Goal: Information Seeking & Learning: Learn about a topic

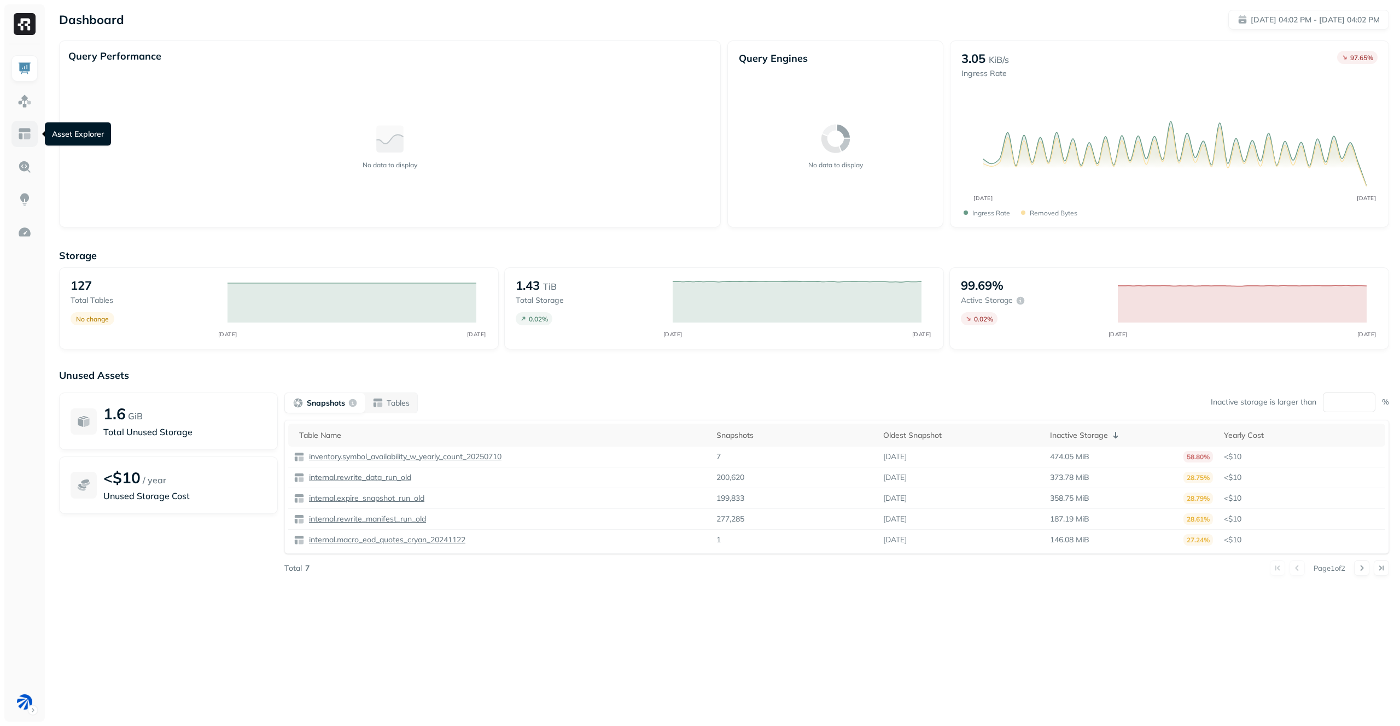
click at [31, 139] on img at bounding box center [24, 134] width 14 height 14
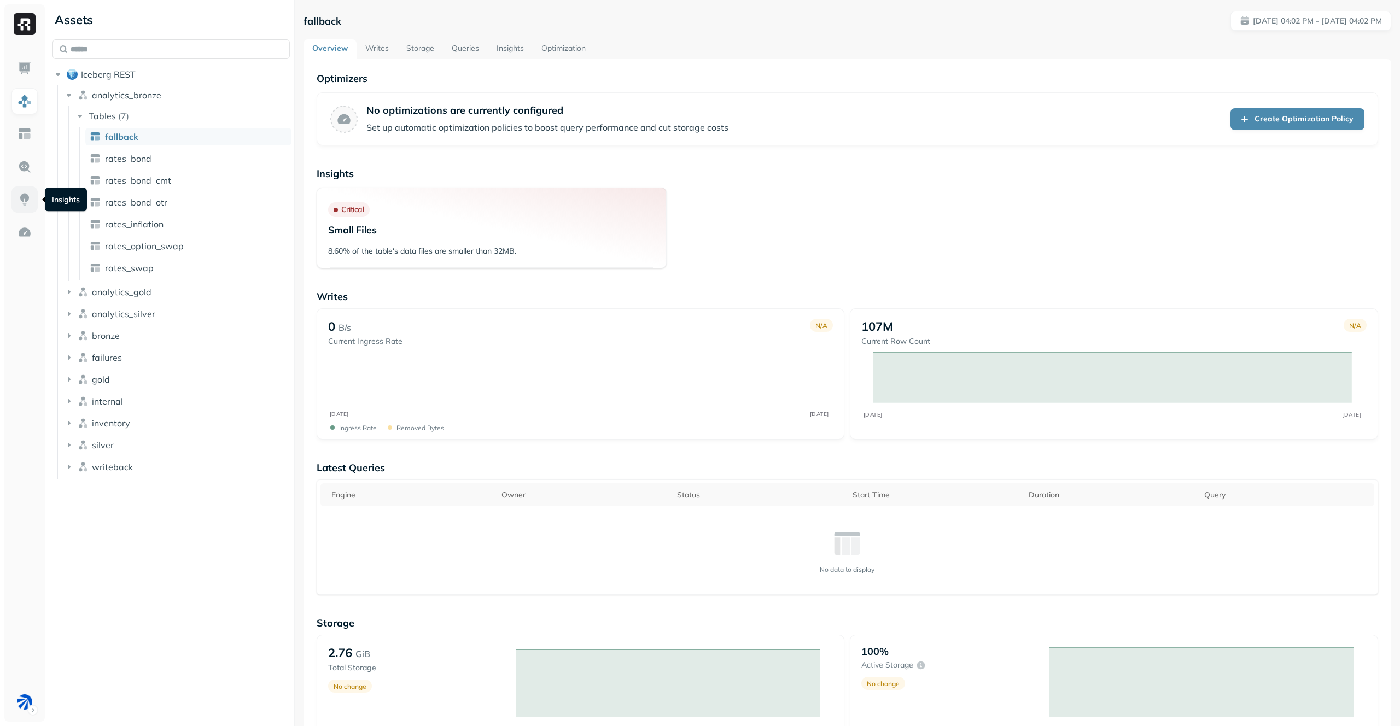
click at [15, 202] on link at bounding box center [24, 199] width 26 height 26
click at [27, 61] on img at bounding box center [24, 68] width 14 height 14
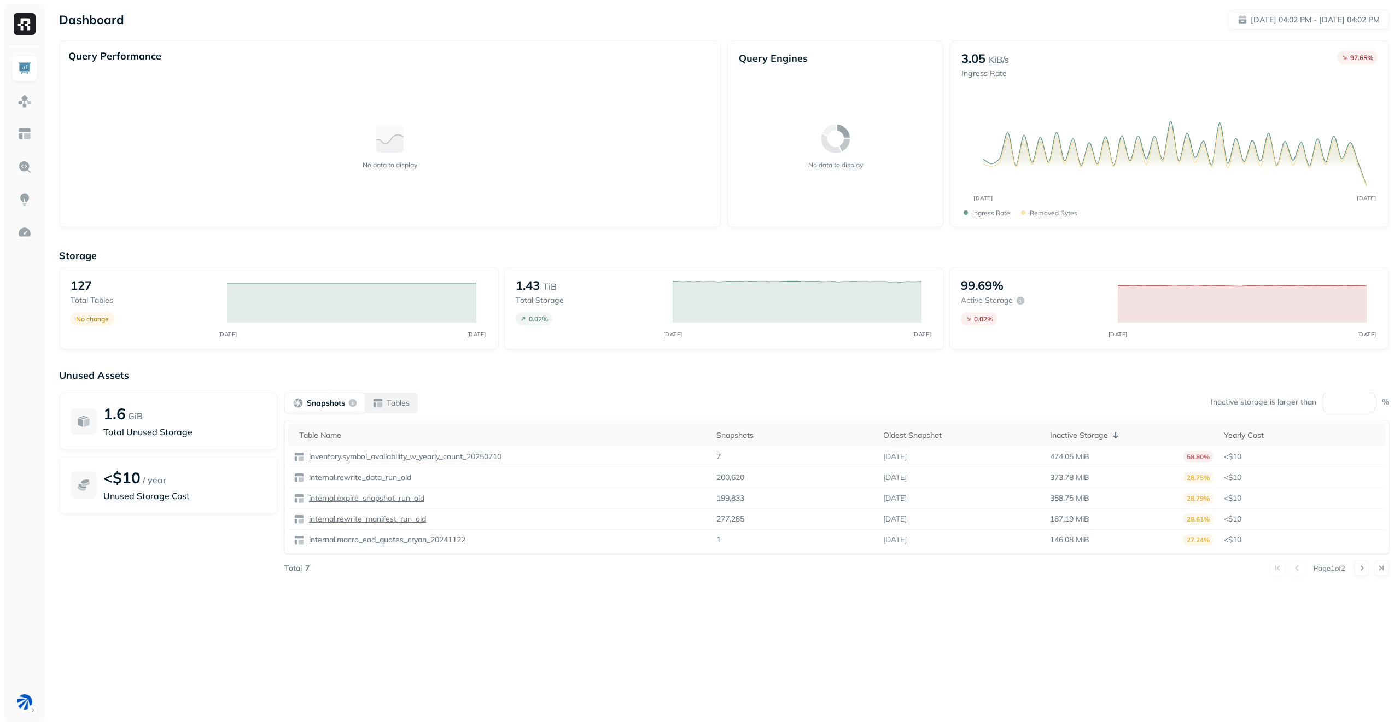
click at [402, 402] on p "Tables" at bounding box center [398, 403] width 23 height 10
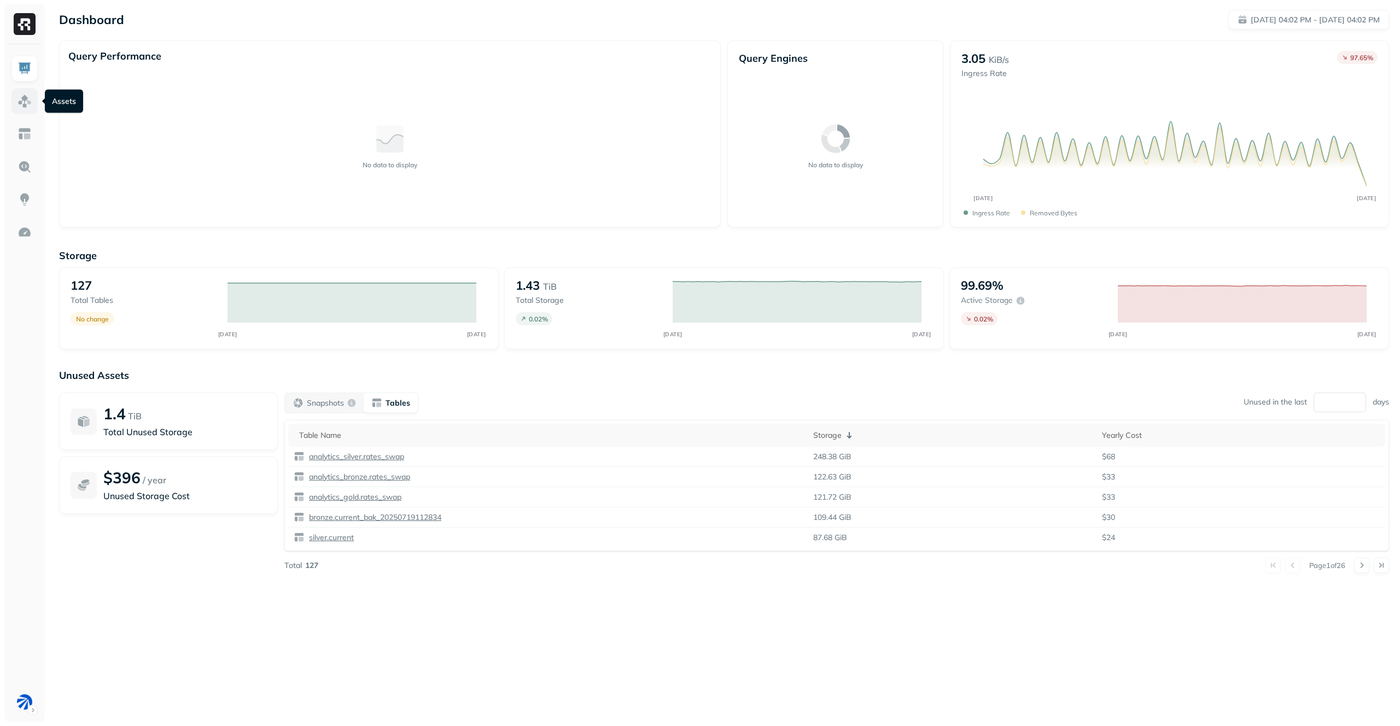
click at [33, 107] on link at bounding box center [24, 101] width 26 height 26
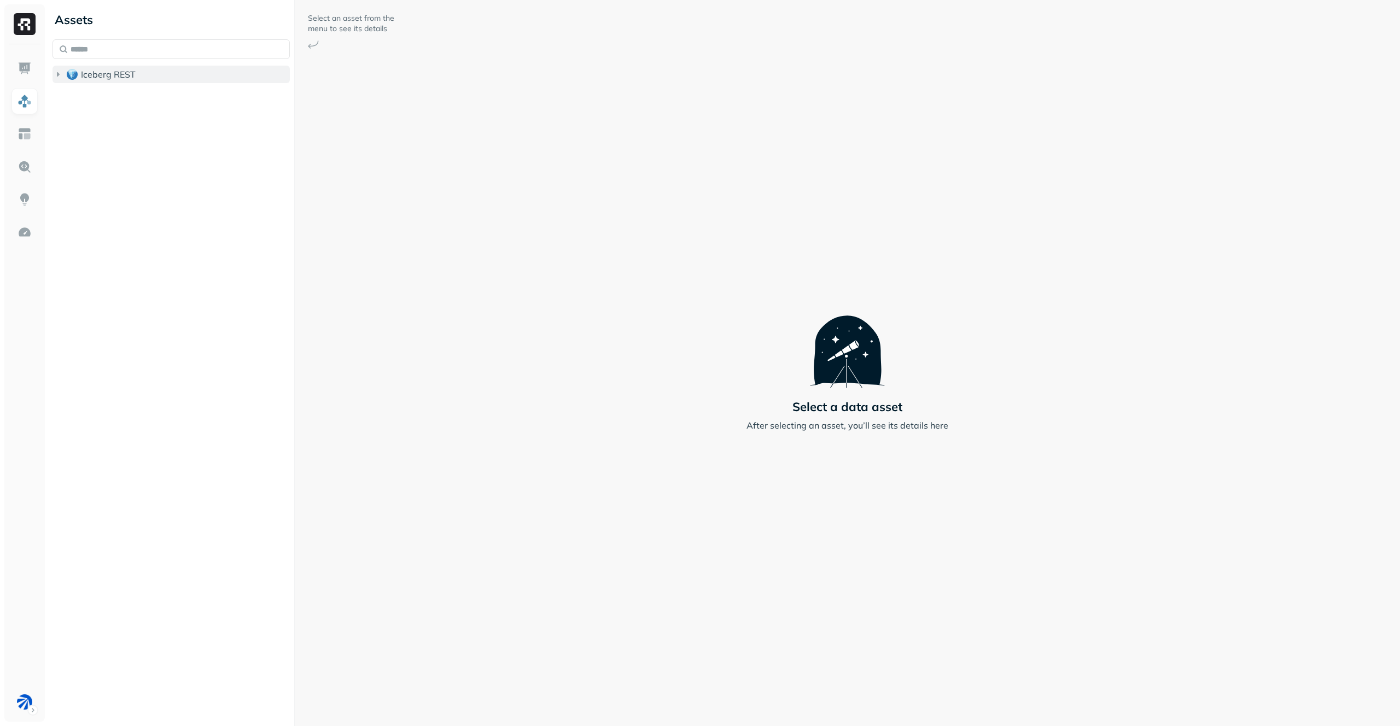
click at [108, 78] on span "Iceberg REST" at bounding box center [108, 74] width 55 height 11
click at [122, 99] on span "analytics_bronze" at bounding box center [126, 95] width 69 height 11
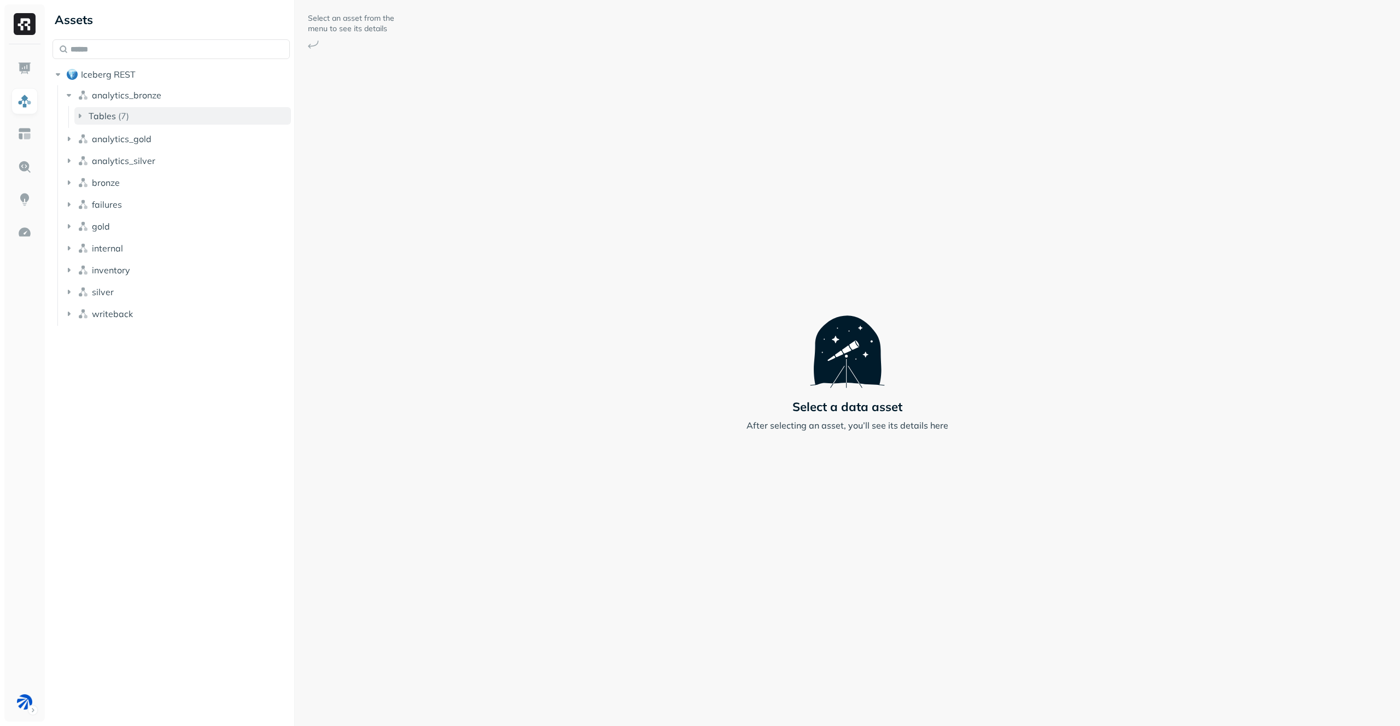
click at [133, 110] on button "Tables ( 7 )" at bounding box center [182, 115] width 217 height 17
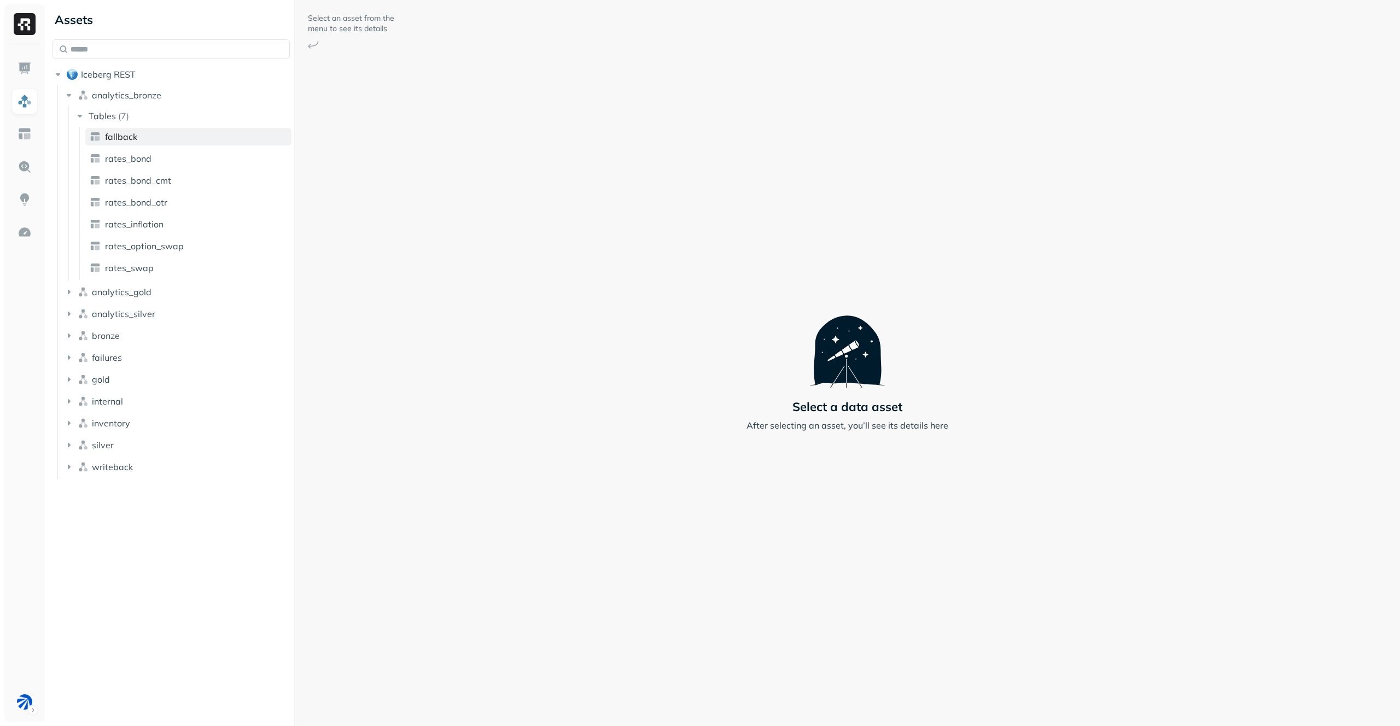
click at [147, 138] on link "fallback" at bounding box center [188, 136] width 206 height 17
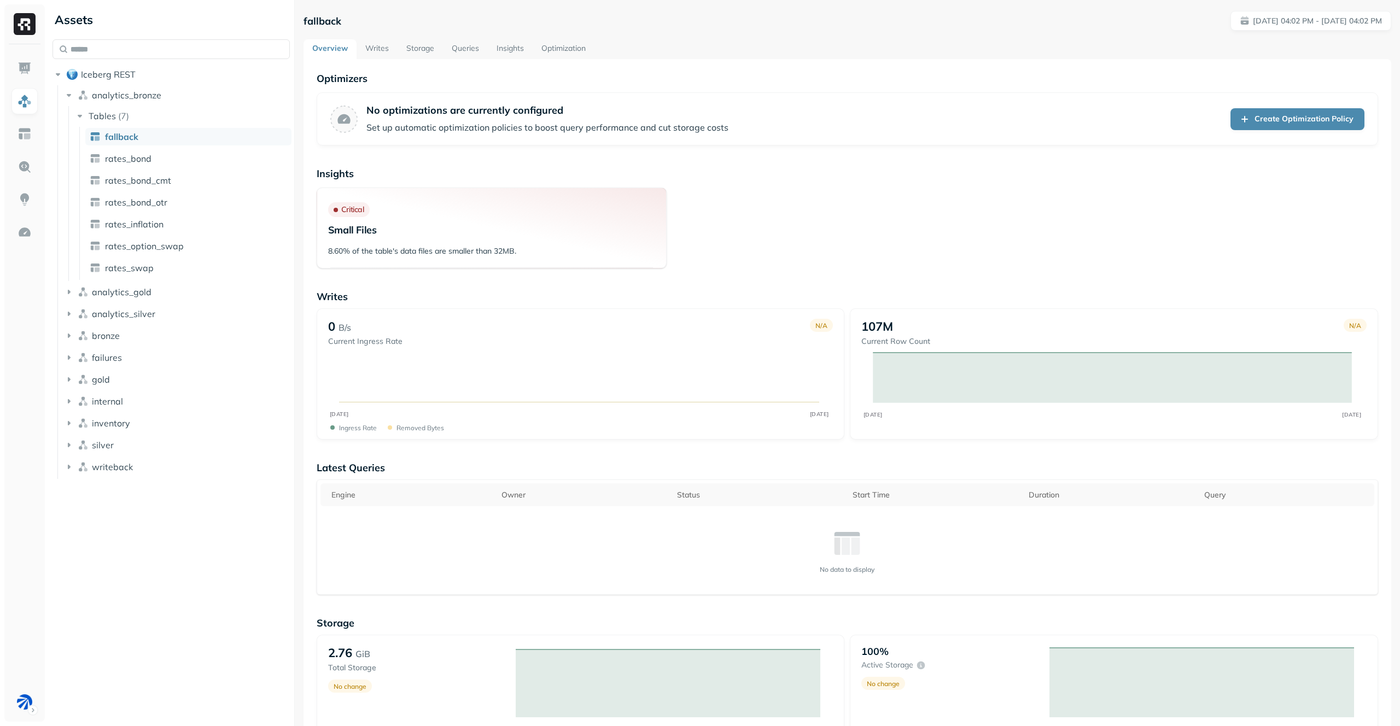
click at [371, 49] on link "Writes" at bounding box center [377, 49] width 41 height 20
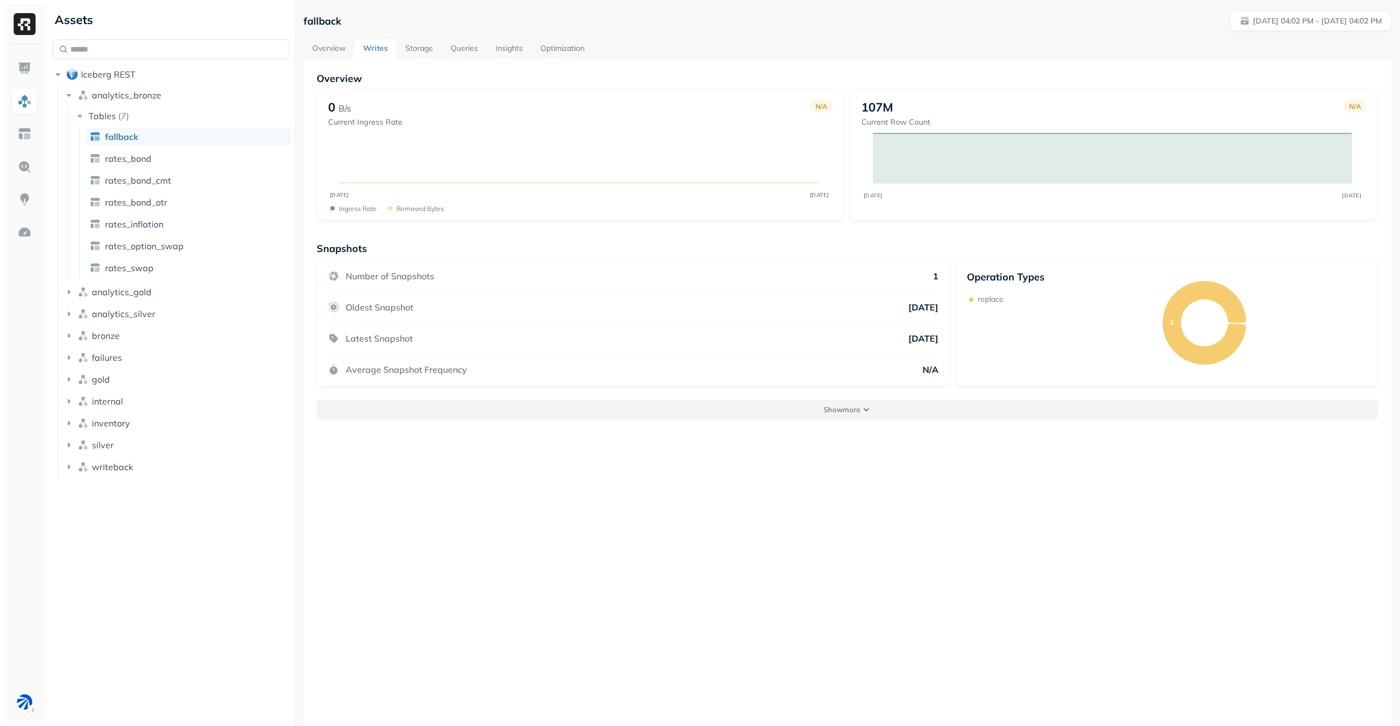
click at [831, 417] on button "Show more" at bounding box center [847, 410] width 1061 height 20
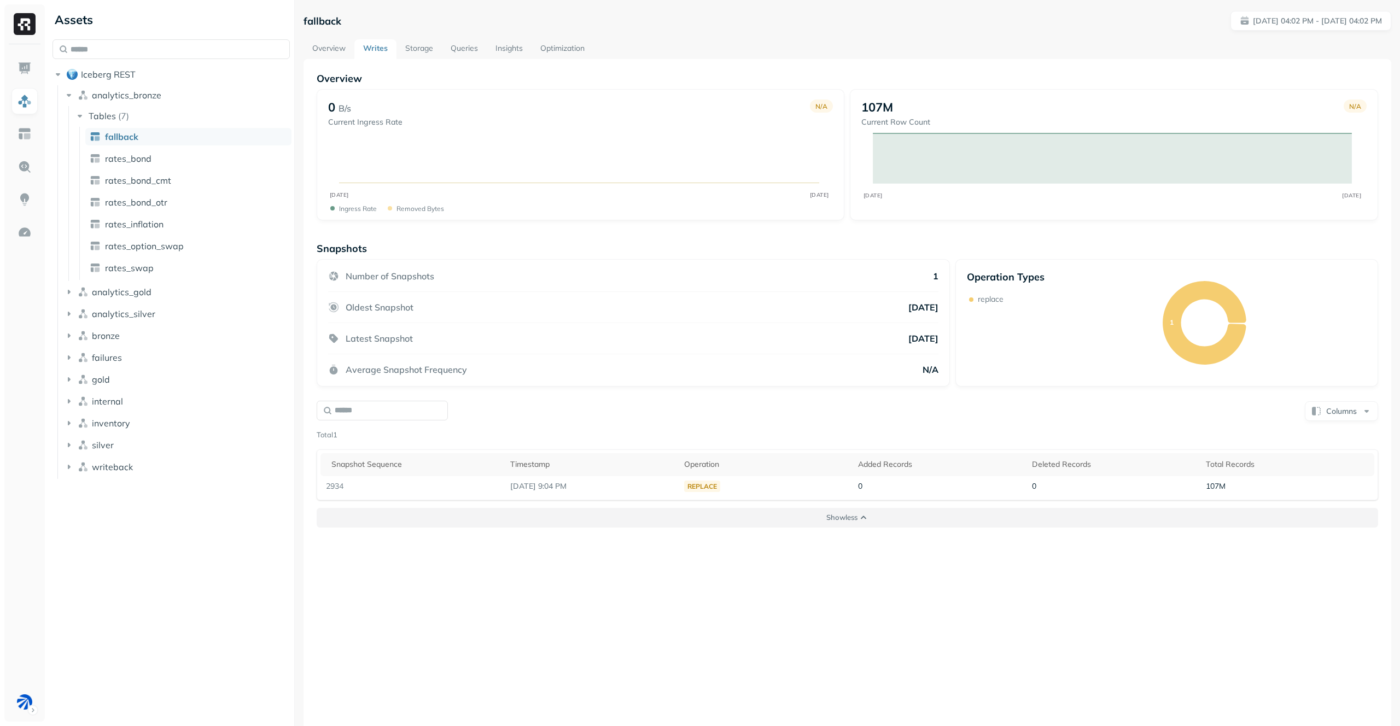
click at [858, 524] on button "Show less" at bounding box center [847, 518] width 1061 height 20
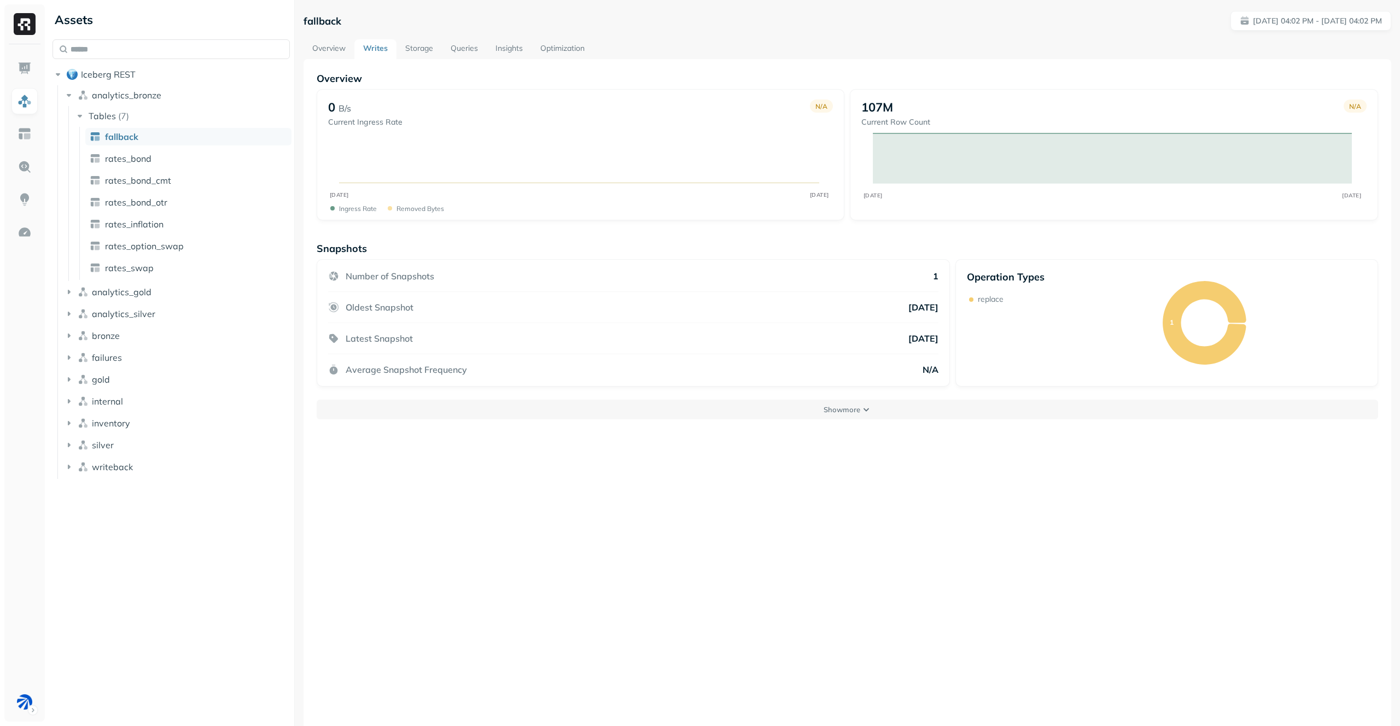
click at [416, 43] on link "Storage" at bounding box center [418, 49] width 45 height 20
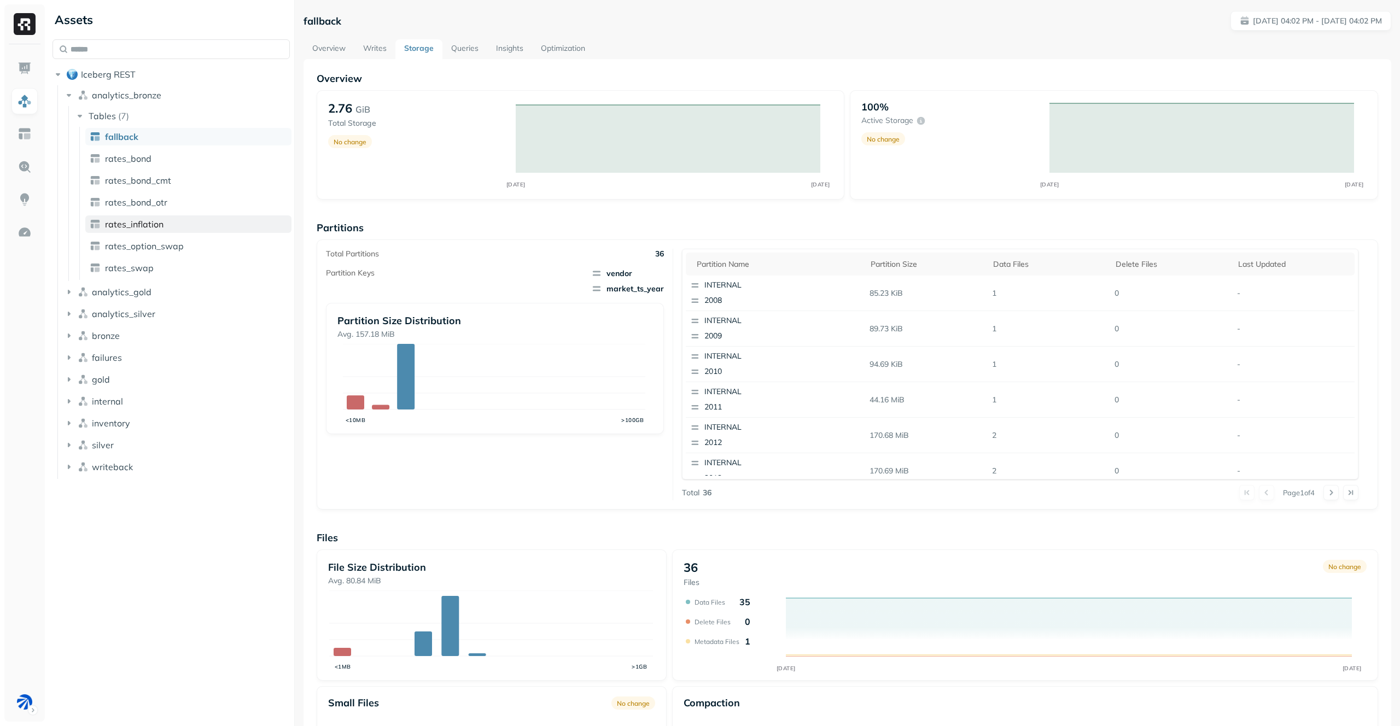
click at [194, 224] on link "rates_inflation" at bounding box center [188, 223] width 206 height 17
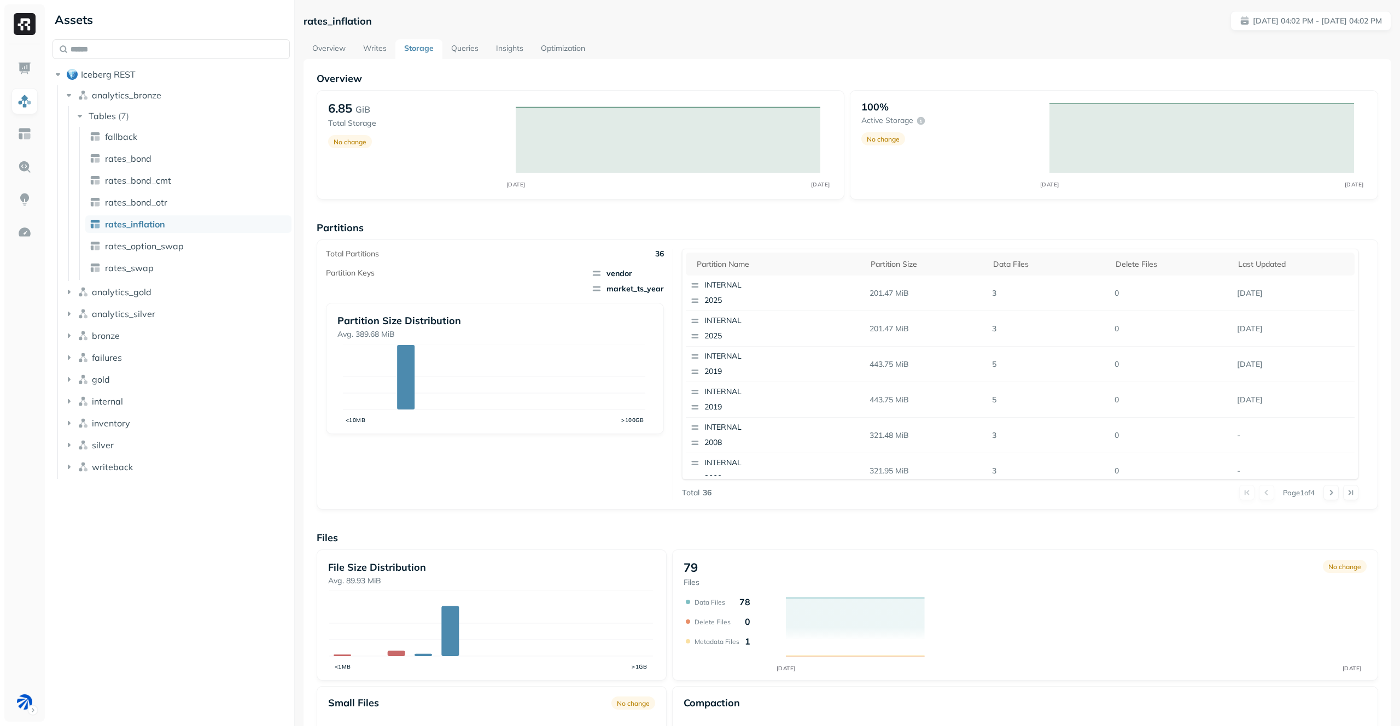
click at [202, 190] on ul "fallback rates_bond rates_bond_cmt rates_bond_otr rates_inflation rates_option_…" at bounding box center [185, 203] width 212 height 153
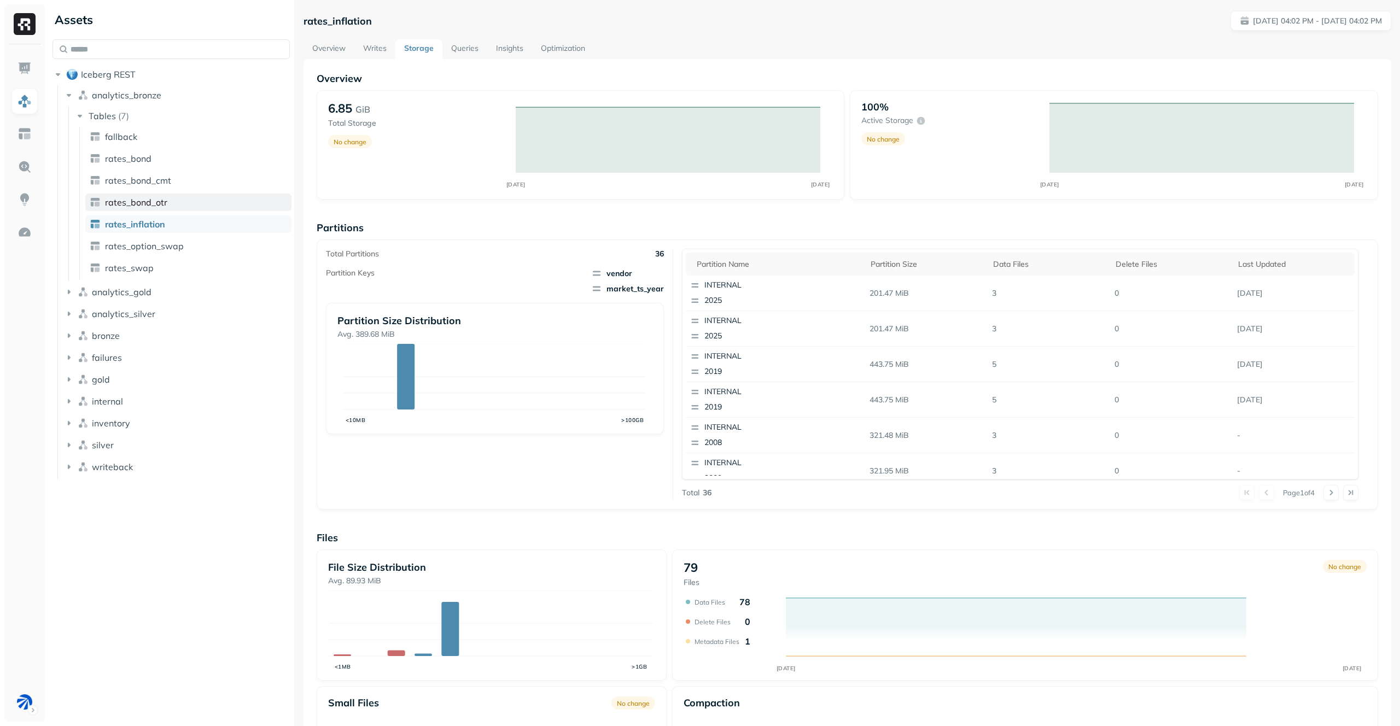
click at [203, 202] on link "rates_bond_otr" at bounding box center [188, 202] width 206 height 17
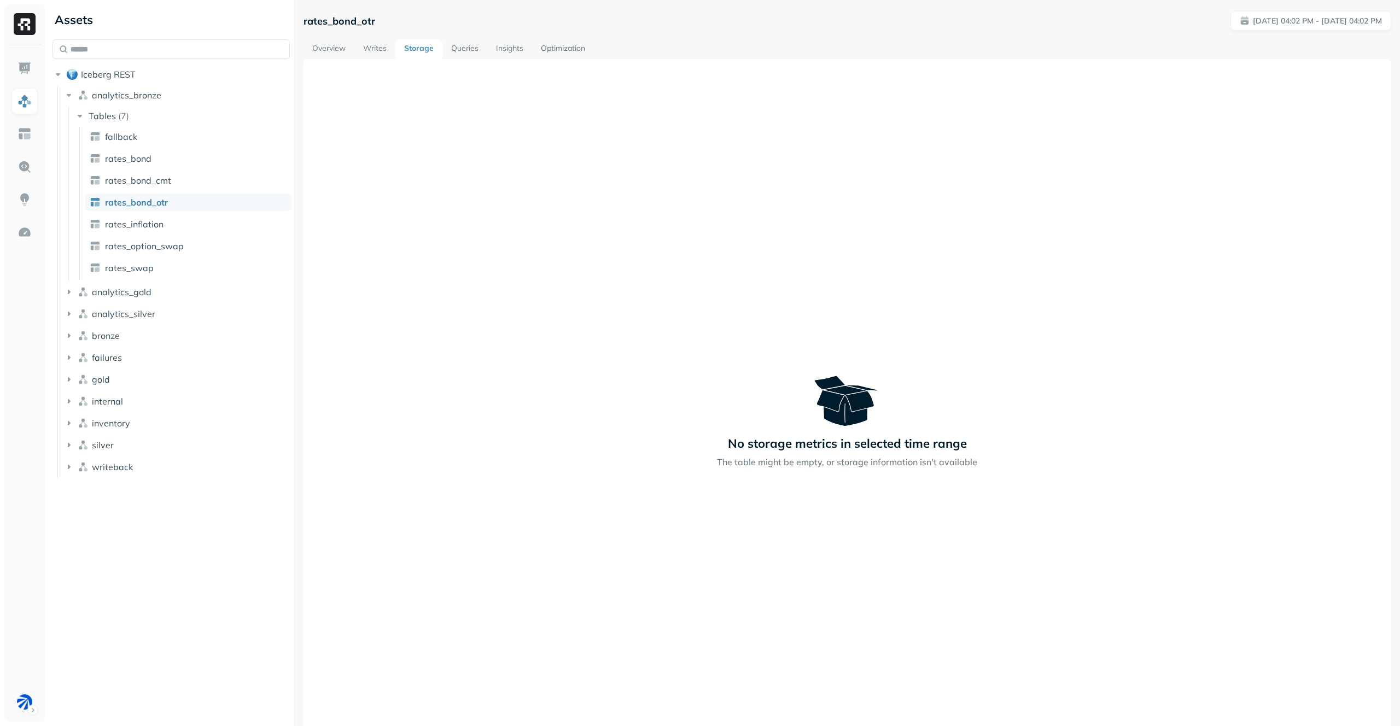
click at [202, 255] on ul "fallback rates_bond rates_bond_cmt rates_bond_otr rates_inflation rates_option_…" at bounding box center [185, 203] width 212 height 153
click at [203, 253] on link "rates_option_swap" at bounding box center [188, 245] width 206 height 17
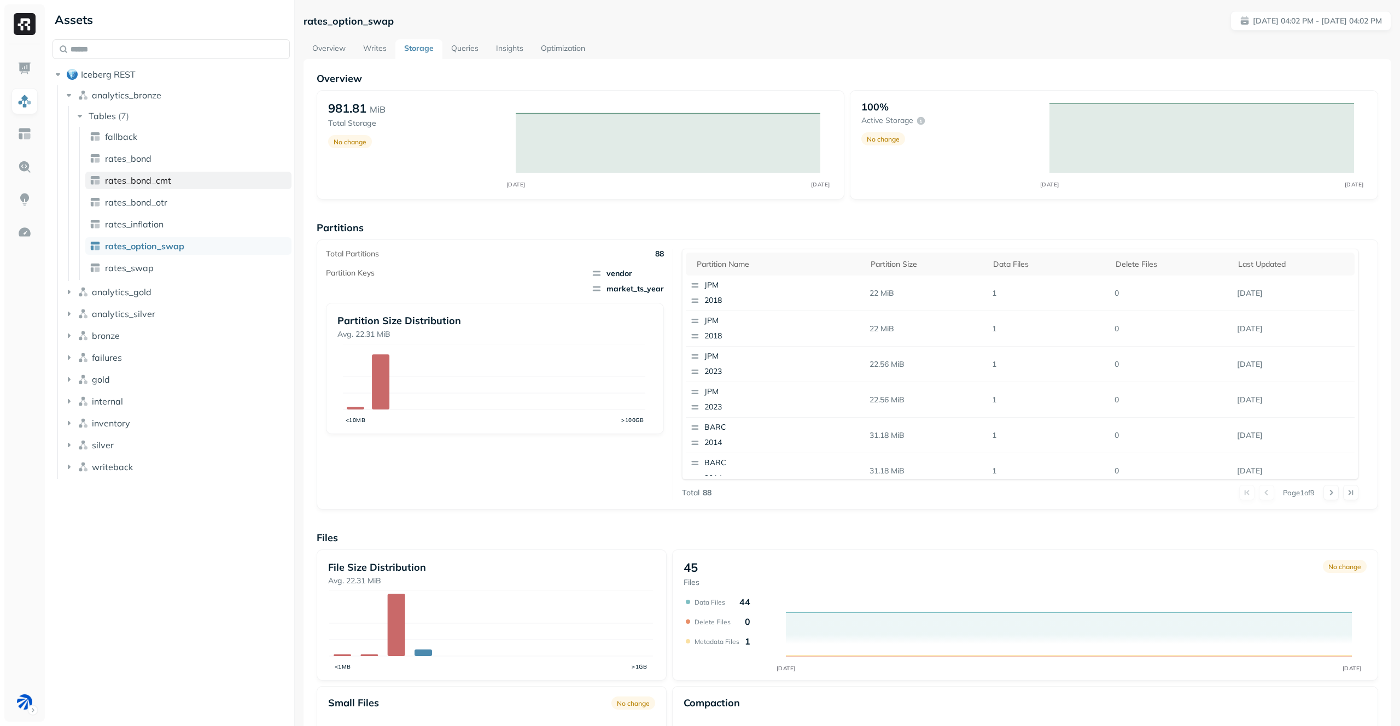
click at [206, 173] on link "rates_bond_cmt" at bounding box center [188, 180] width 206 height 17
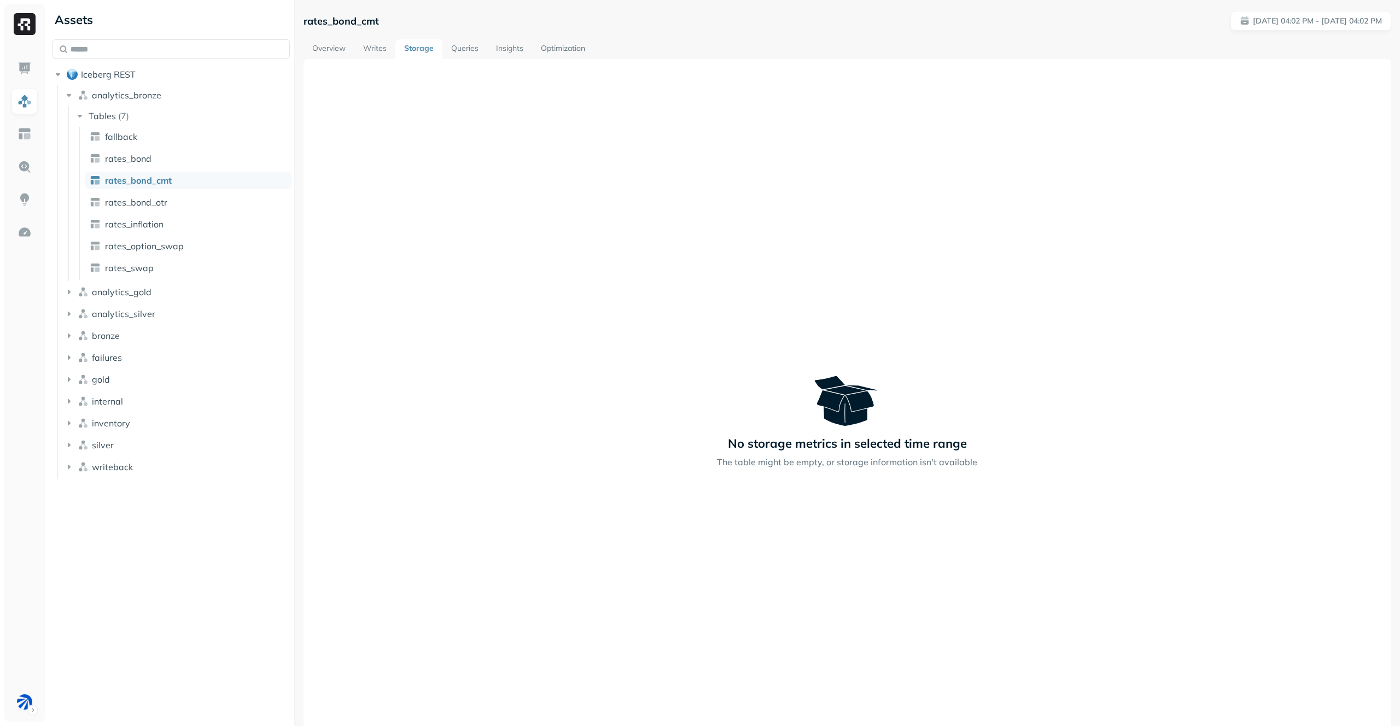
click at [369, 47] on link "Writes" at bounding box center [374, 49] width 41 height 20
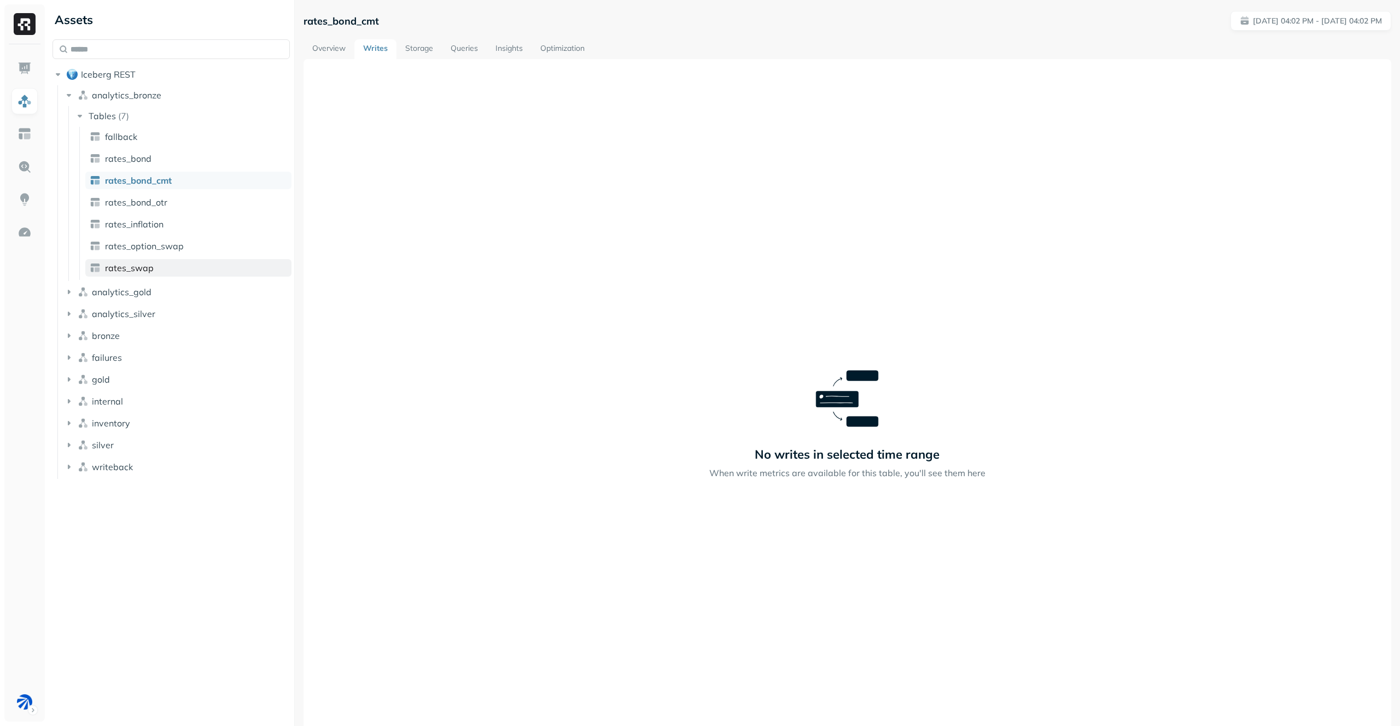
click at [140, 265] on span "rates_swap" at bounding box center [129, 267] width 49 height 11
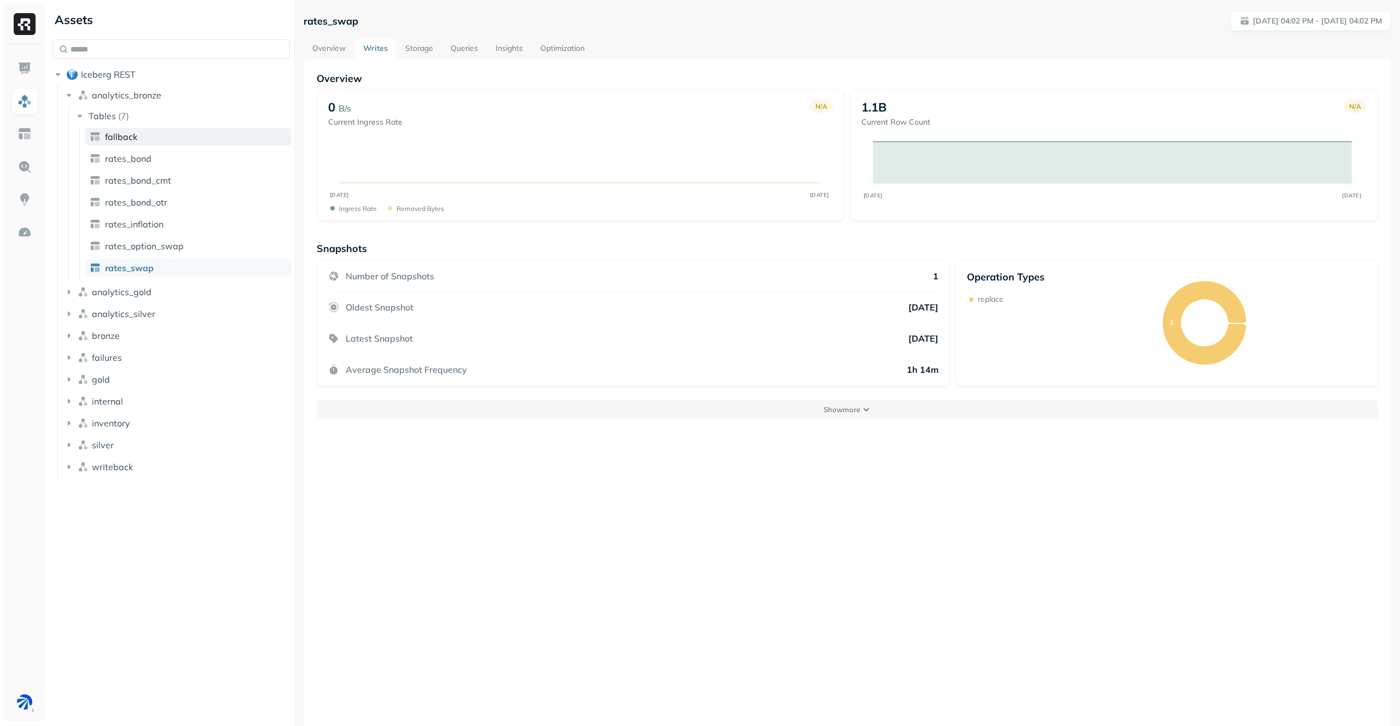
click at [180, 135] on link "fallback" at bounding box center [188, 136] width 206 height 17
click at [136, 304] on ul "analytics_bronze Tables ( 7 ) fallback rates_bond rates_bond_cmt rates_bond_otr…" at bounding box center [173, 282] width 233 height 394
click at [139, 312] on span "analytics_silver" at bounding box center [123, 313] width 63 height 11
click at [149, 334] on button "Tables ( 7 )" at bounding box center [182, 334] width 217 height 17
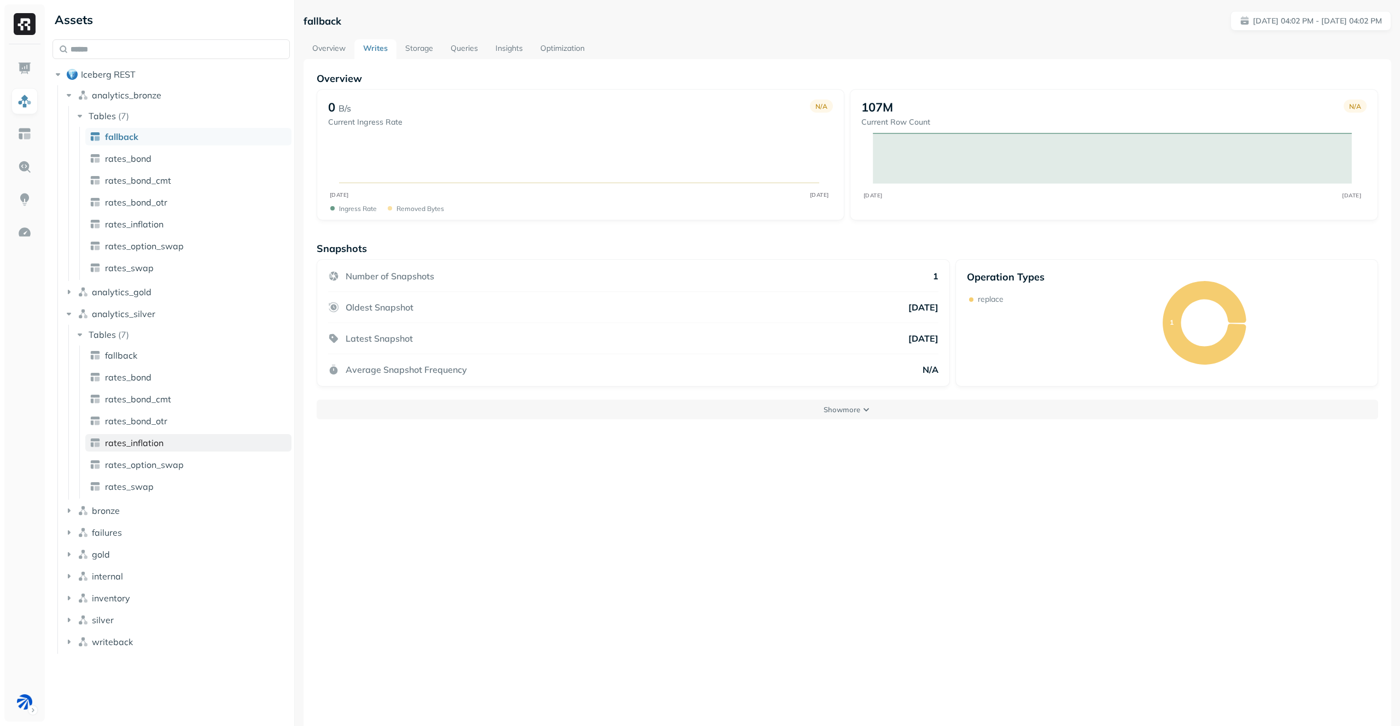
click at [165, 443] on link "rates_inflation" at bounding box center [188, 442] width 206 height 17
click at [168, 400] on span "rates_bond_cmt" at bounding box center [138, 399] width 66 height 11
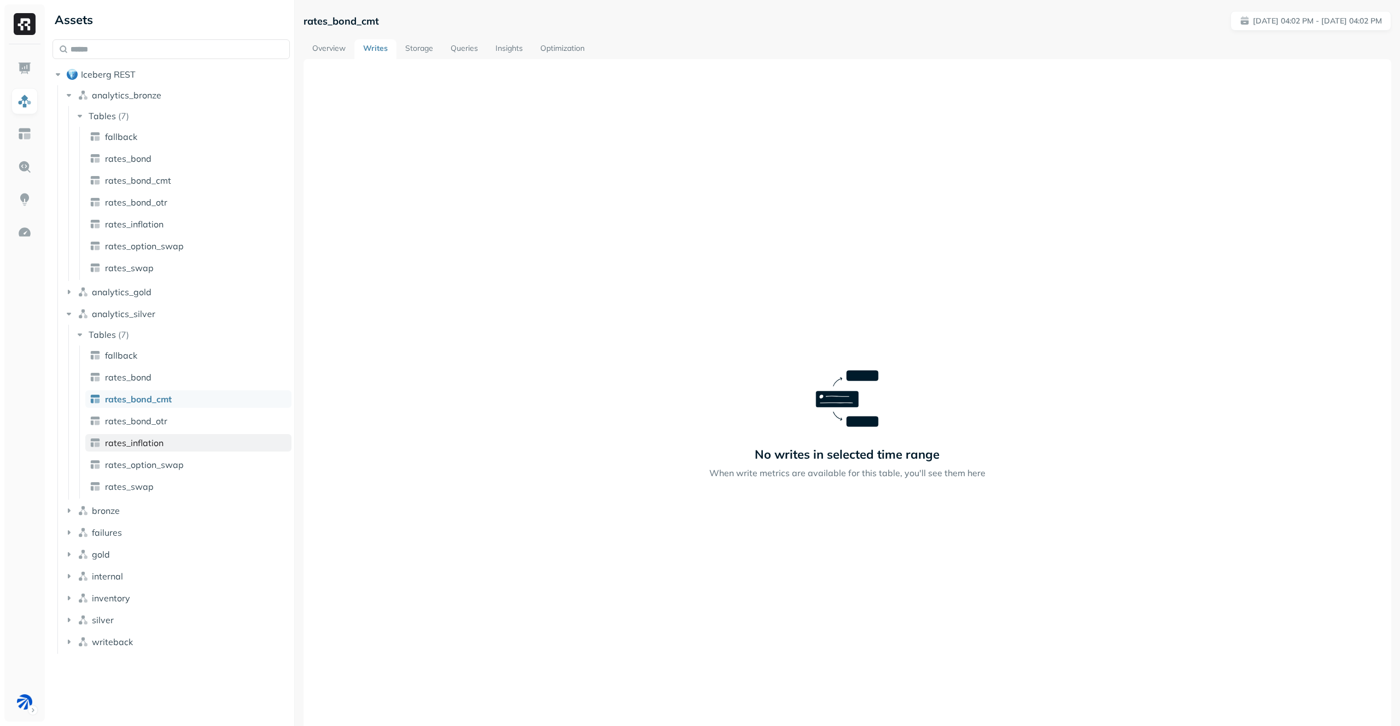
click at [161, 451] on link "rates_inflation" at bounding box center [188, 442] width 206 height 17
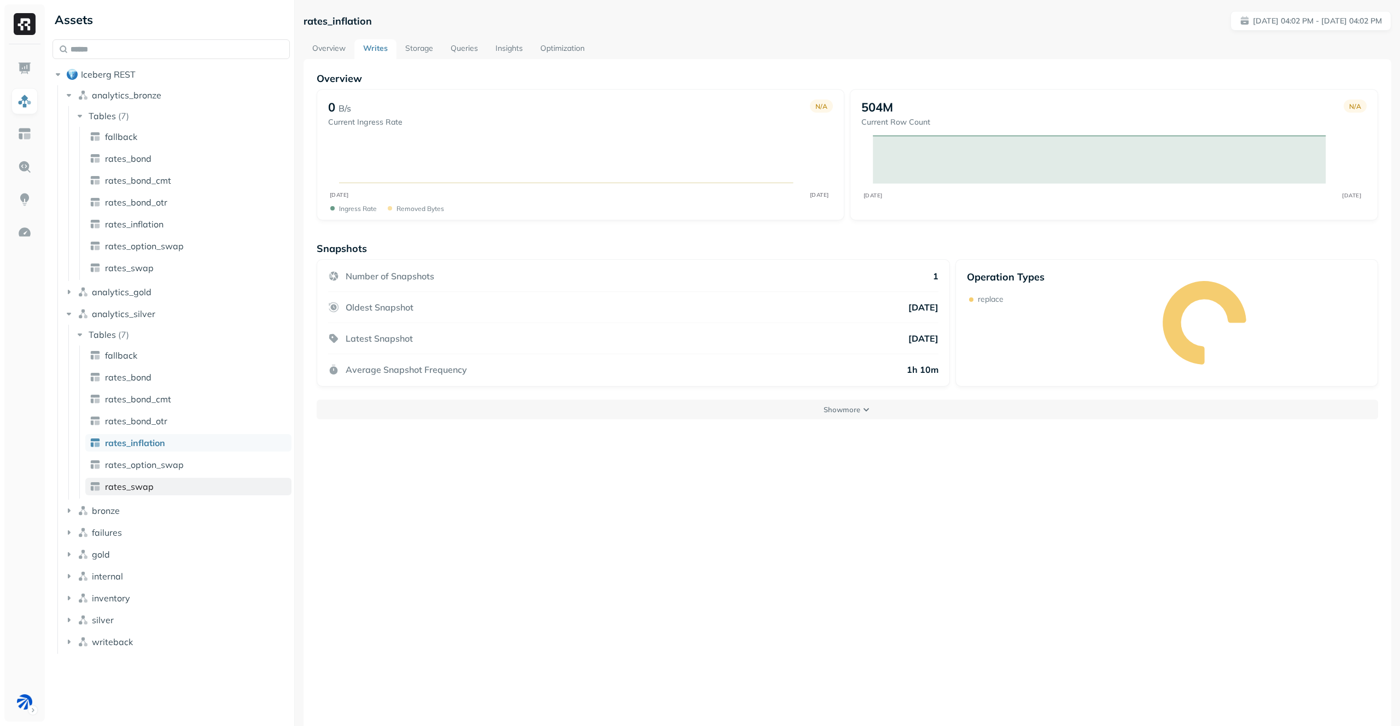
click at [175, 490] on link "rates_swap" at bounding box center [188, 486] width 206 height 17
click at [135, 513] on button "bronze" at bounding box center [176, 510] width 227 height 17
click at [149, 530] on button "Tables ( 8 )" at bounding box center [182, 531] width 217 height 17
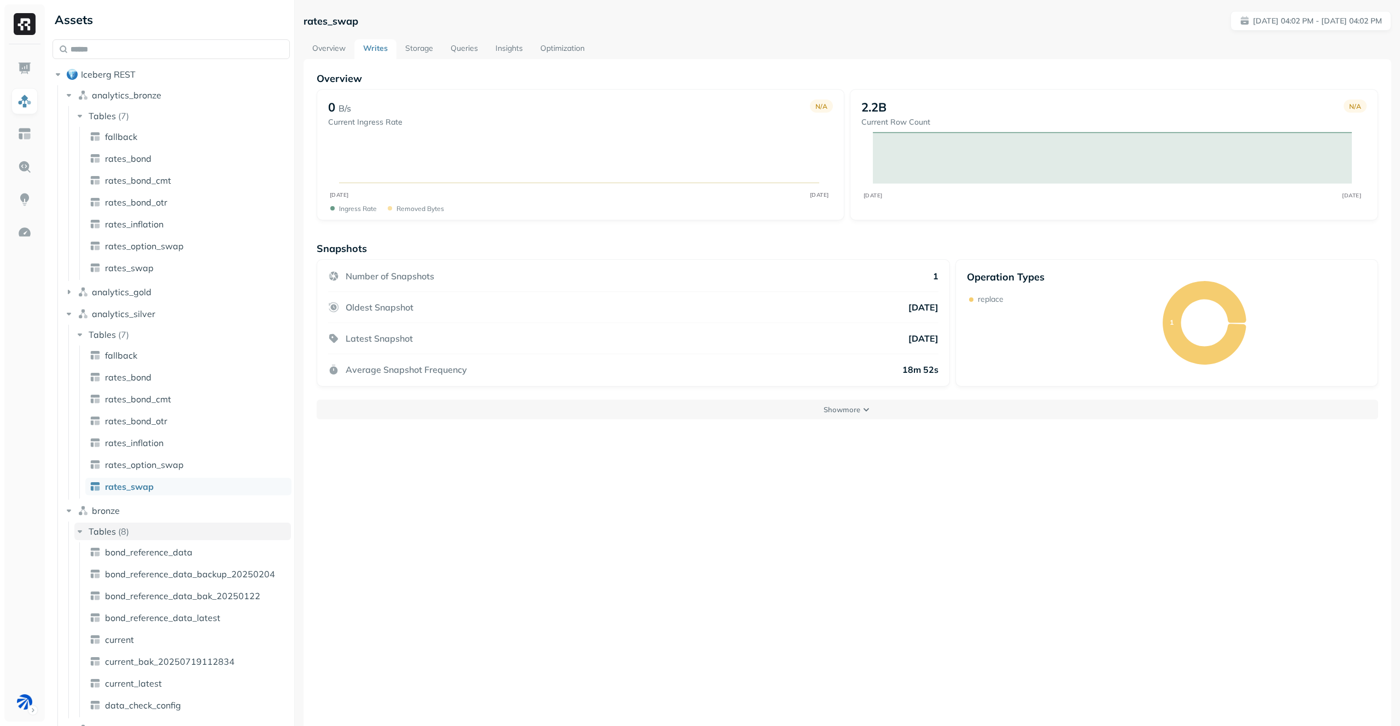
scroll to position [129, 0]
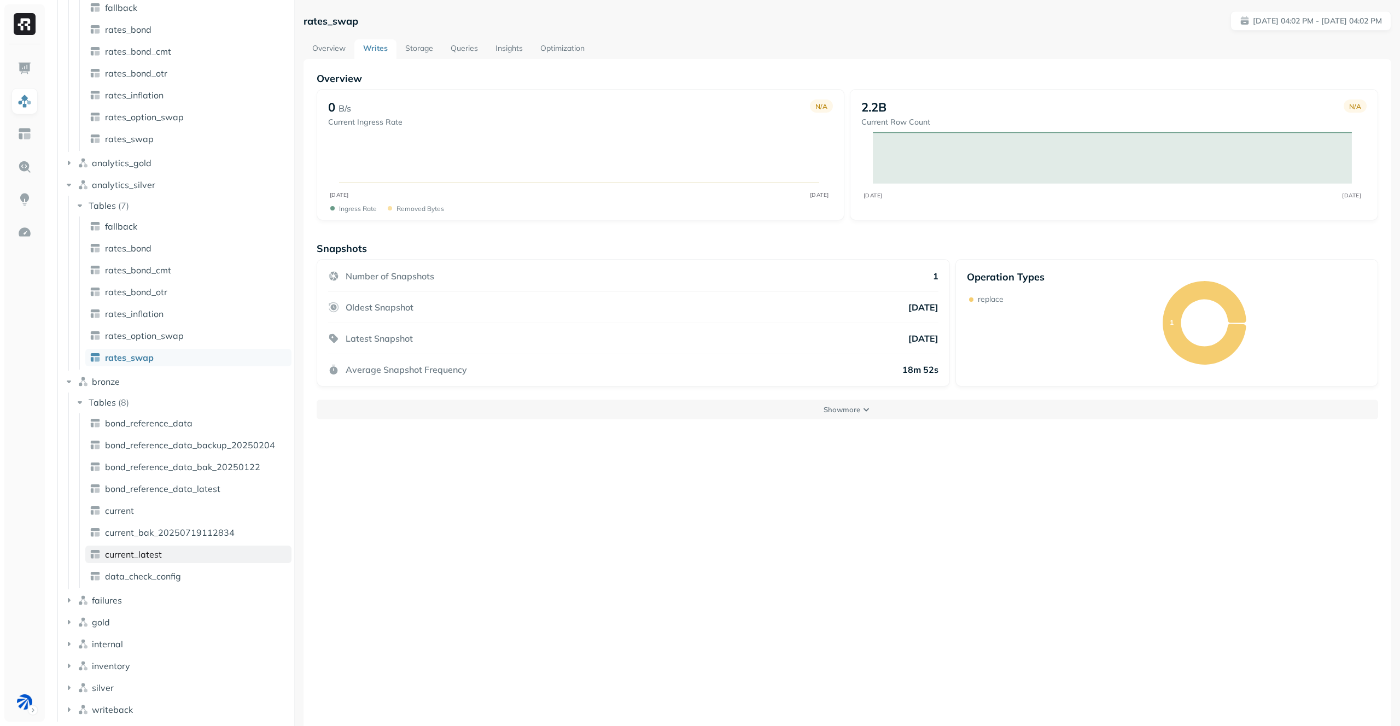
click at [196, 551] on link "current_latest" at bounding box center [188, 554] width 206 height 17
click at [209, 471] on span "bond_reference_data_bak_20250122" at bounding box center [182, 466] width 155 height 11
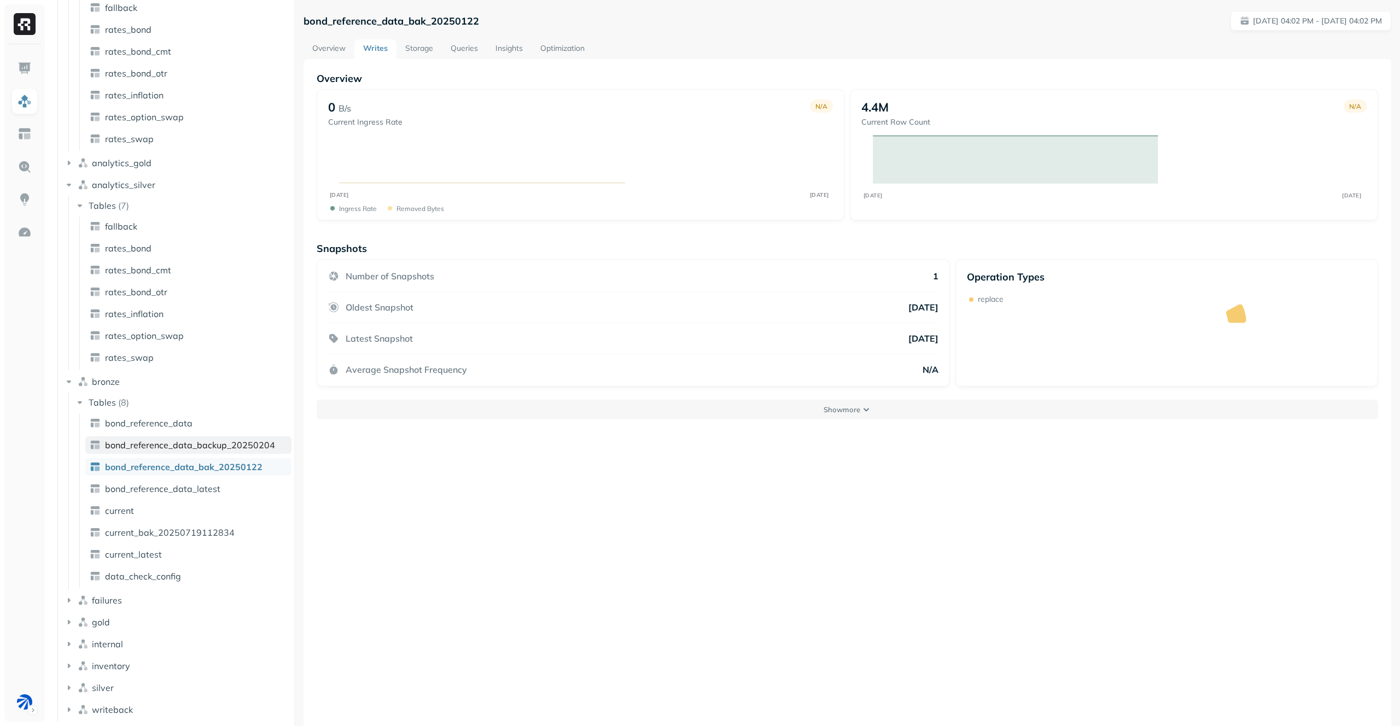
click at [213, 436] on link "bond_reference_data_backup_20250204" at bounding box center [188, 444] width 206 height 17
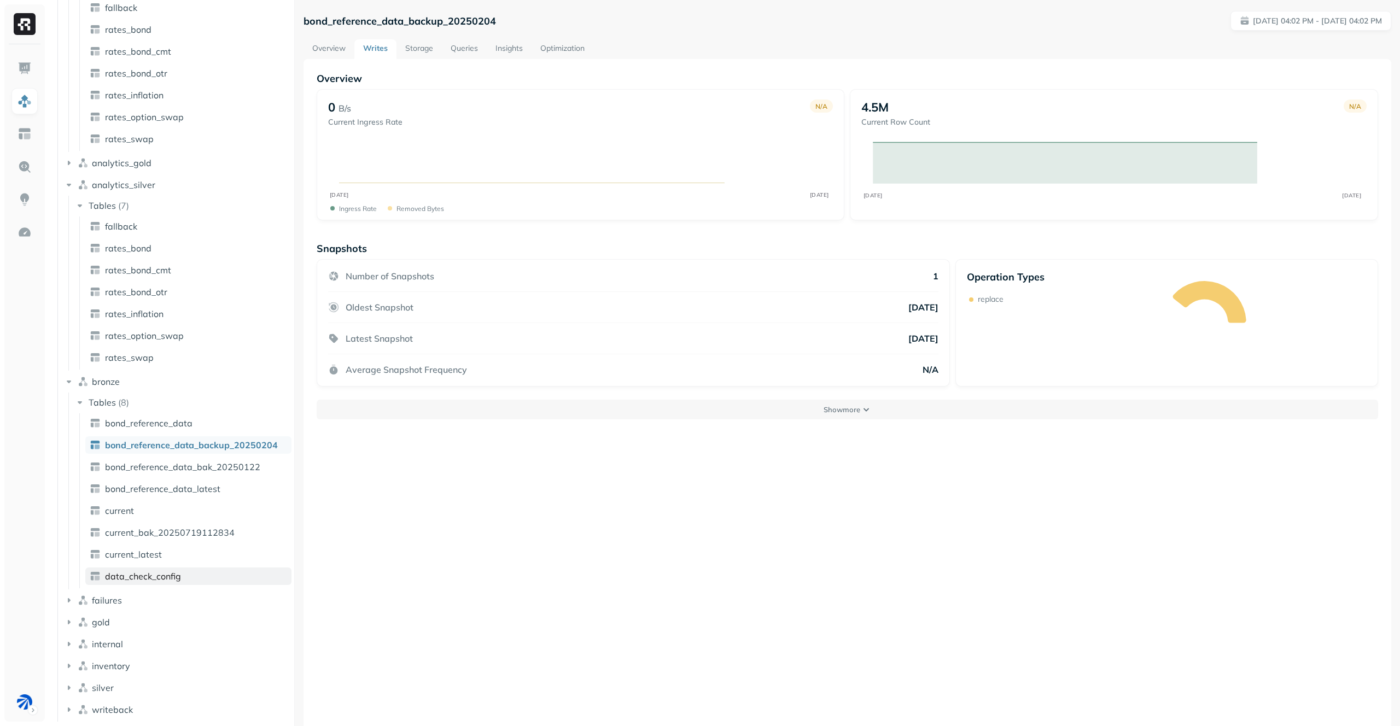
click at [174, 578] on span "data_check_config" at bounding box center [143, 576] width 76 height 11
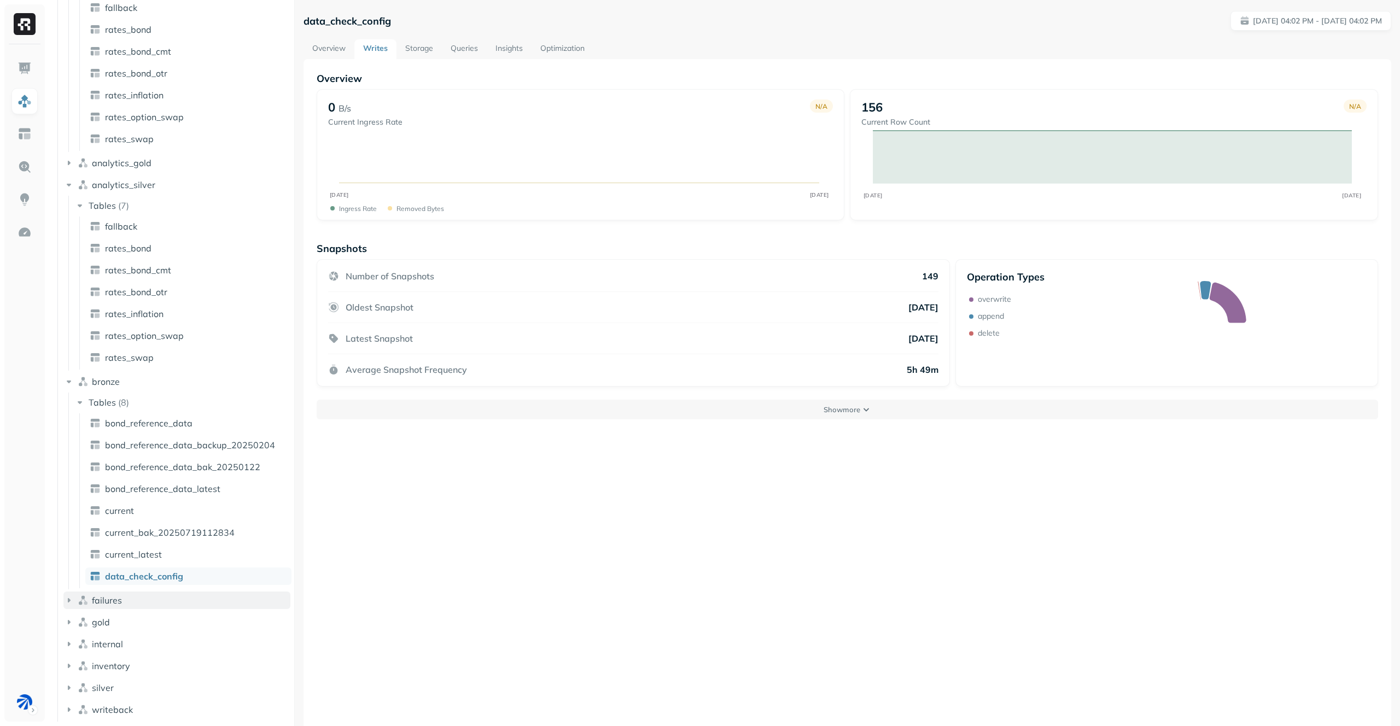
click at [135, 601] on button "failures" at bounding box center [176, 600] width 227 height 17
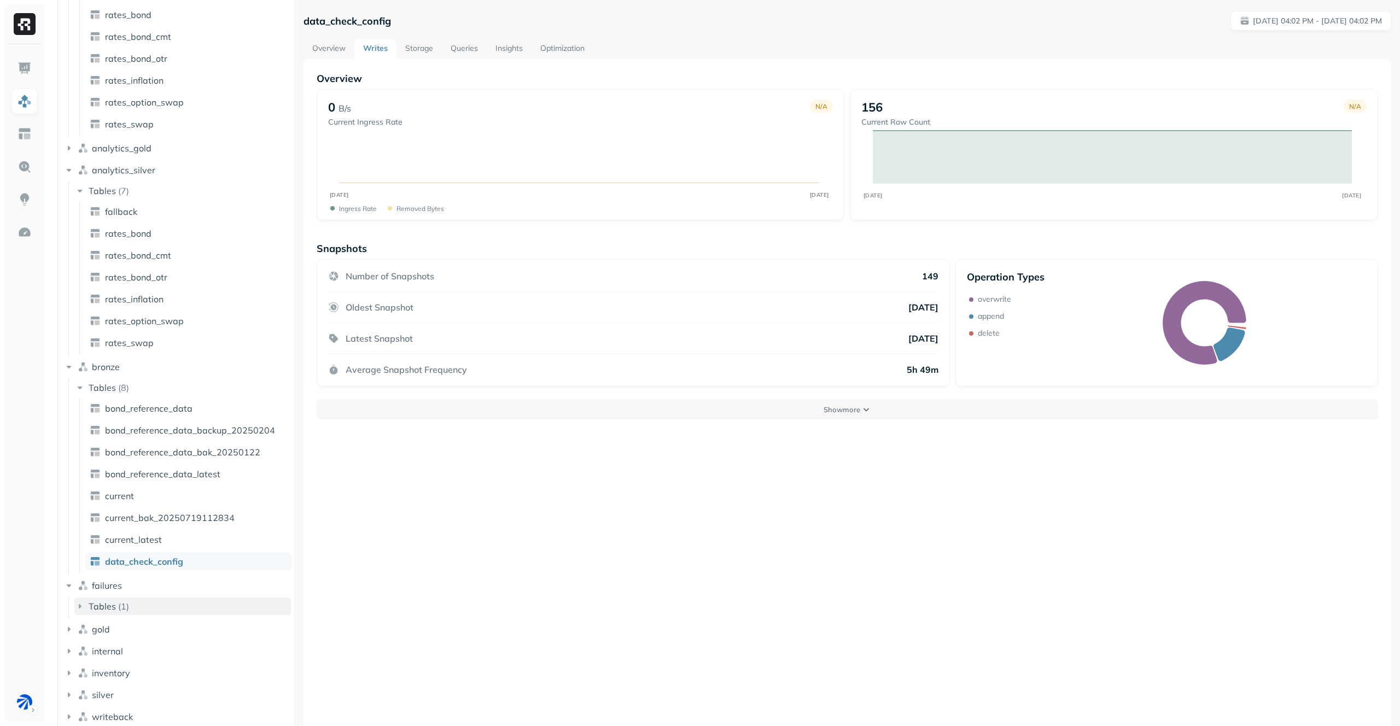
click at [137, 601] on button "Tables ( 1 )" at bounding box center [182, 606] width 217 height 17
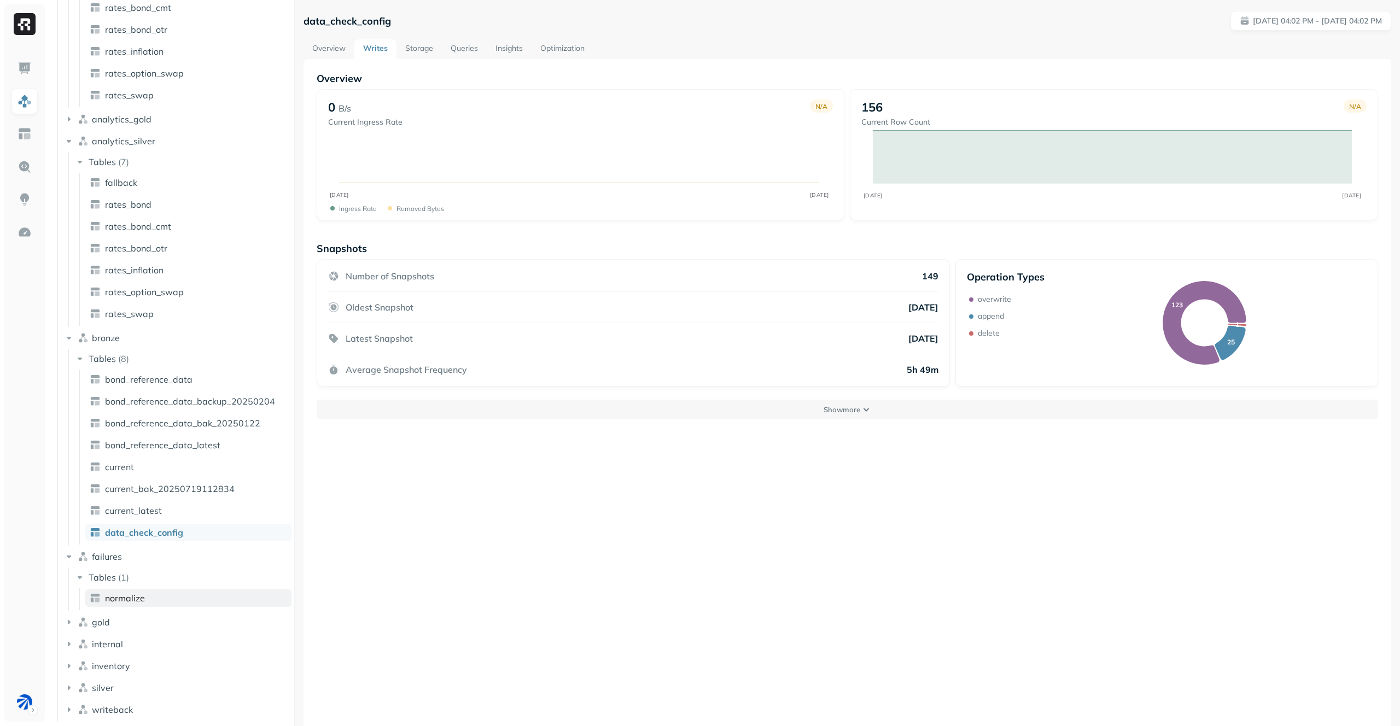
click at [144, 598] on span "normalize" at bounding box center [125, 598] width 40 height 11
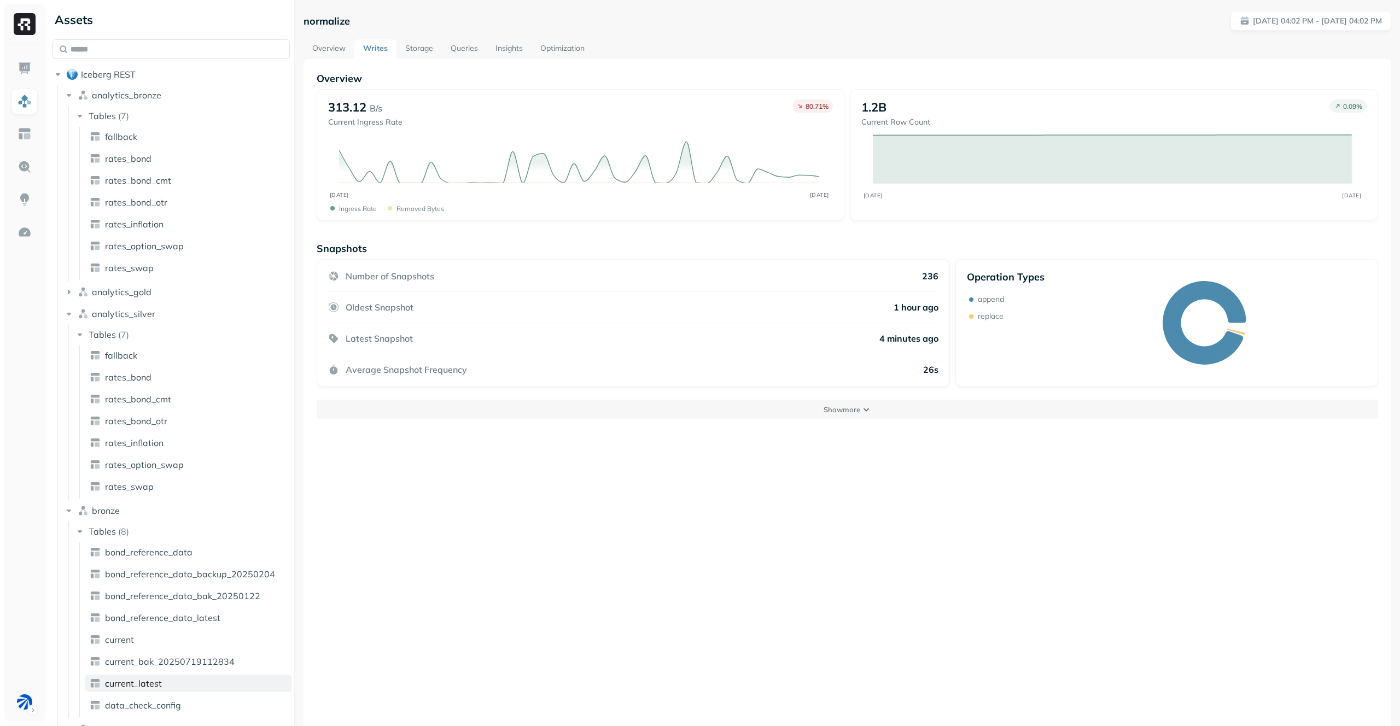
scroll to position [173, 0]
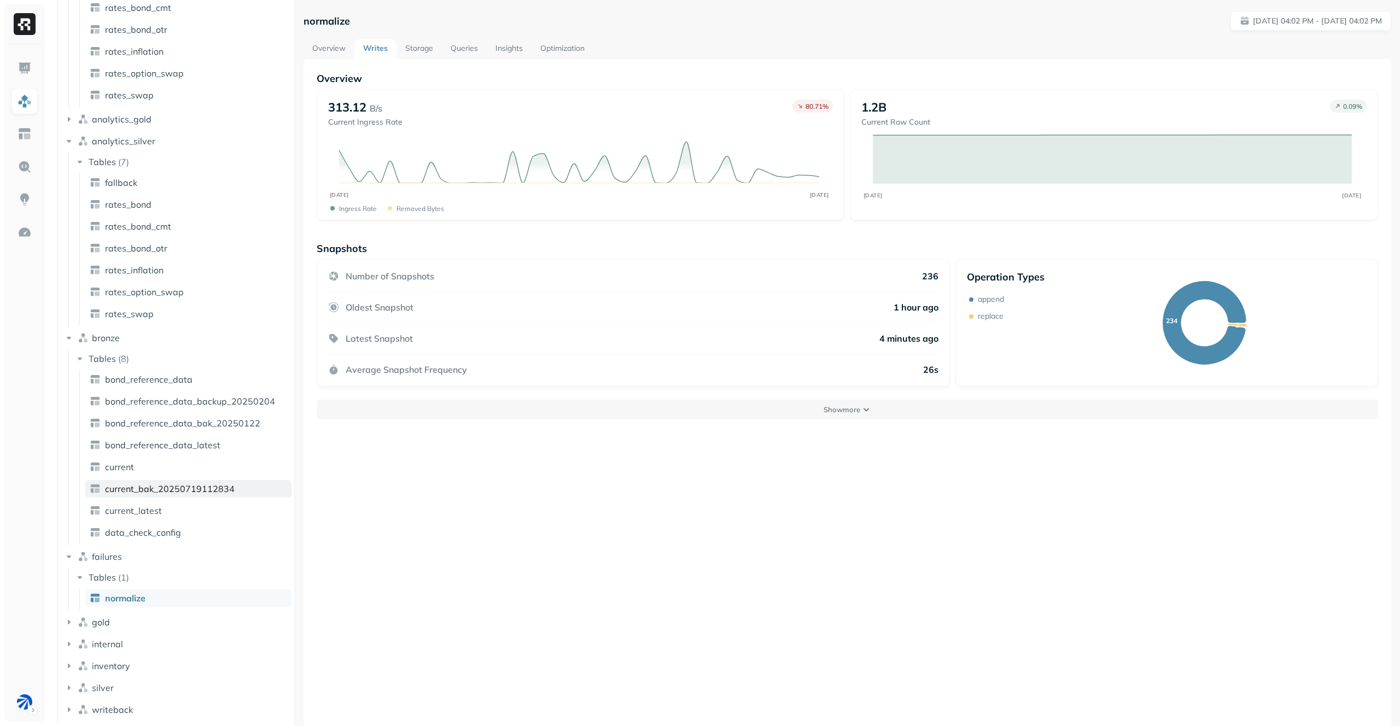
click at [180, 495] on link "current_bak_20250719112834" at bounding box center [188, 488] width 206 height 17
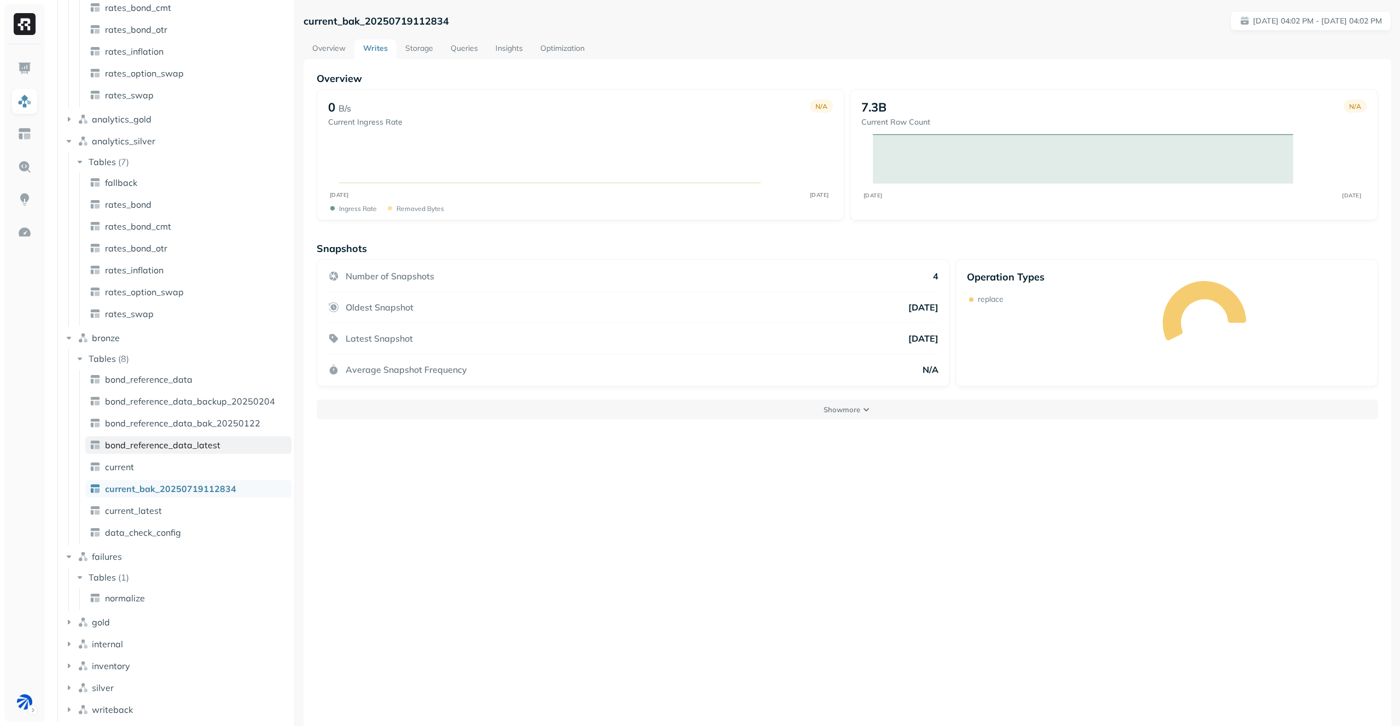
click at [194, 443] on span "bond_reference_data_latest" at bounding box center [162, 445] width 115 height 11
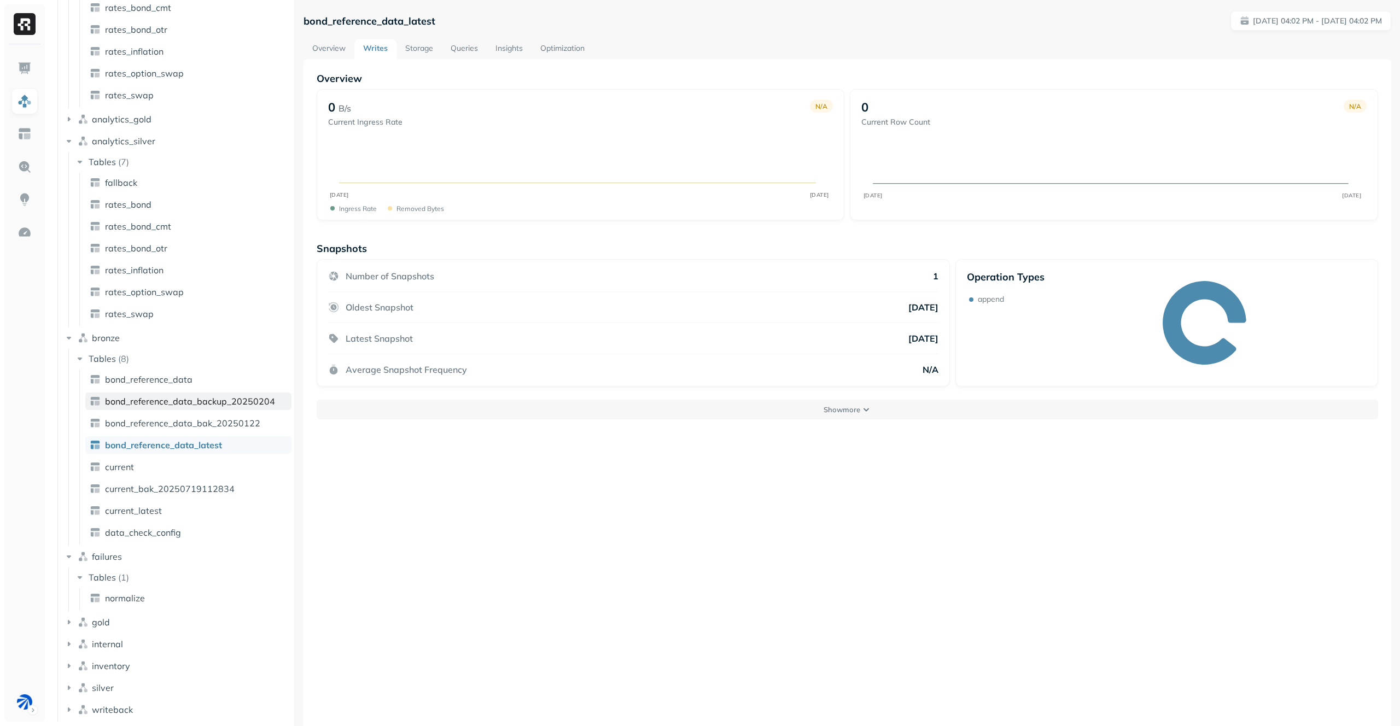
click at [187, 398] on span "bond_reference_data_backup_20250204" at bounding box center [190, 401] width 170 height 11
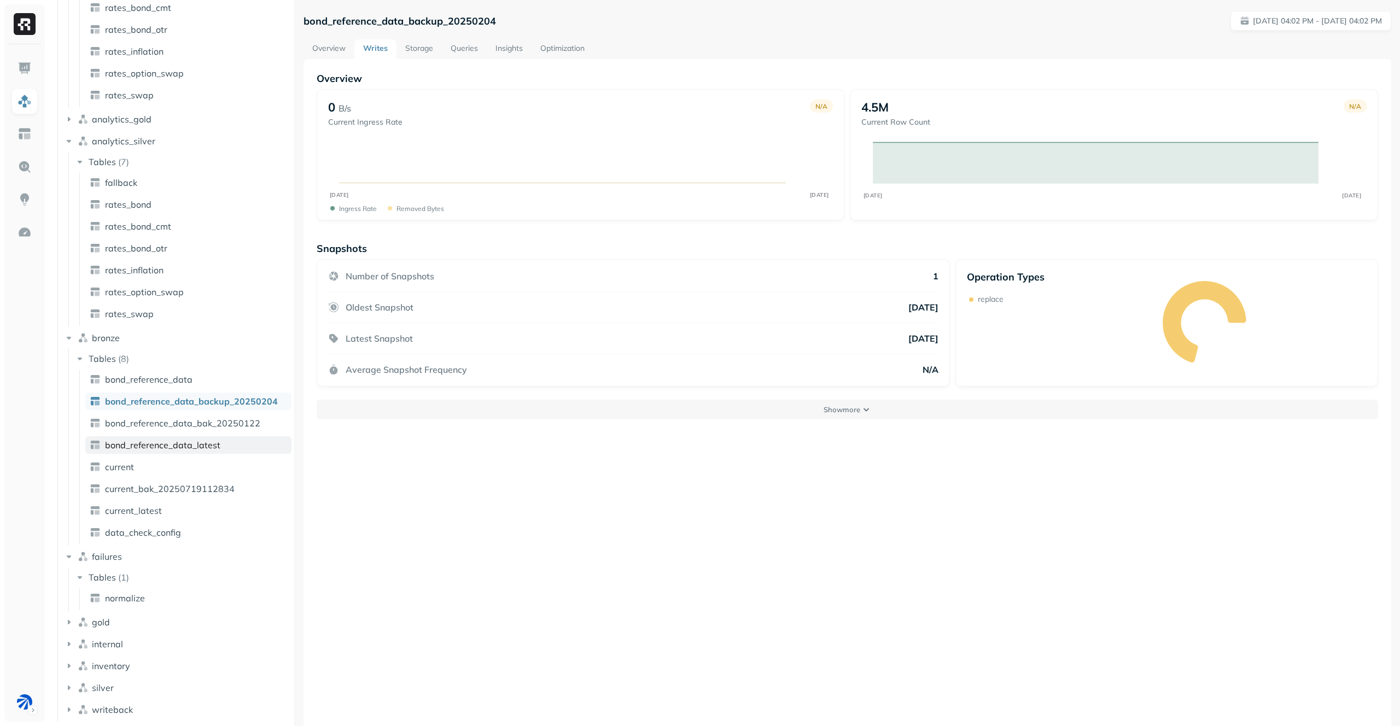
click at [183, 447] on span "bond_reference_data_latest" at bounding box center [162, 445] width 115 height 11
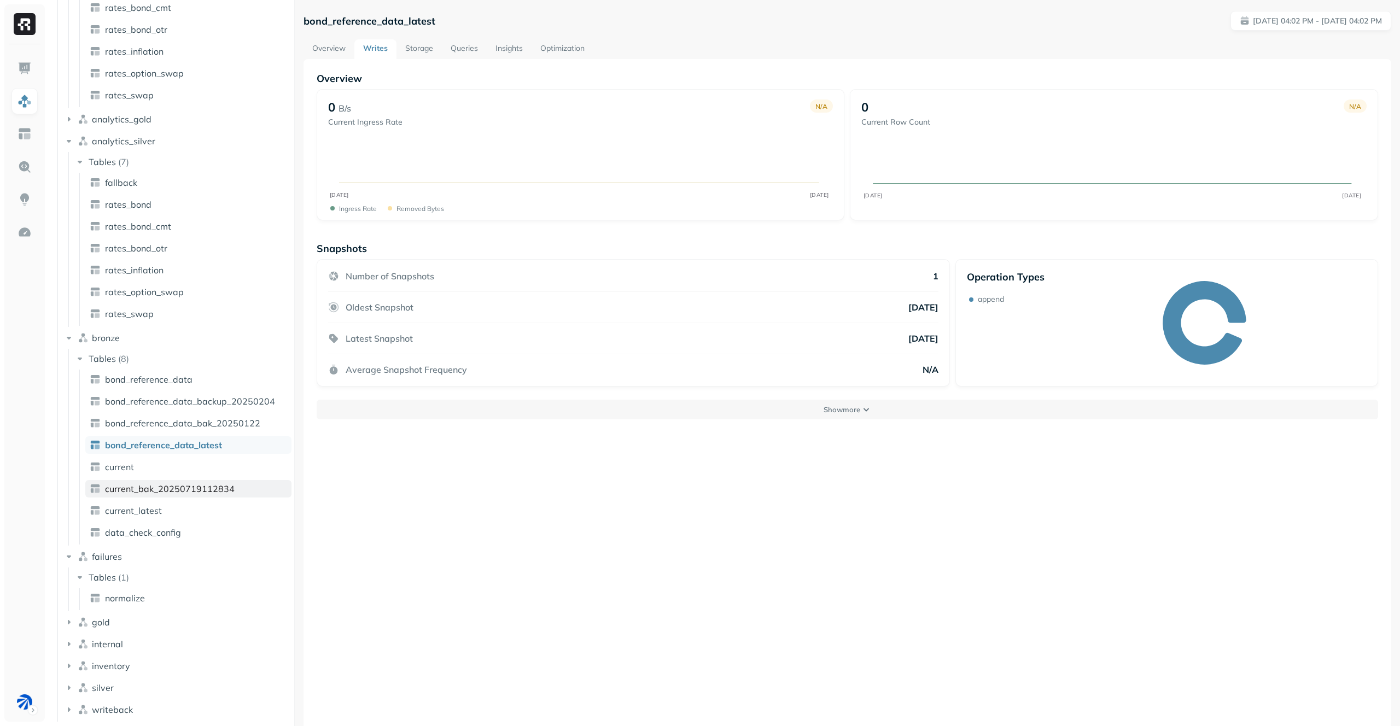
click at [176, 490] on span "current_bak_20250719112834" at bounding box center [170, 488] width 130 height 11
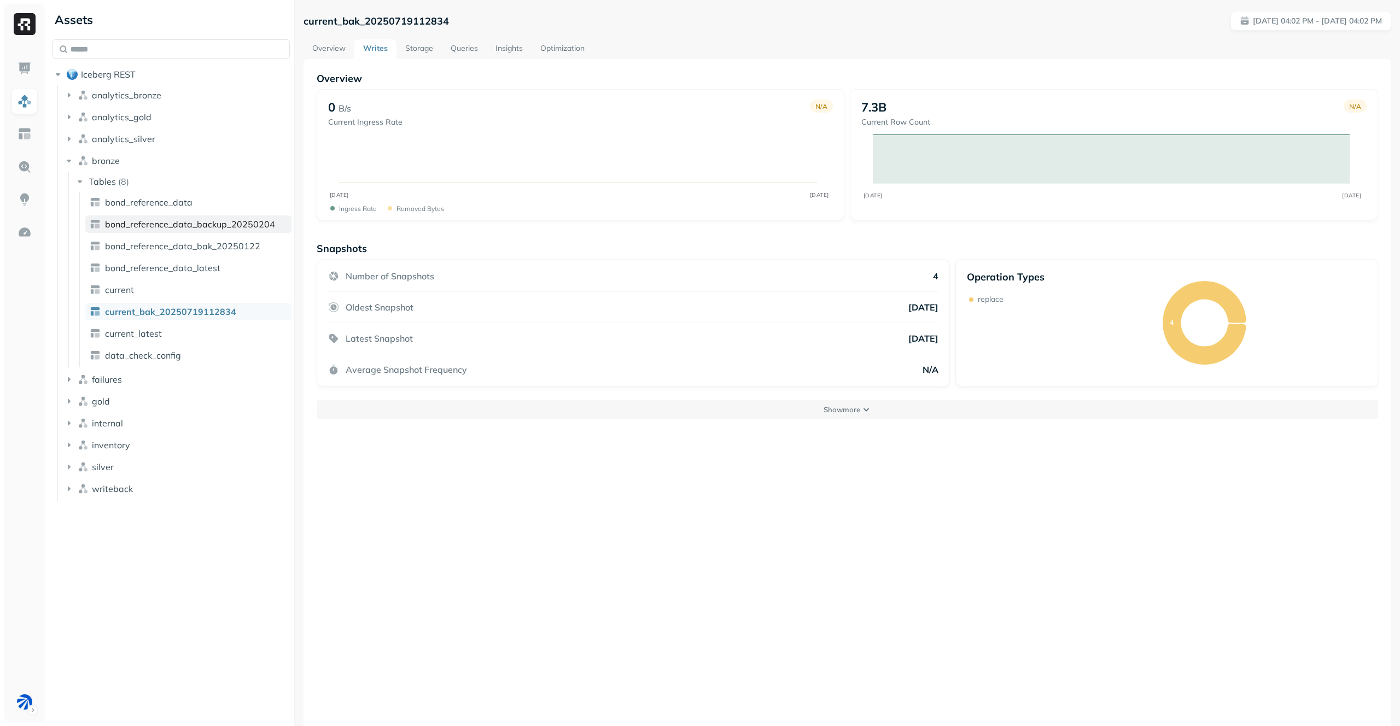
click at [183, 227] on span "bond_reference_data_backup_20250204" at bounding box center [190, 224] width 170 height 11
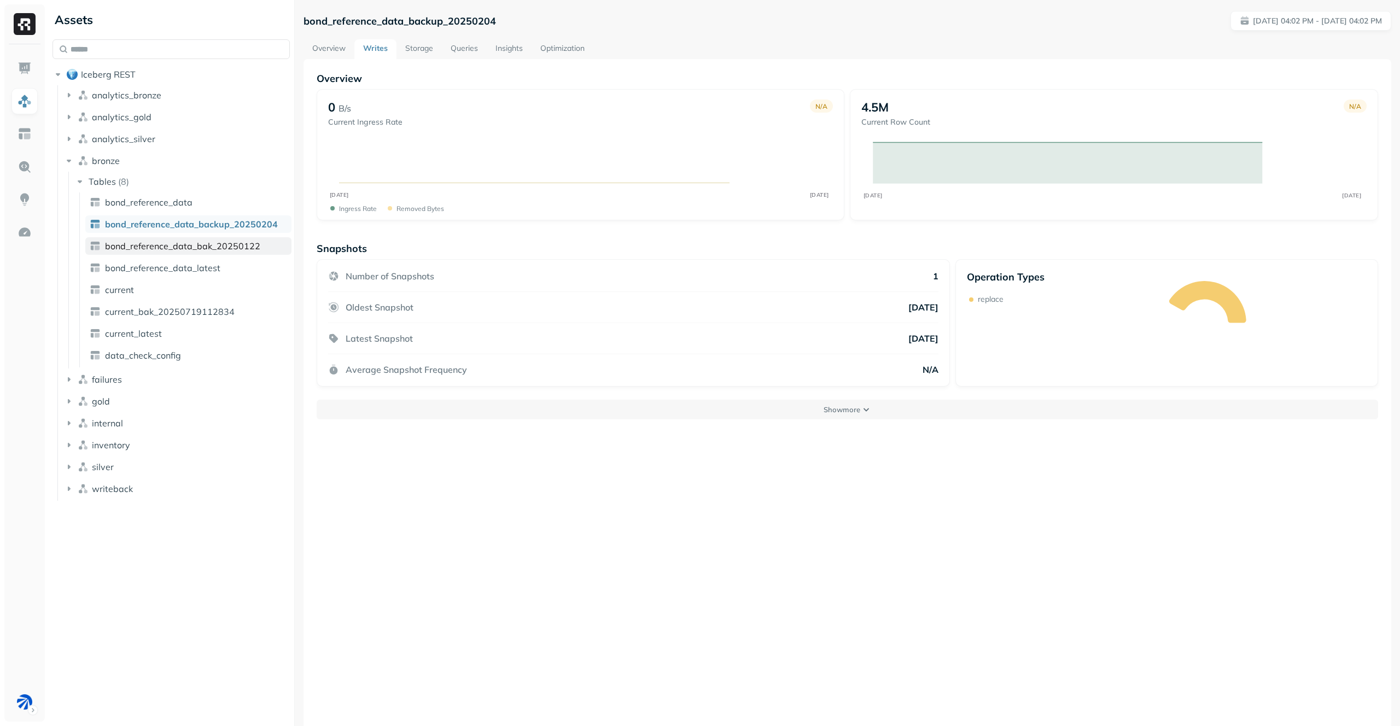
click at [189, 253] on link "bond_reference_data_bak_20250122" at bounding box center [188, 245] width 206 height 17
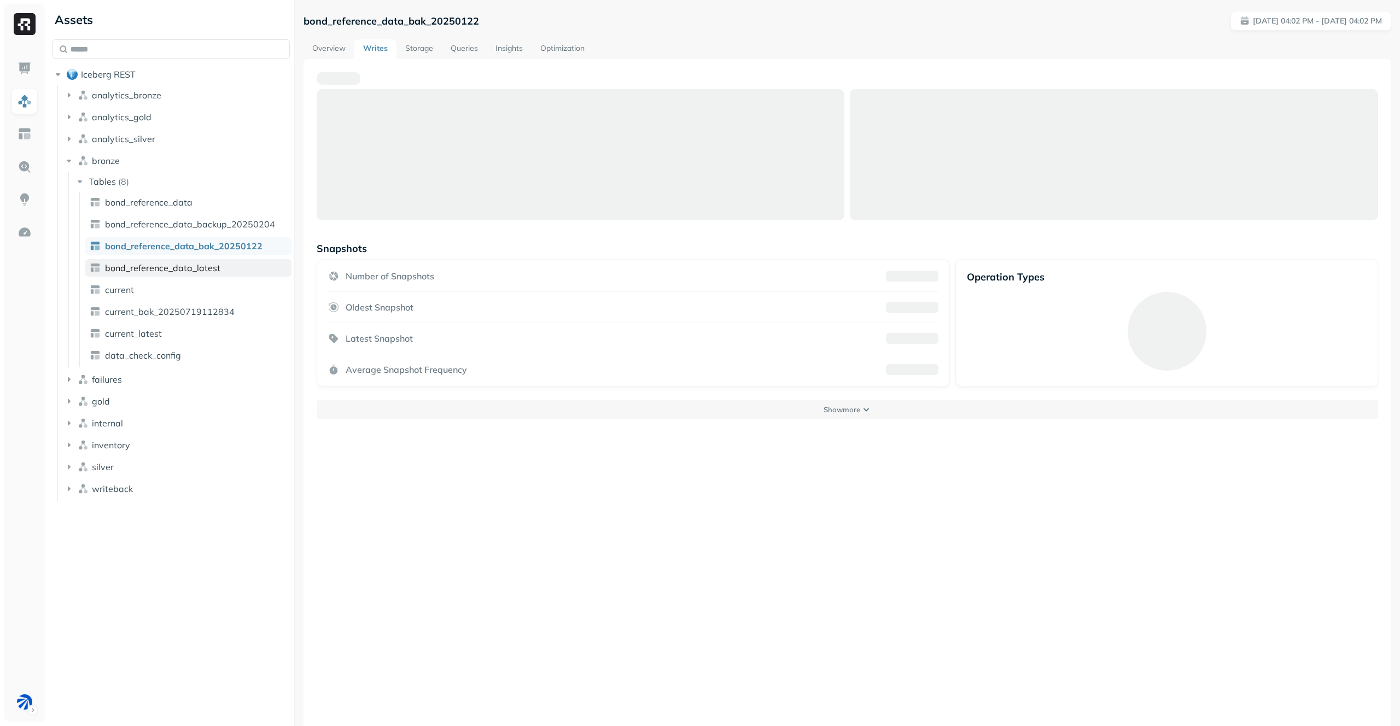
click at [192, 262] on span "bond_reference_data_latest" at bounding box center [162, 267] width 115 height 11
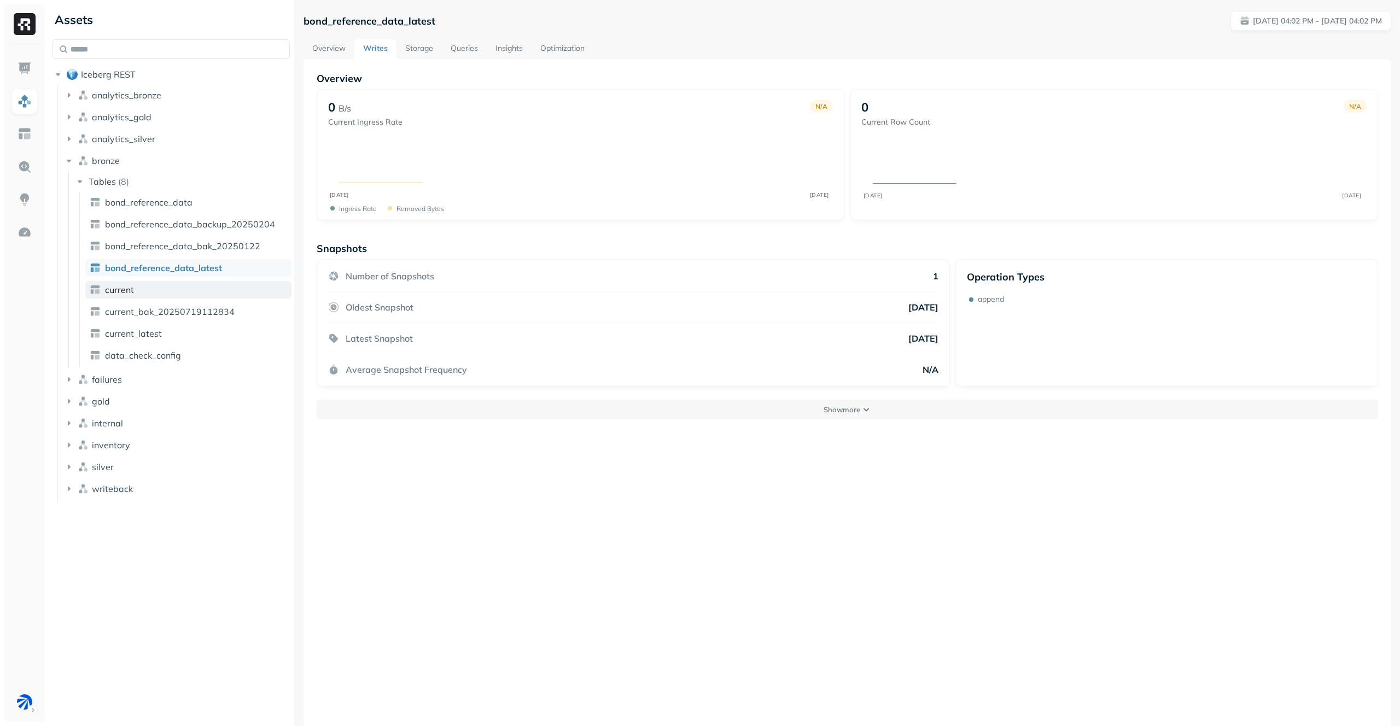
click at [192, 282] on link "current" at bounding box center [188, 289] width 206 height 17
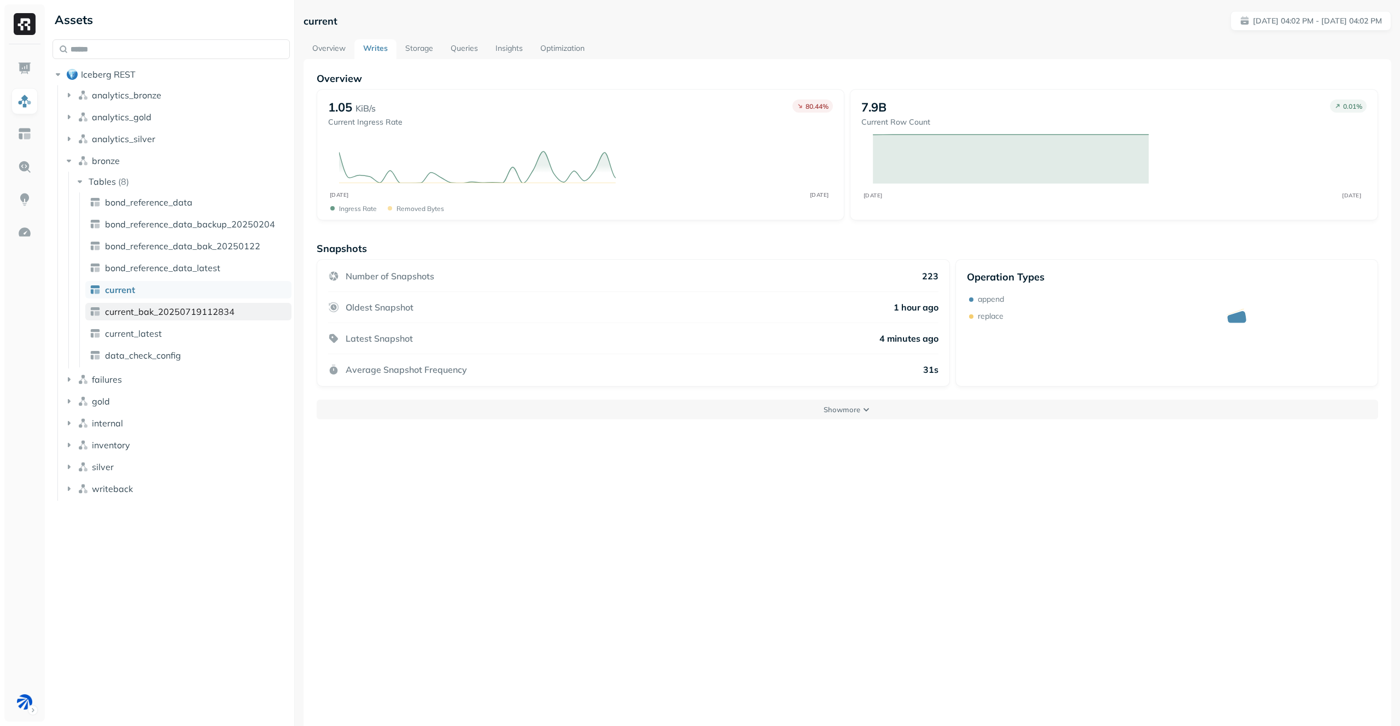
click at [215, 317] on span "current_bak_20250719112834" at bounding box center [170, 311] width 130 height 11
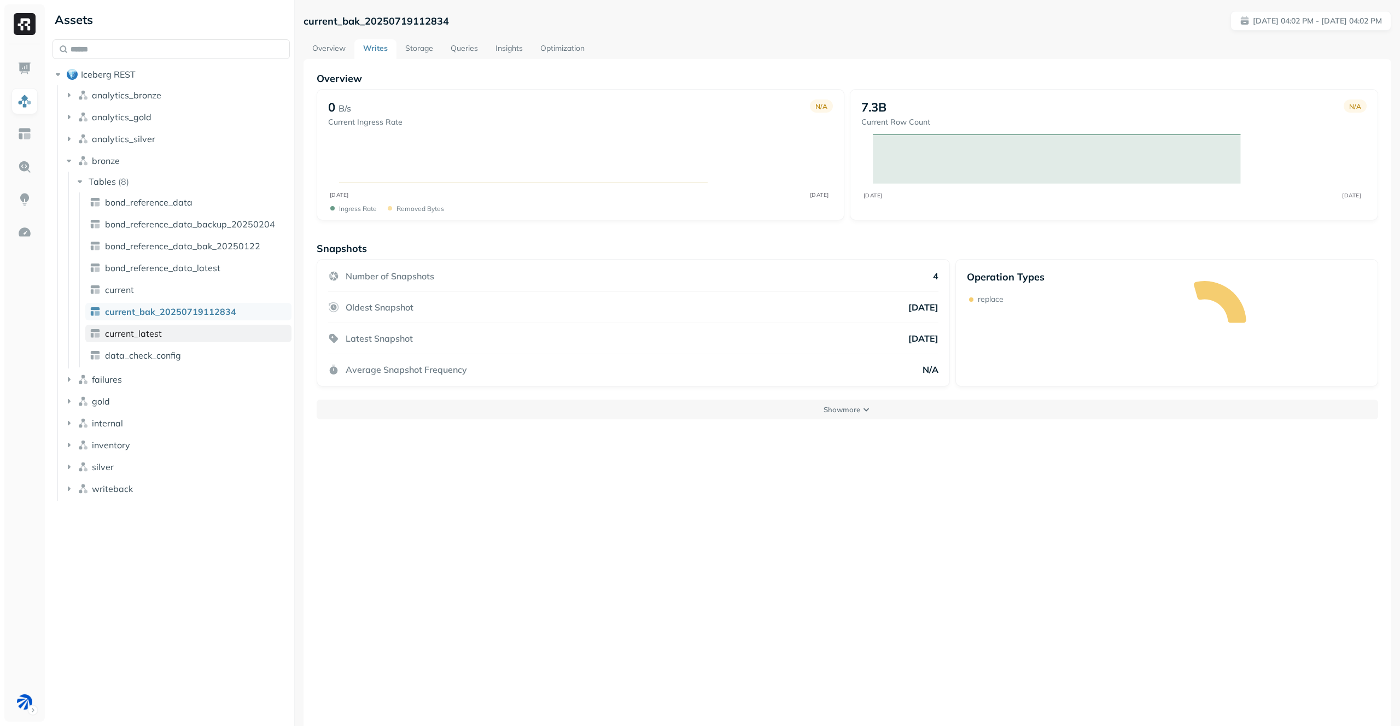
click at [215, 334] on link "current_latest" at bounding box center [188, 333] width 206 height 17
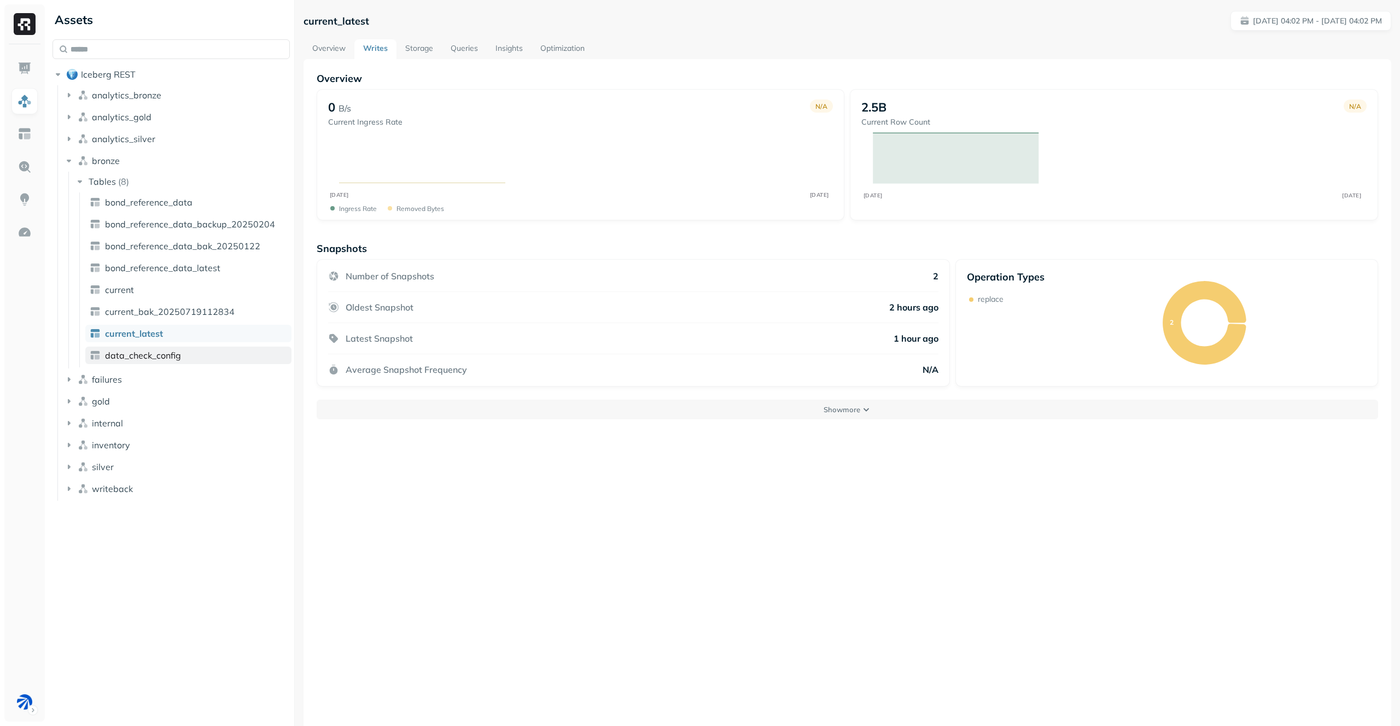
click at [208, 350] on link "data_check_config" at bounding box center [188, 355] width 206 height 17
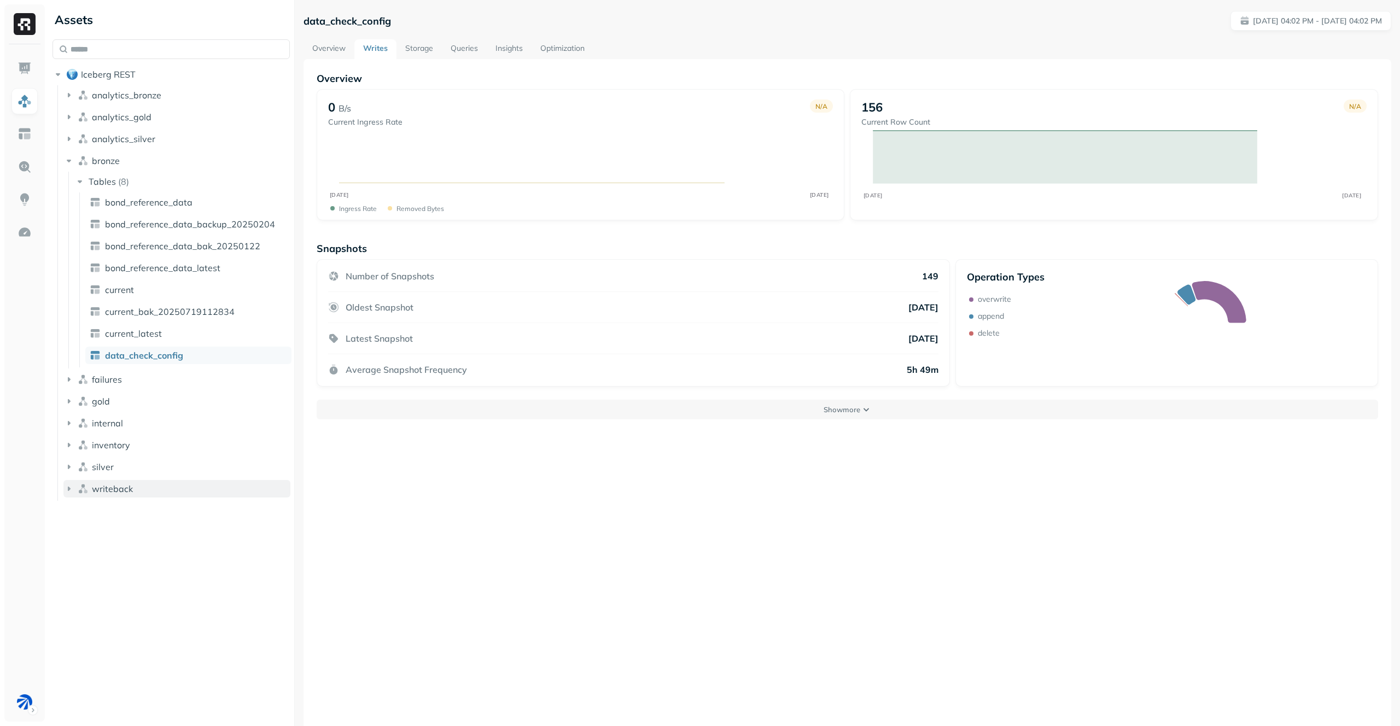
click at [149, 485] on button "writeback" at bounding box center [176, 488] width 227 height 17
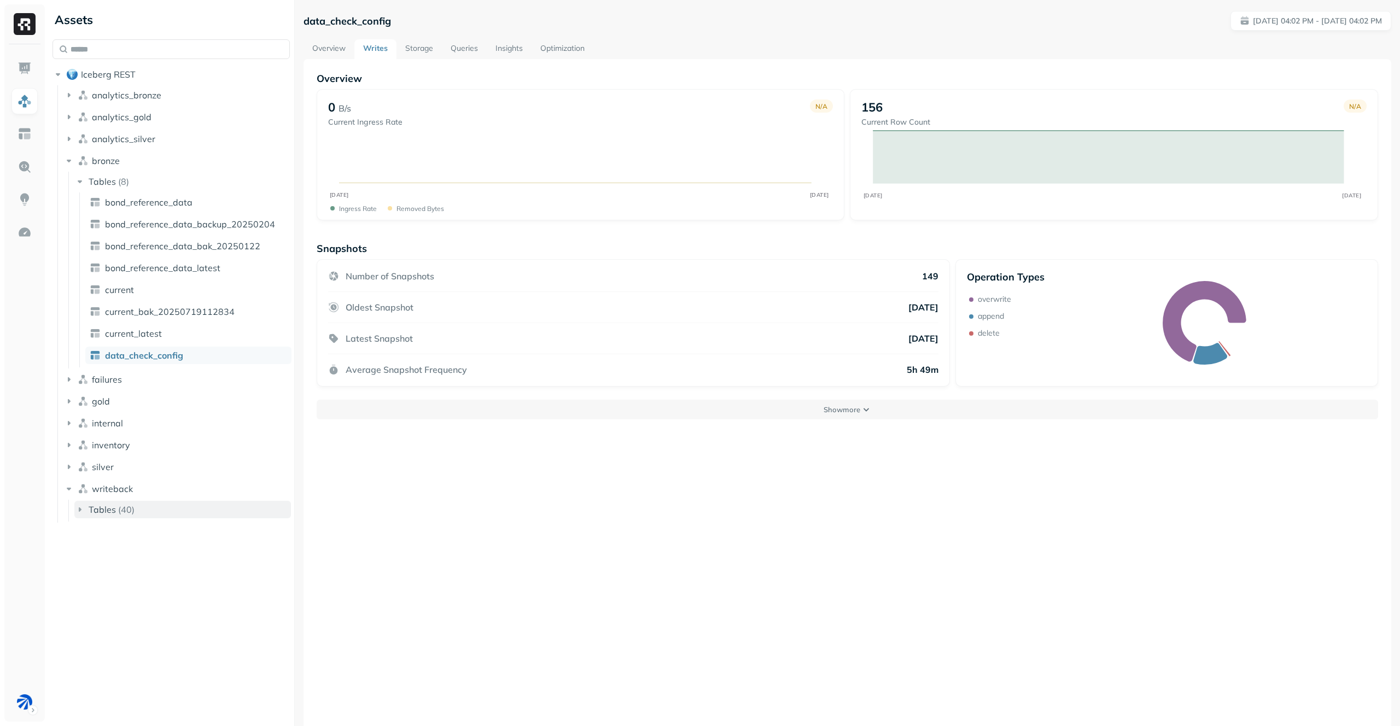
click at [149, 515] on button "Tables ( 40 )" at bounding box center [182, 509] width 217 height 17
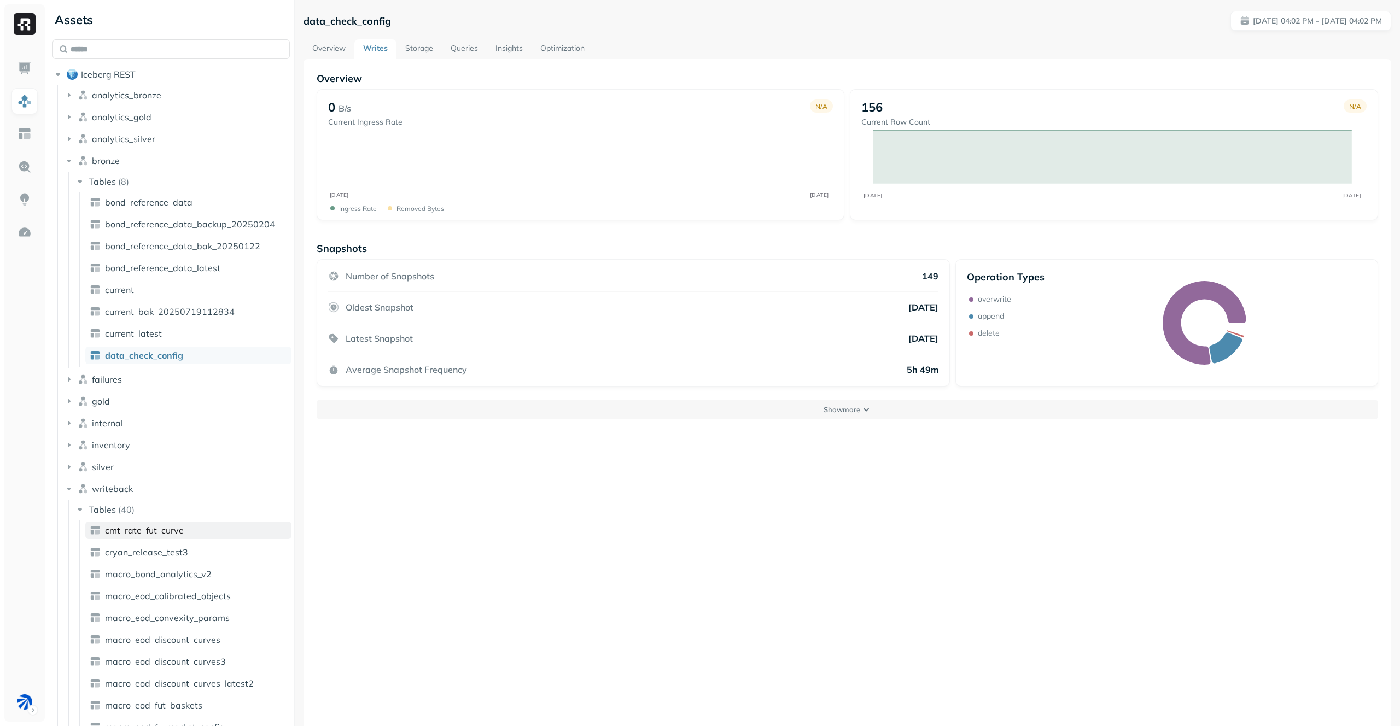
click at [148, 537] on link "cmt_rate_fut_curve" at bounding box center [188, 530] width 206 height 17
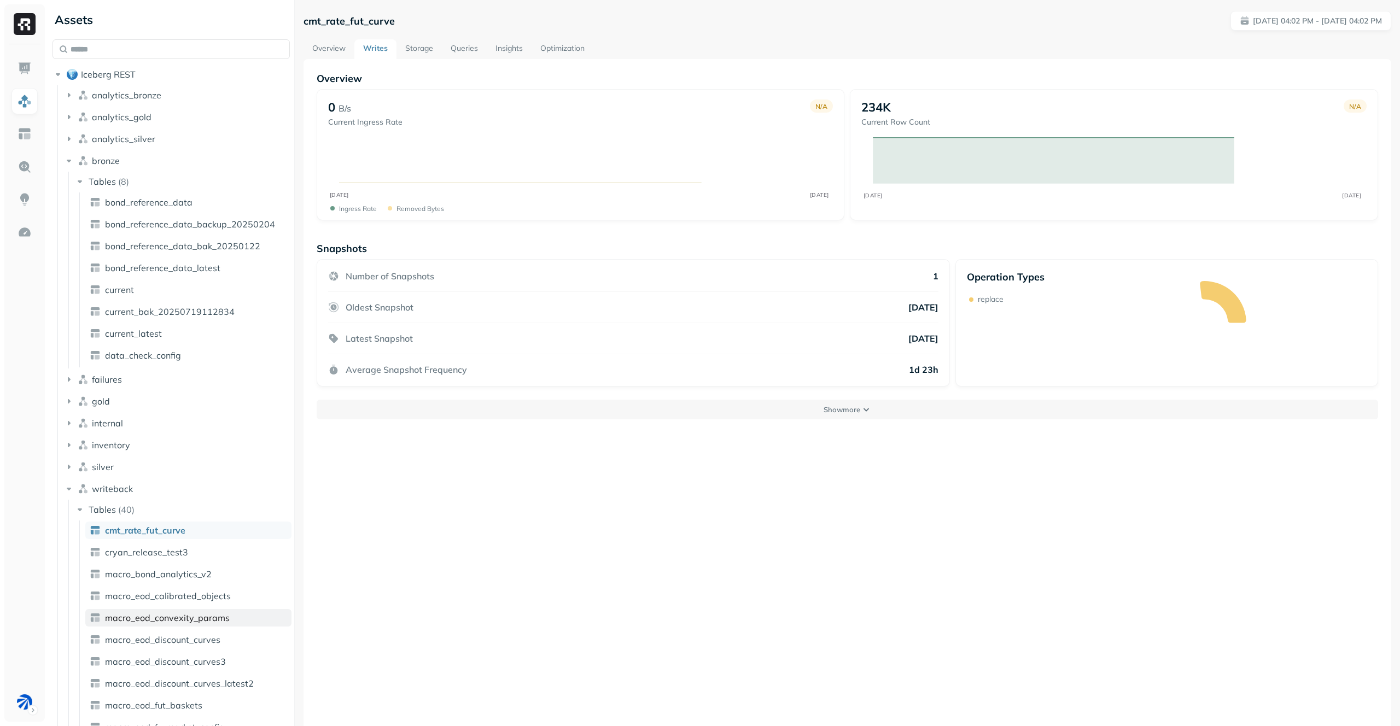
click at [212, 622] on span "macro_eod_convexity_params" at bounding box center [167, 617] width 125 height 11
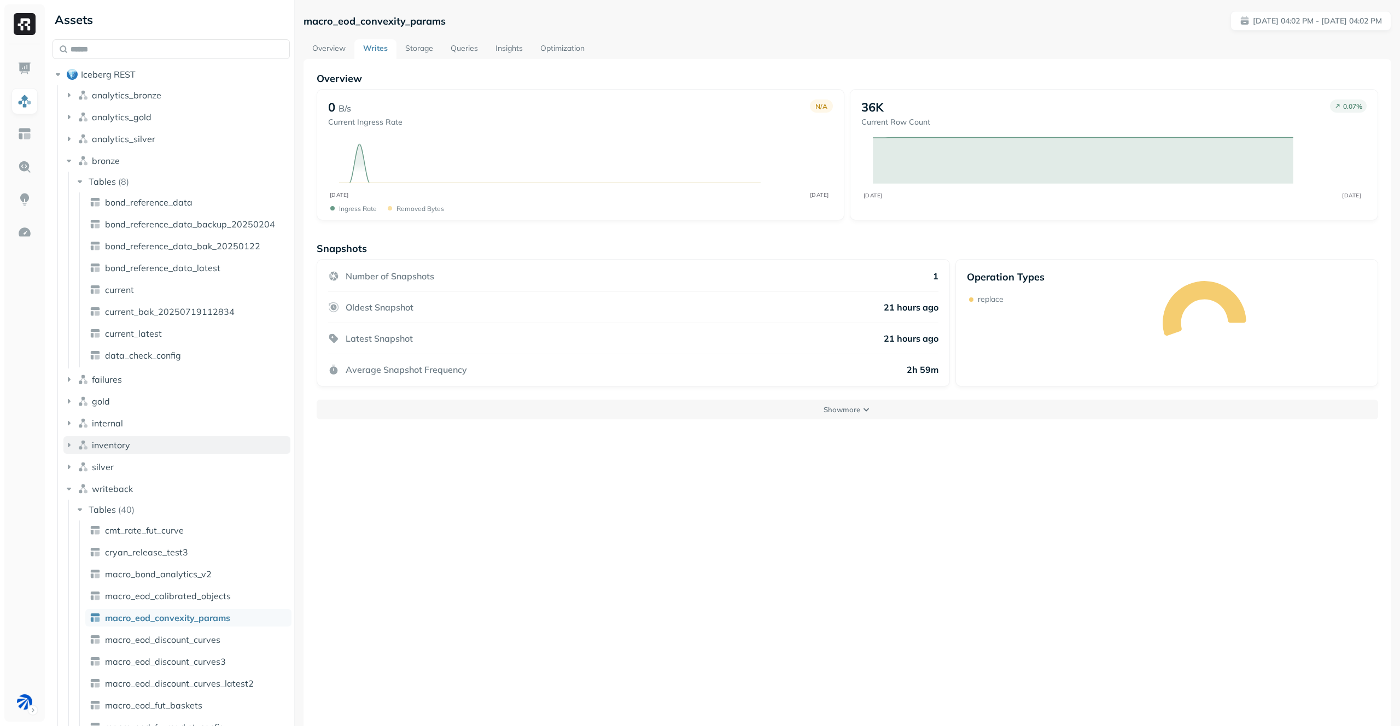
click at [222, 451] on button "inventory" at bounding box center [176, 444] width 227 height 17
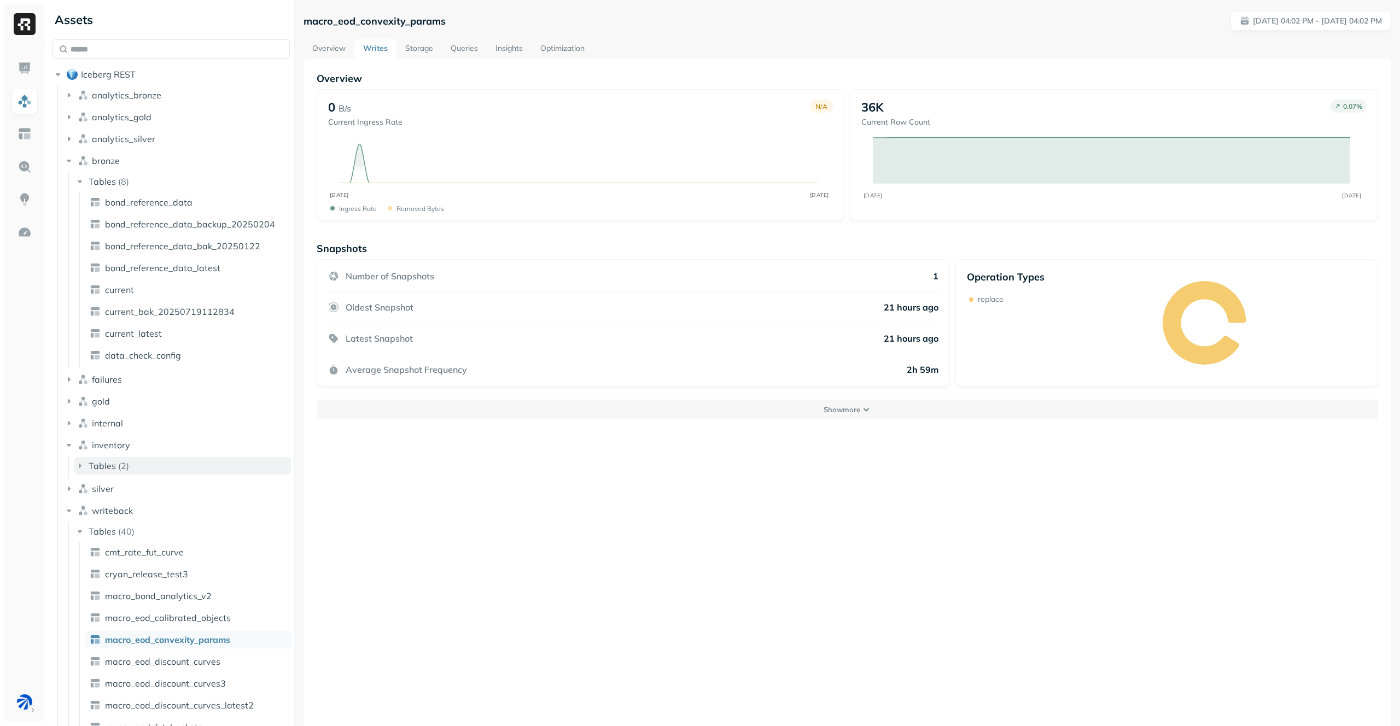
click at [214, 474] on button "Tables ( 2 )" at bounding box center [182, 465] width 217 height 17
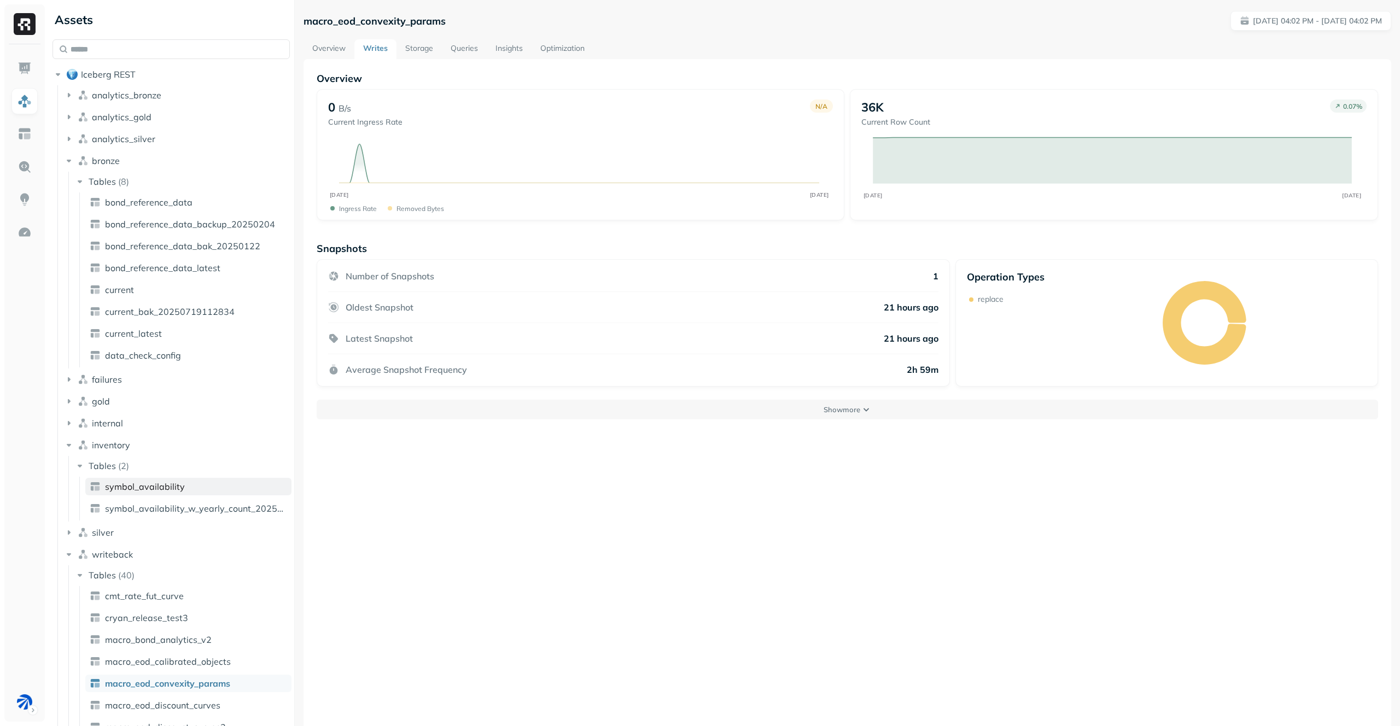
click at [216, 486] on link "symbol_availability" at bounding box center [188, 486] width 206 height 17
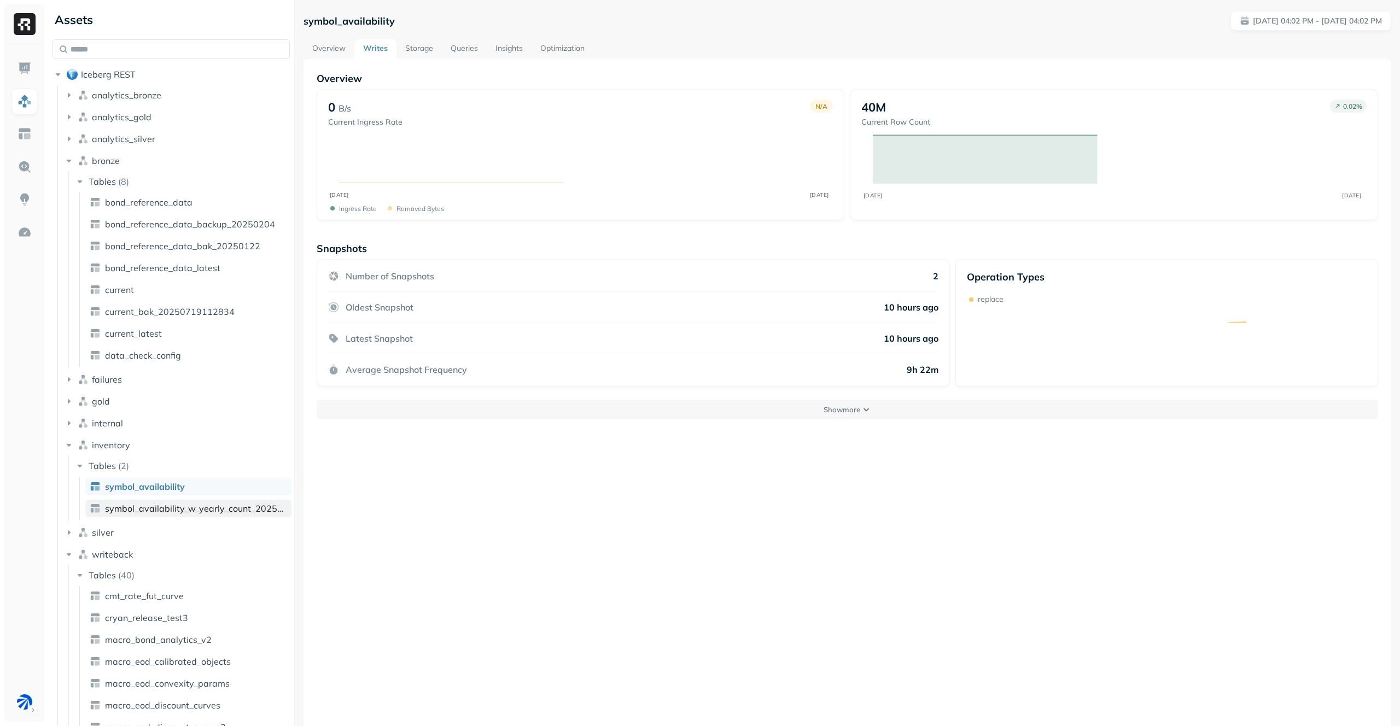
click at [218, 511] on span "symbol_availability_w_yearly_count_20250710" at bounding box center [196, 508] width 182 height 11
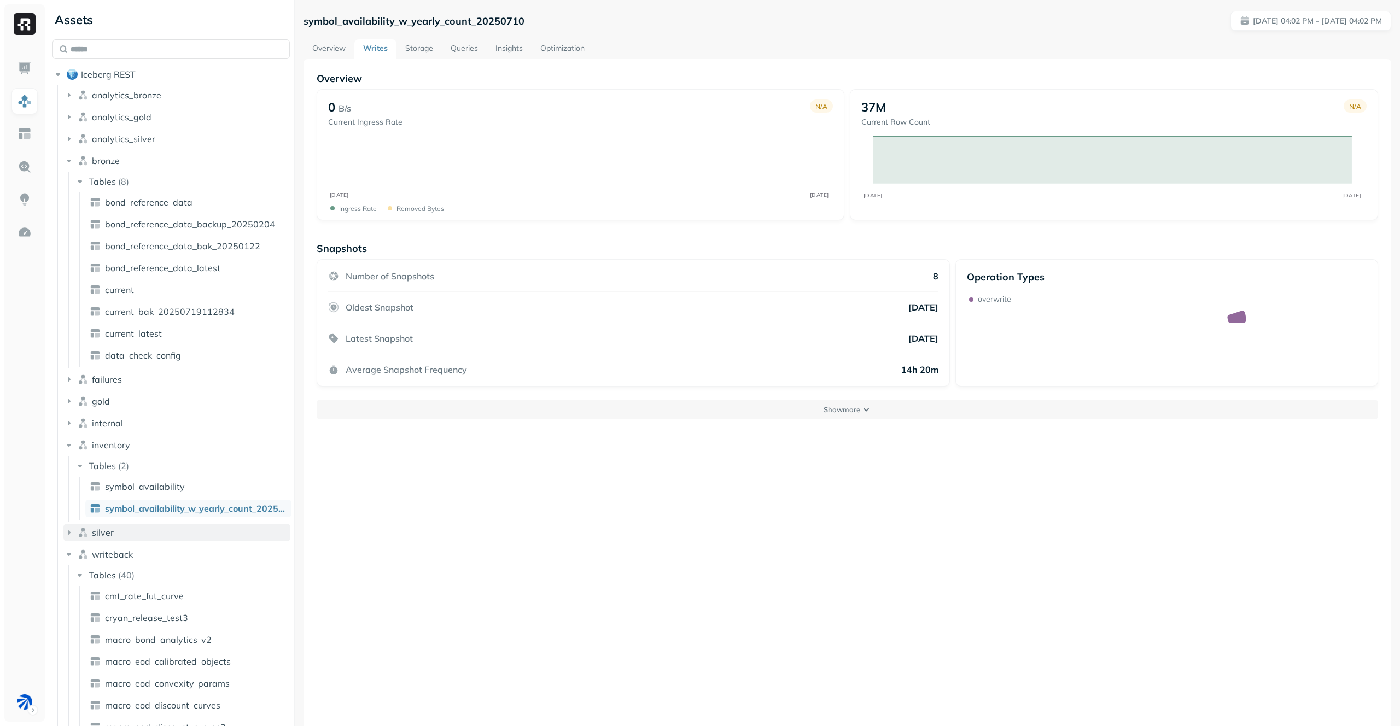
click at [169, 536] on button "silver" at bounding box center [176, 532] width 227 height 17
click at [172, 555] on button "Tables ( 16 )" at bounding box center [182, 553] width 217 height 17
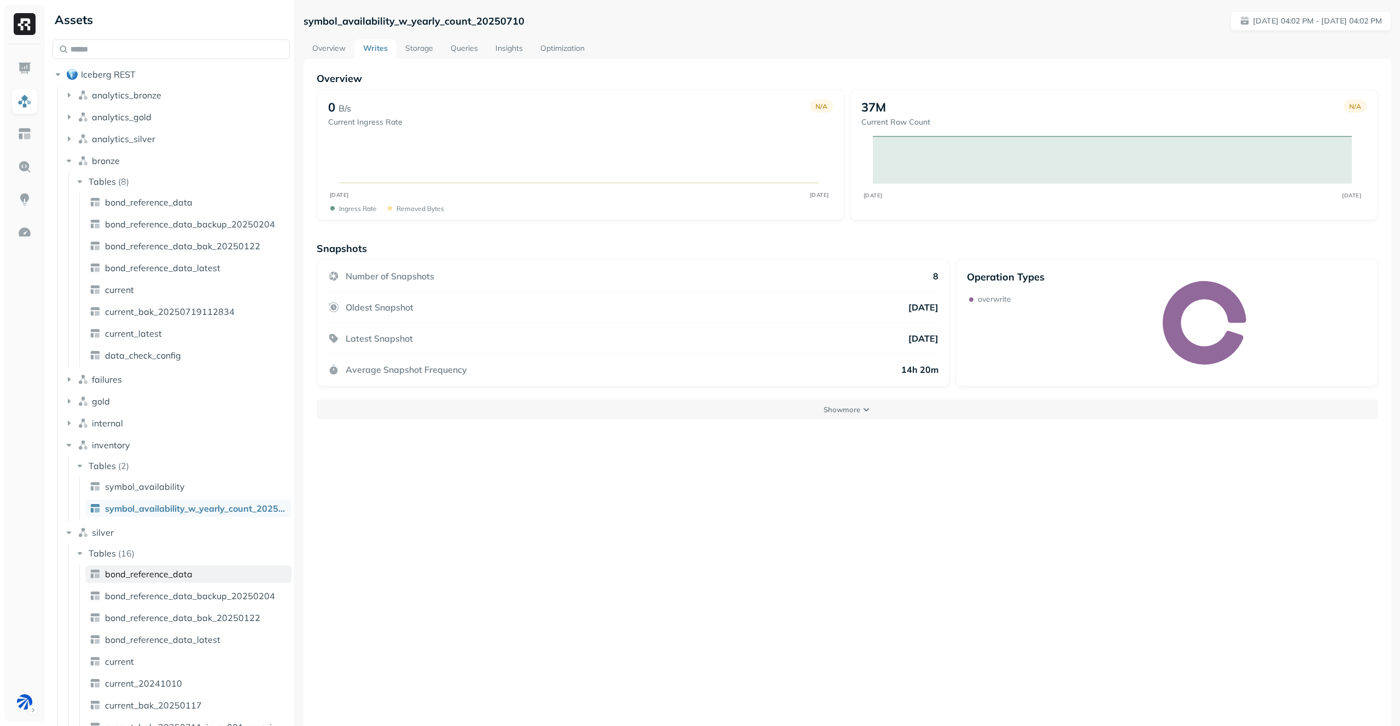
click at [173, 572] on span "bond_reference_data" at bounding box center [148, 574] width 87 height 11
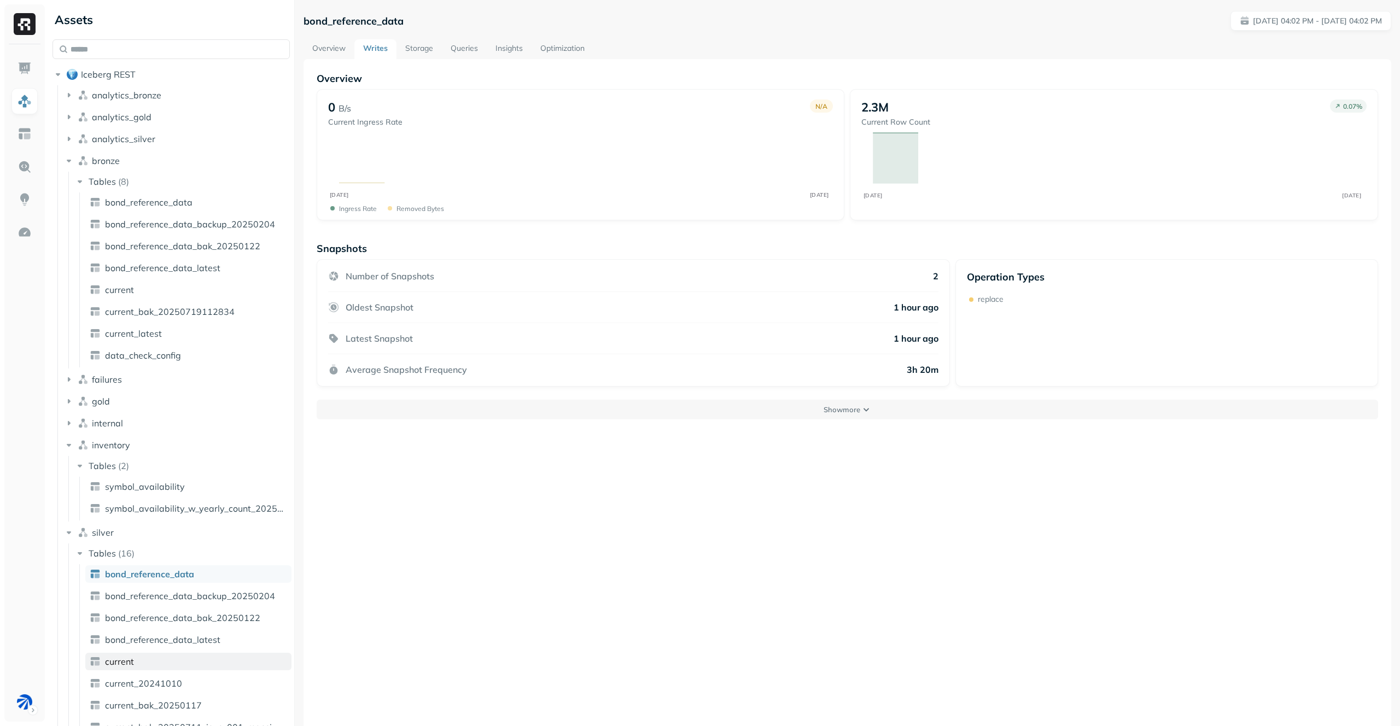
click at [192, 658] on link "current" at bounding box center [188, 661] width 206 height 17
click at [214, 609] on ul "bond_reference_data bond_reference_data_backup_20250204 bond_reference_data_bak…" at bounding box center [185, 739] width 212 height 350
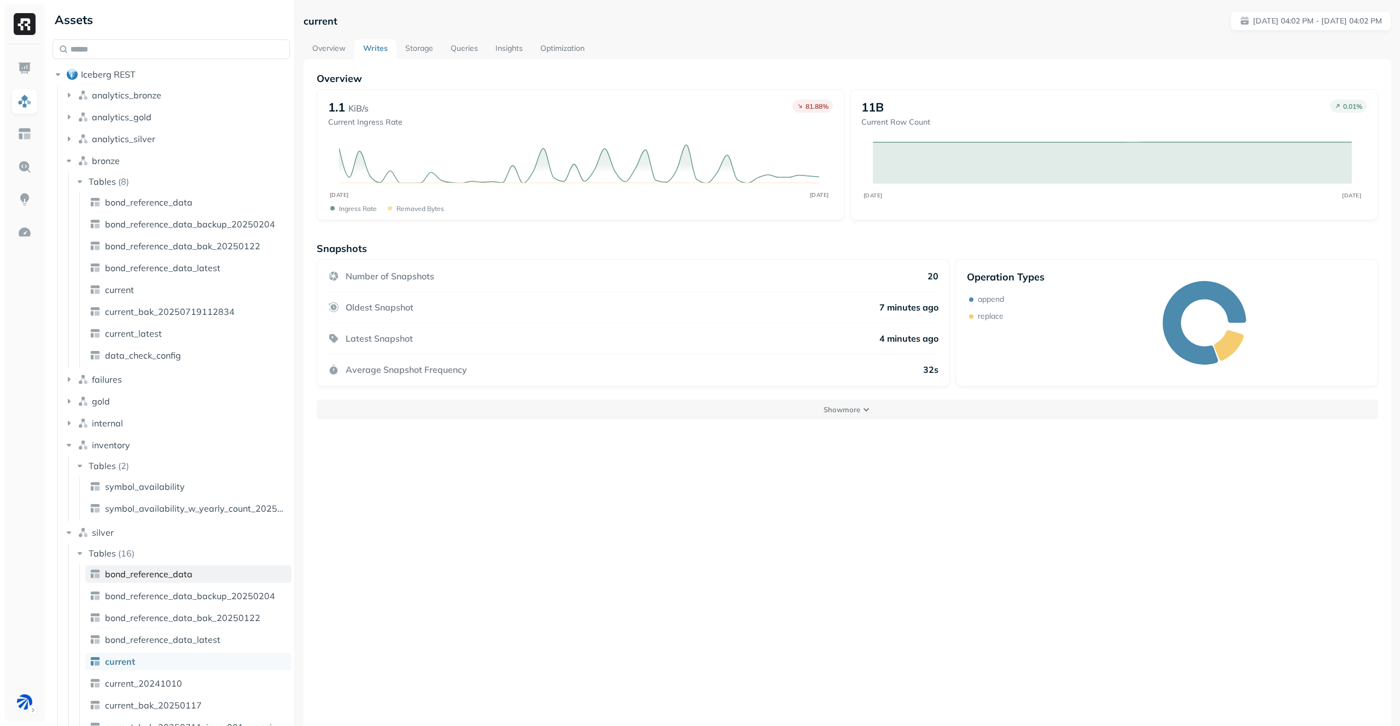
click at [220, 572] on link "bond_reference_data" at bounding box center [188, 573] width 206 height 17
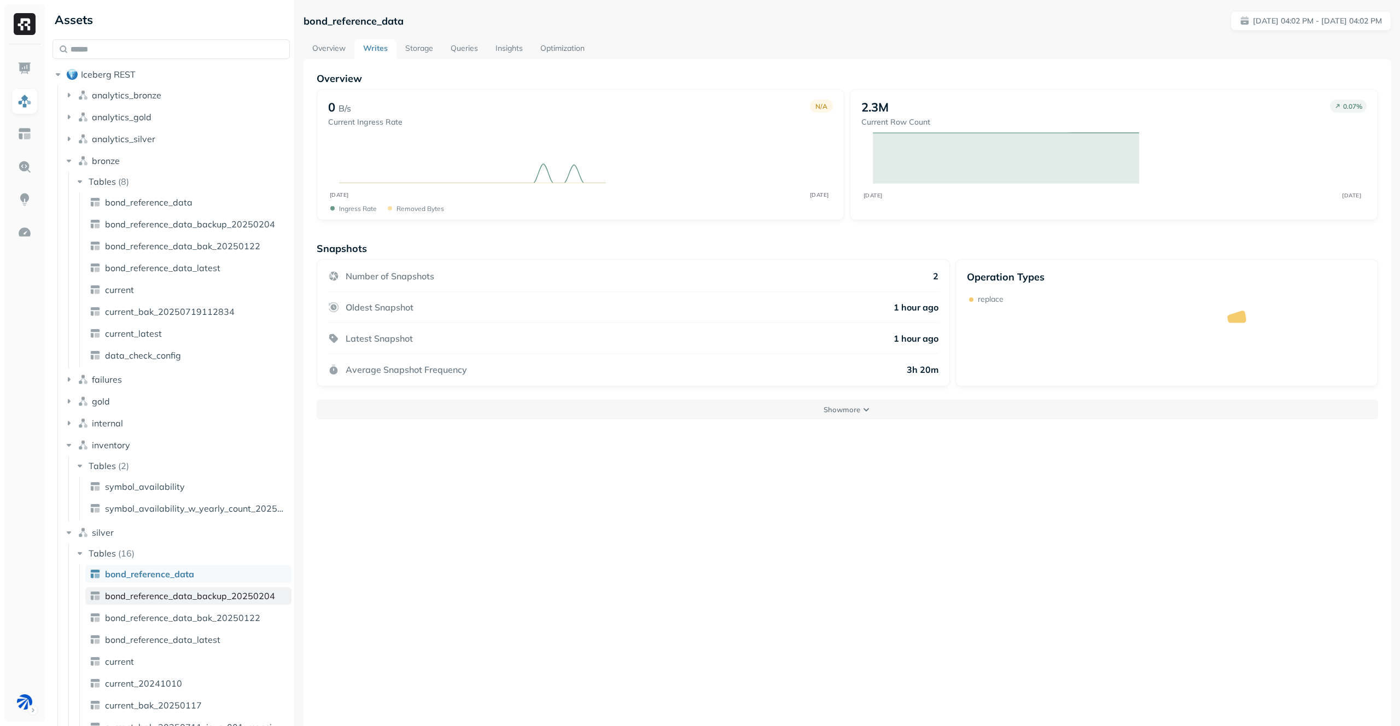
click at [218, 593] on span "bond_reference_data_backup_20250204" at bounding box center [190, 596] width 170 height 11
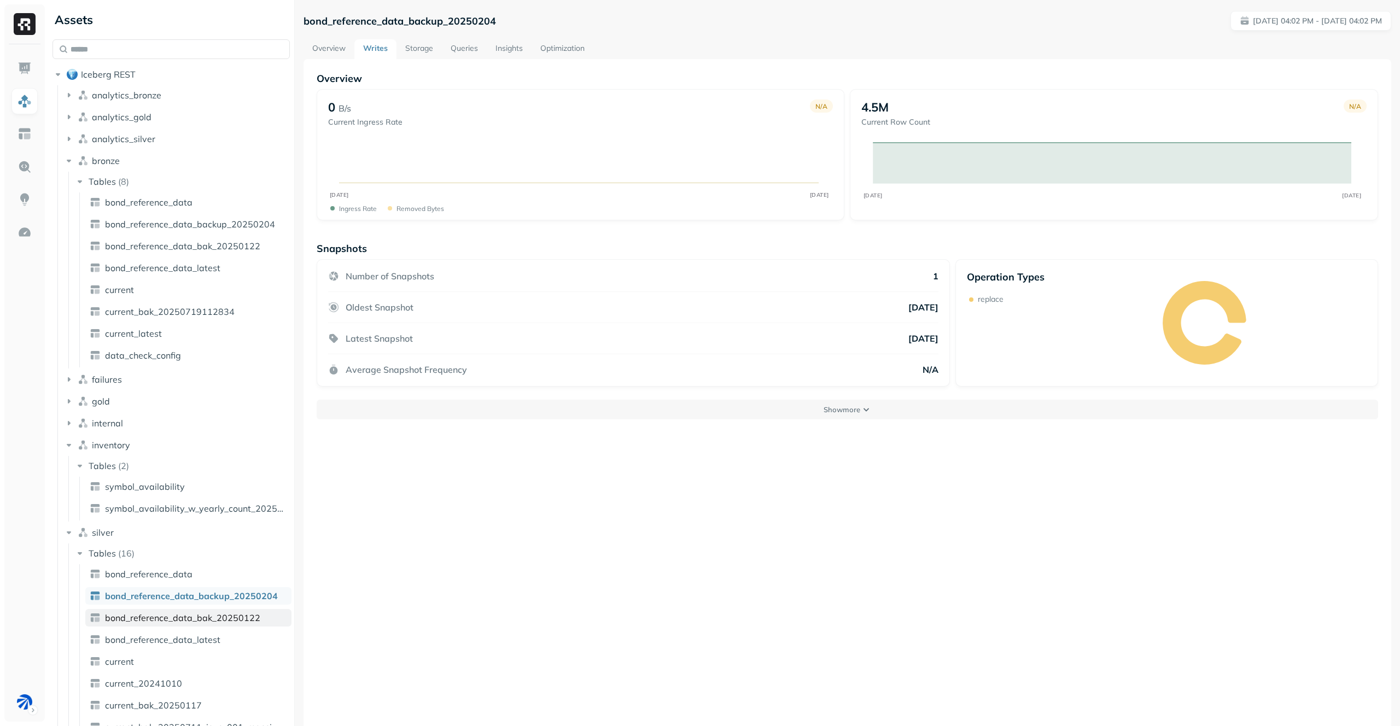
click at [188, 620] on span "bond_reference_data_bak_20250122" at bounding box center [182, 617] width 155 height 11
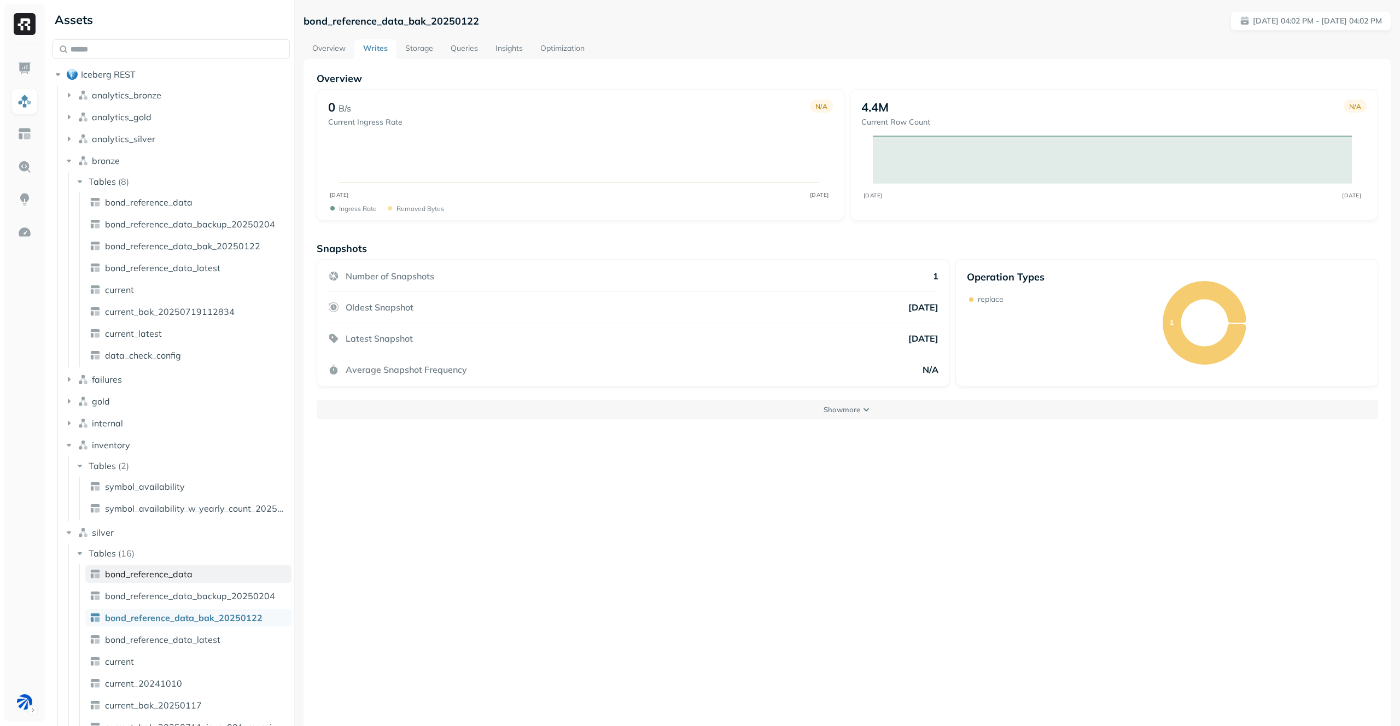
click at [215, 568] on link "bond_reference_data" at bounding box center [188, 573] width 206 height 17
click at [156, 254] on link "bond_reference_data_bak_20250122" at bounding box center [188, 245] width 206 height 17
click at [154, 209] on link "bond_reference_data" at bounding box center [188, 202] width 206 height 17
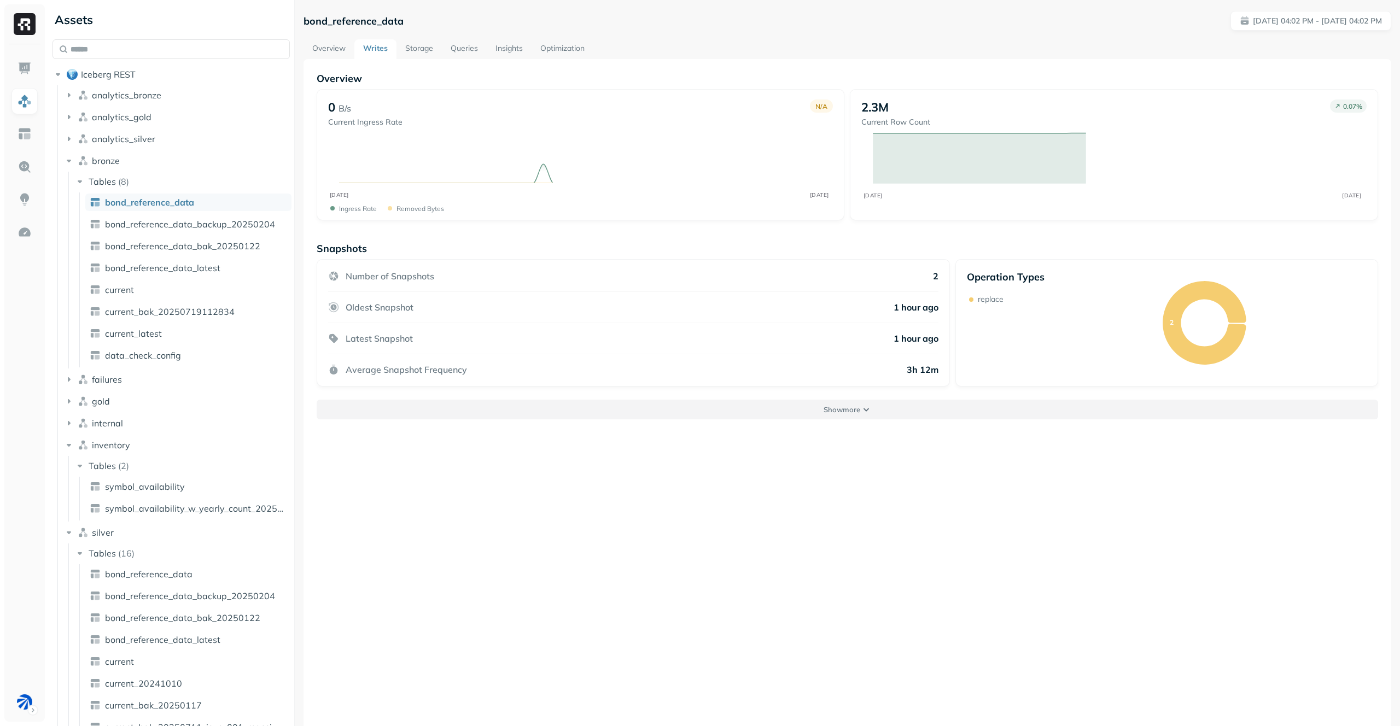
click at [707, 407] on button "Show more" at bounding box center [847, 410] width 1061 height 20
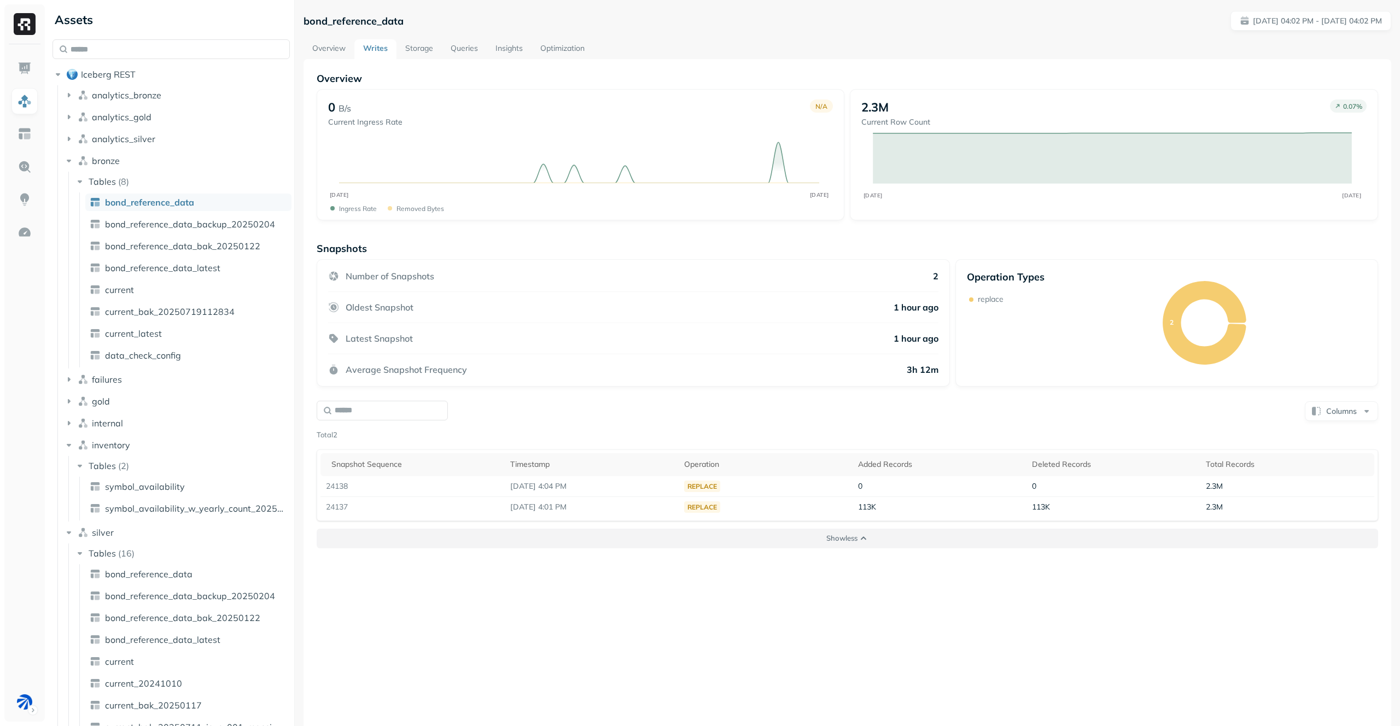
click at [781, 534] on button "Show less" at bounding box center [847, 539] width 1061 height 20
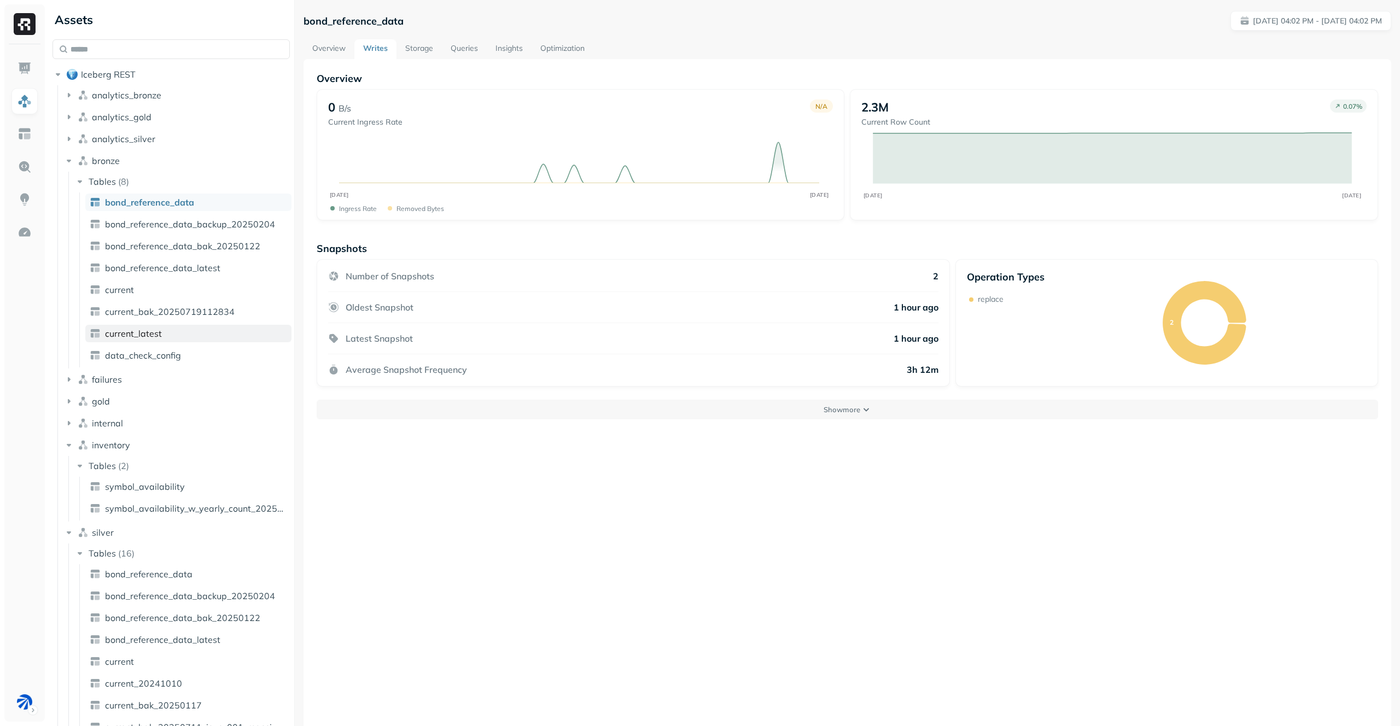
click at [194, 335] on link "current_latest" at bounding box center [188, 333] width 206 height 17
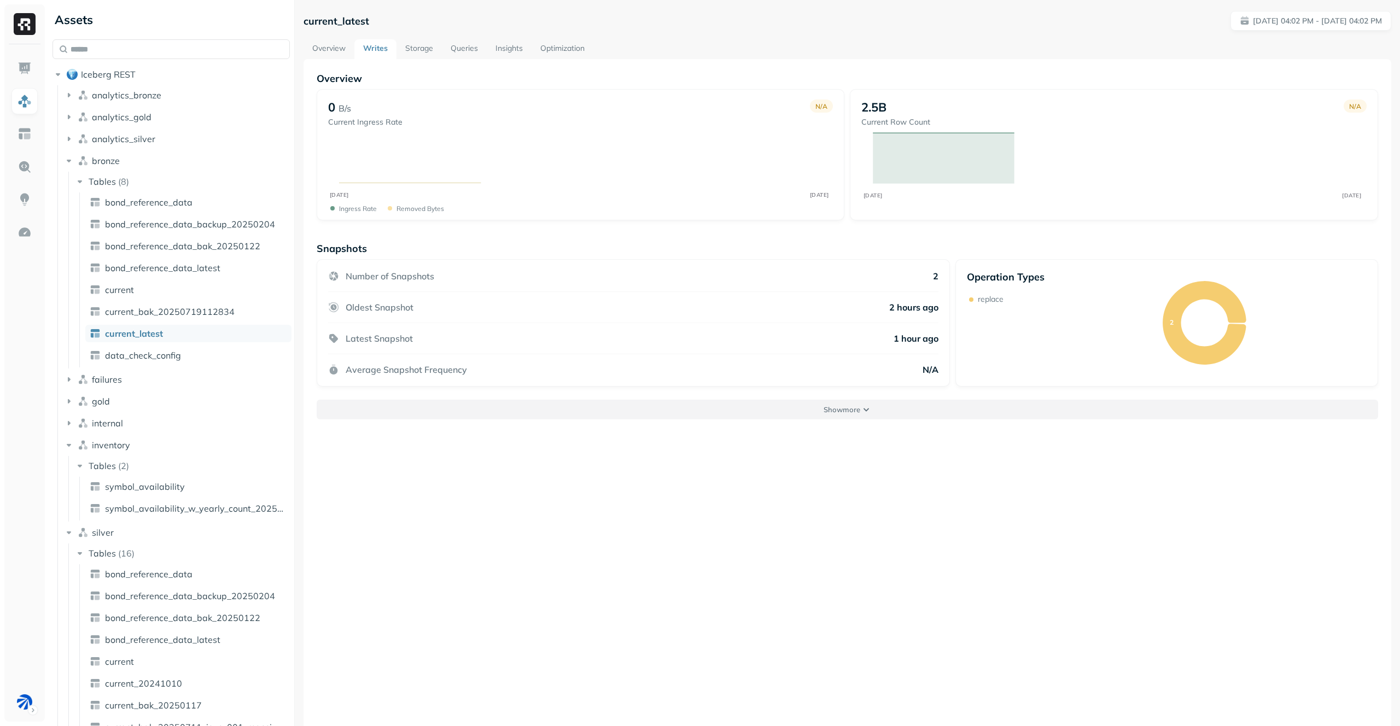
click at [811, 411] on button "Show more" at bounding box center [847, 410] width 1061 height 20
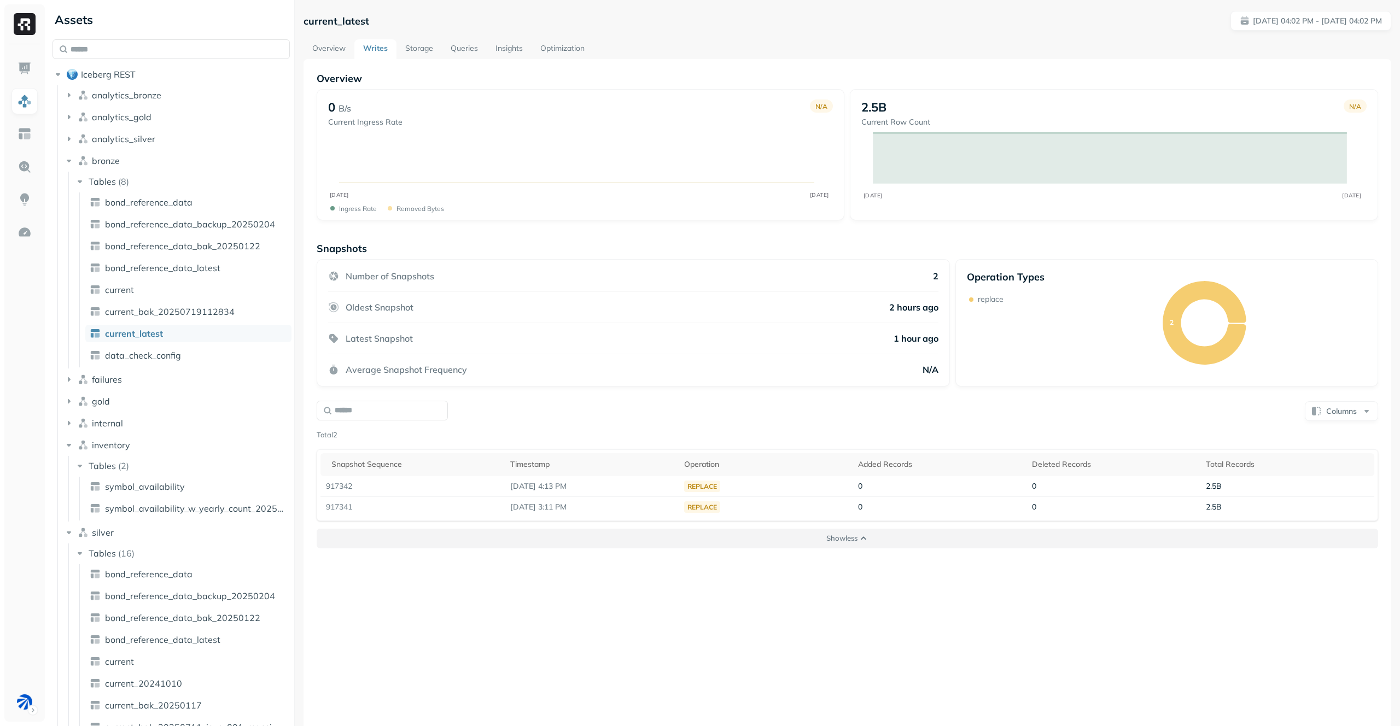
click at [828, 531] on button "Show less" at bounding box center [847, 539] width 1061 height 20
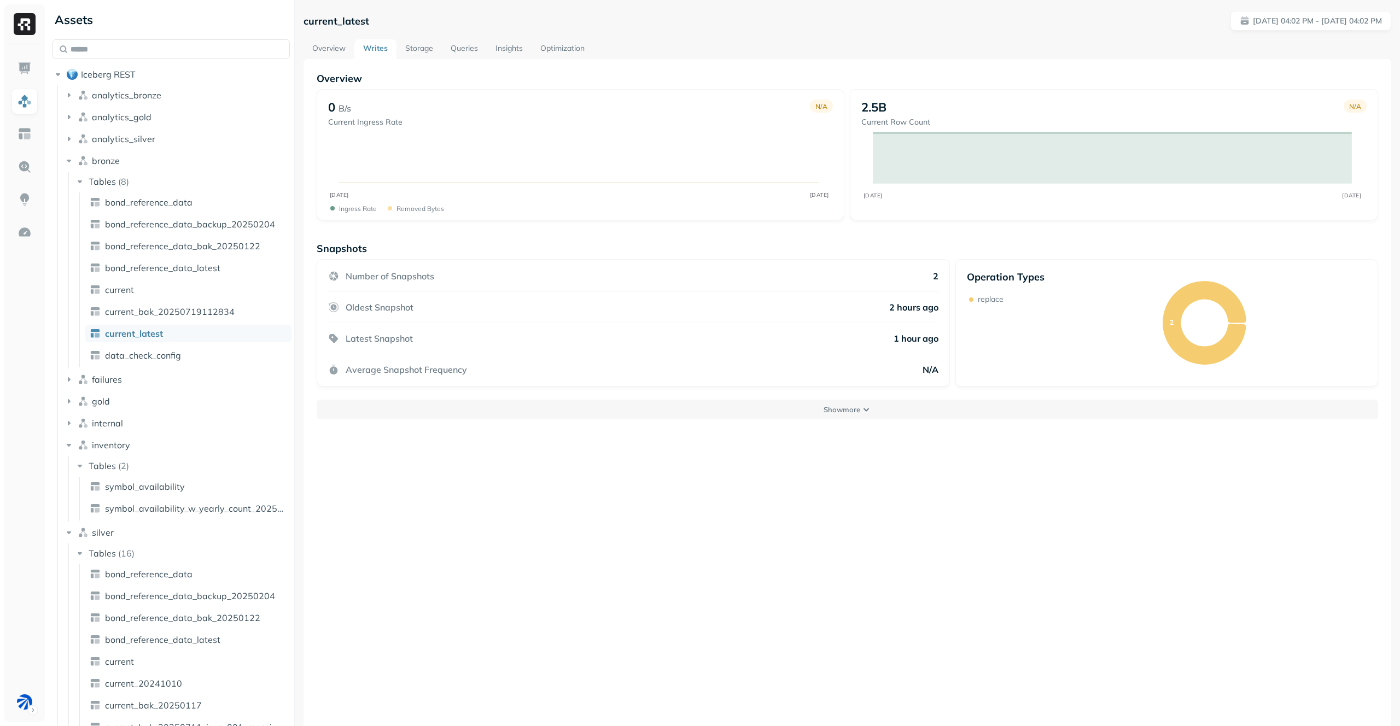
click at [325, 49] on link "Overview" at bounding box center [328, 49] width 51 height 20
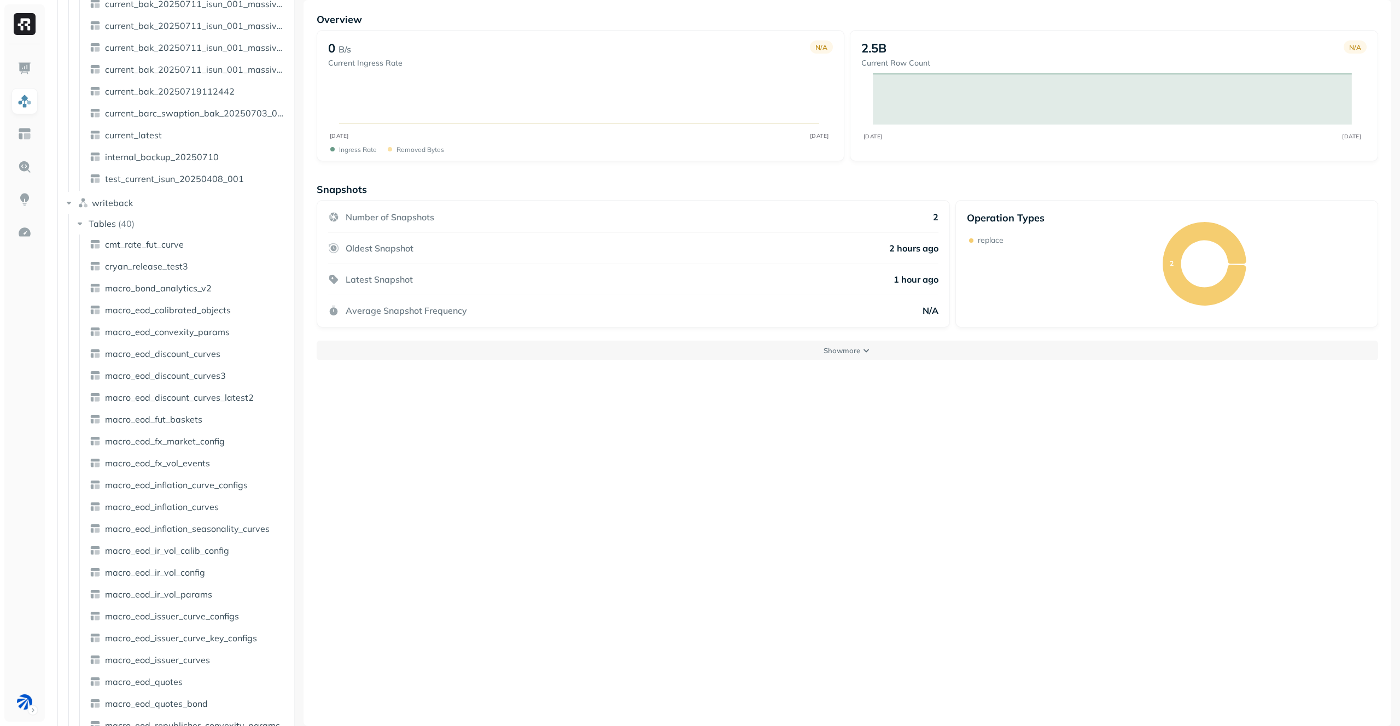
scroll to position [517, 0]
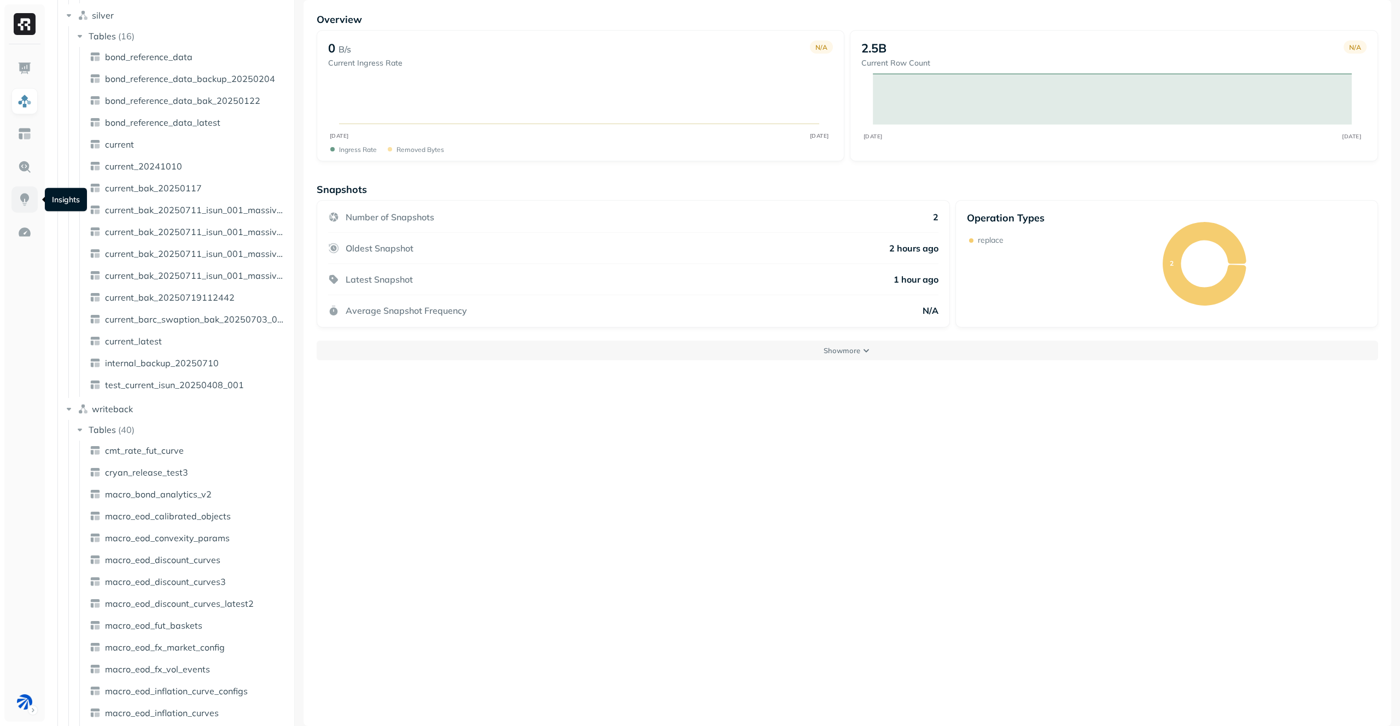
click at [21, 197] on img at bounding box center [24, 199] width 14 height 14
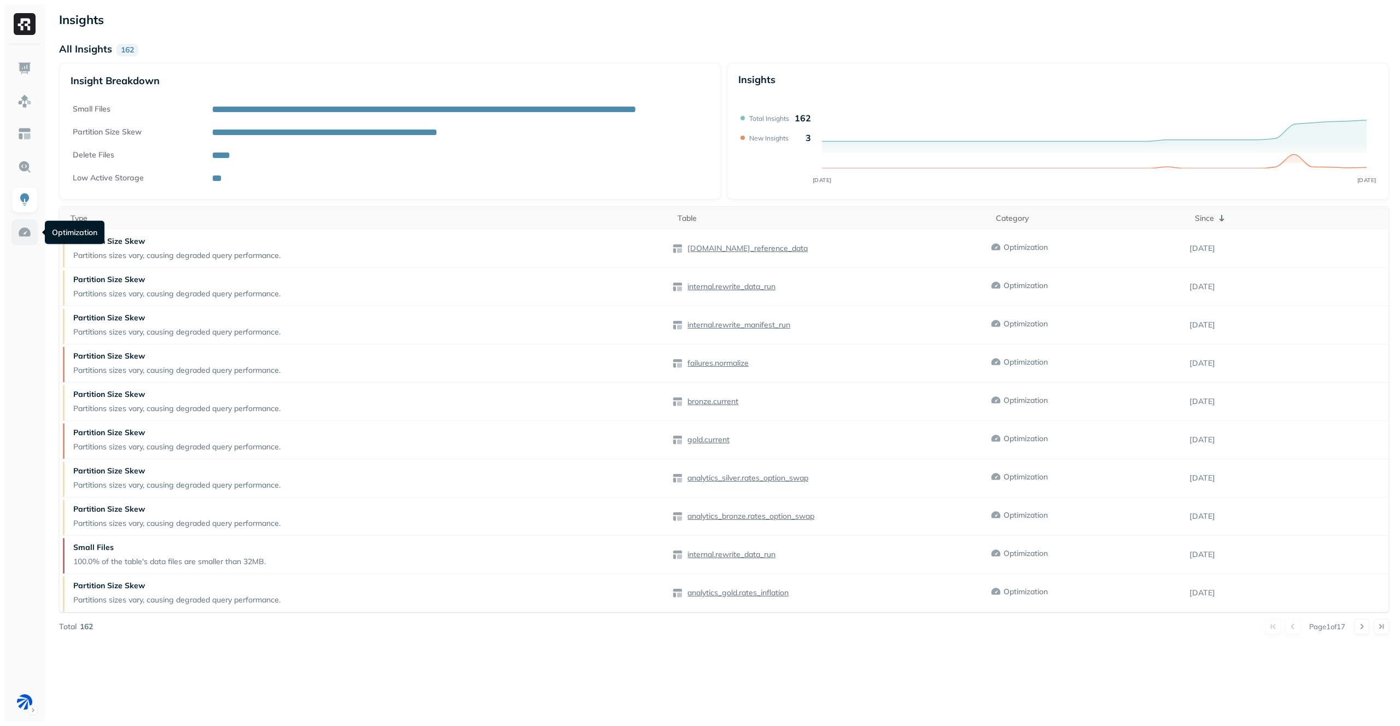
click at [20, 227] on img at bounding box center [24, 232] width 14 height 14
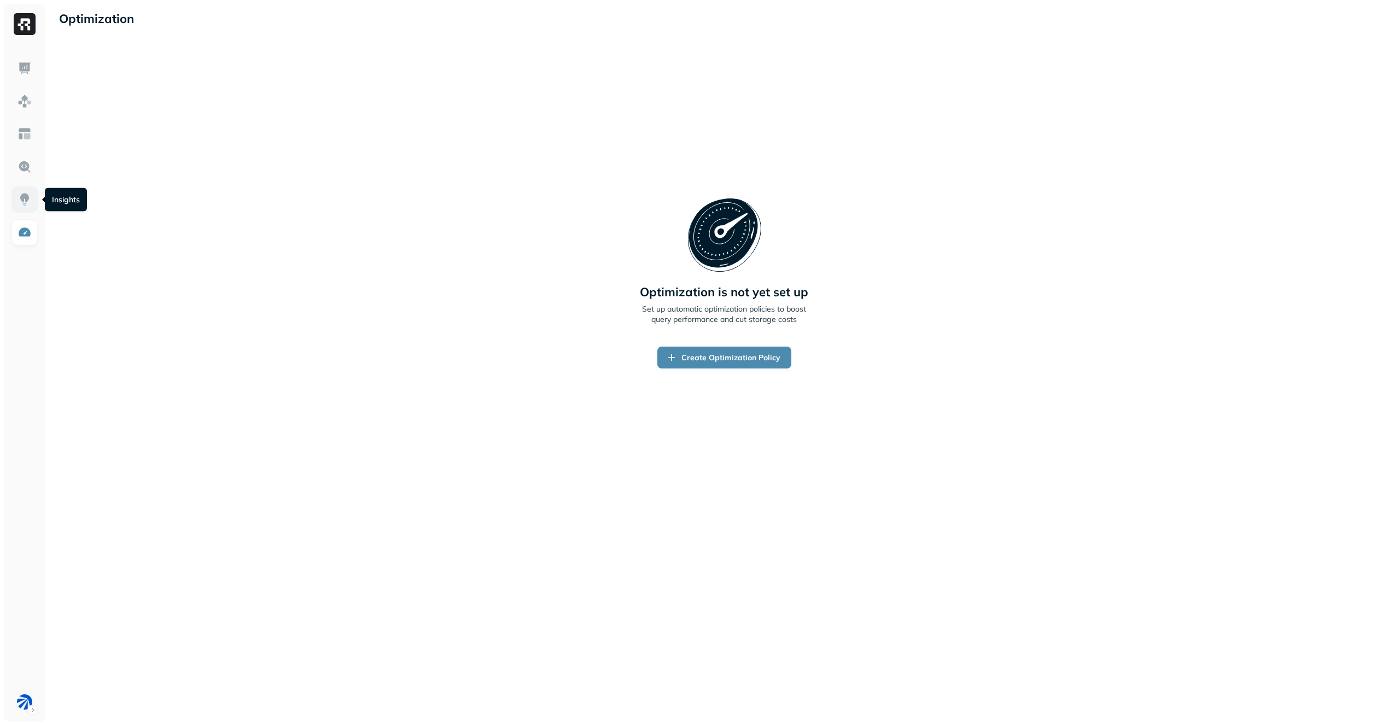
click at [20, 196] on img at bounding box center [24, 199] width 14 height 14
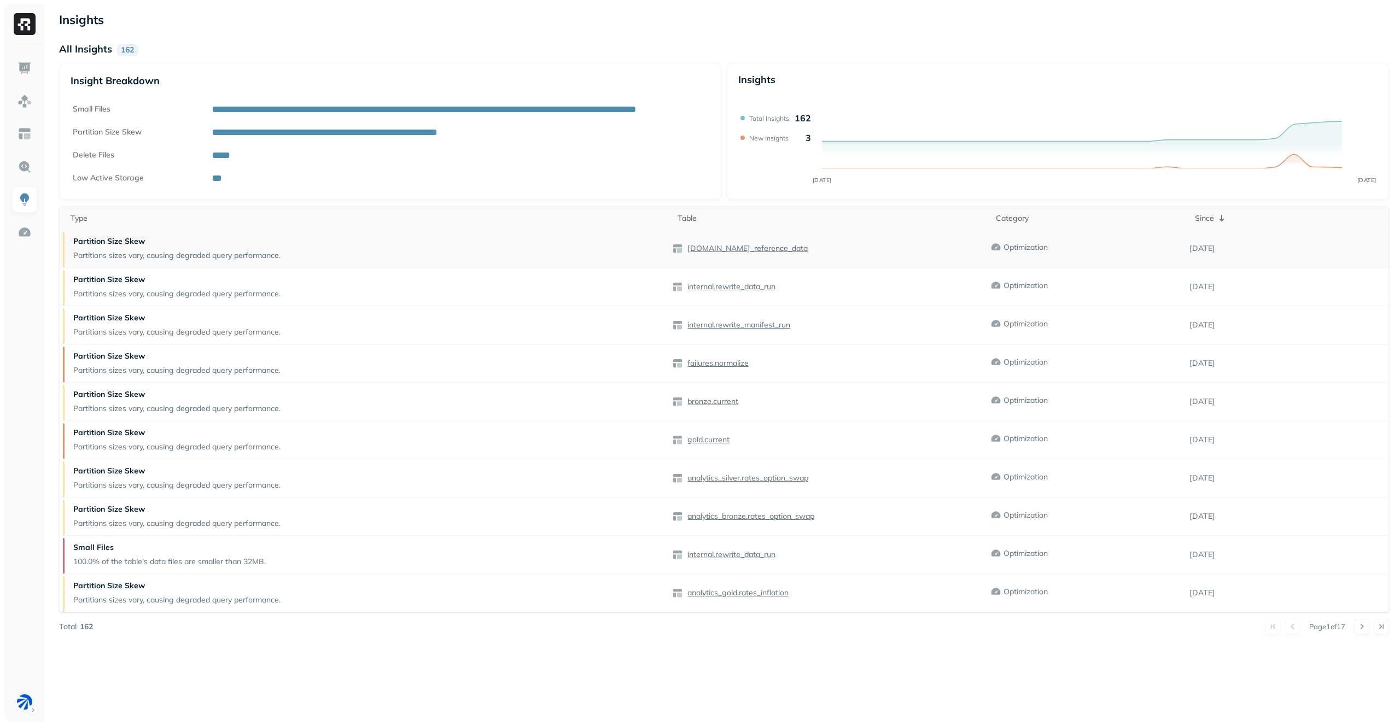
click at [746, 246] on p "gold.bond_reference_data" at bounding box center [746, 248] width 122 height 10
click at [21, 163] on img at bounding box center [24, 167] width 14 height 14
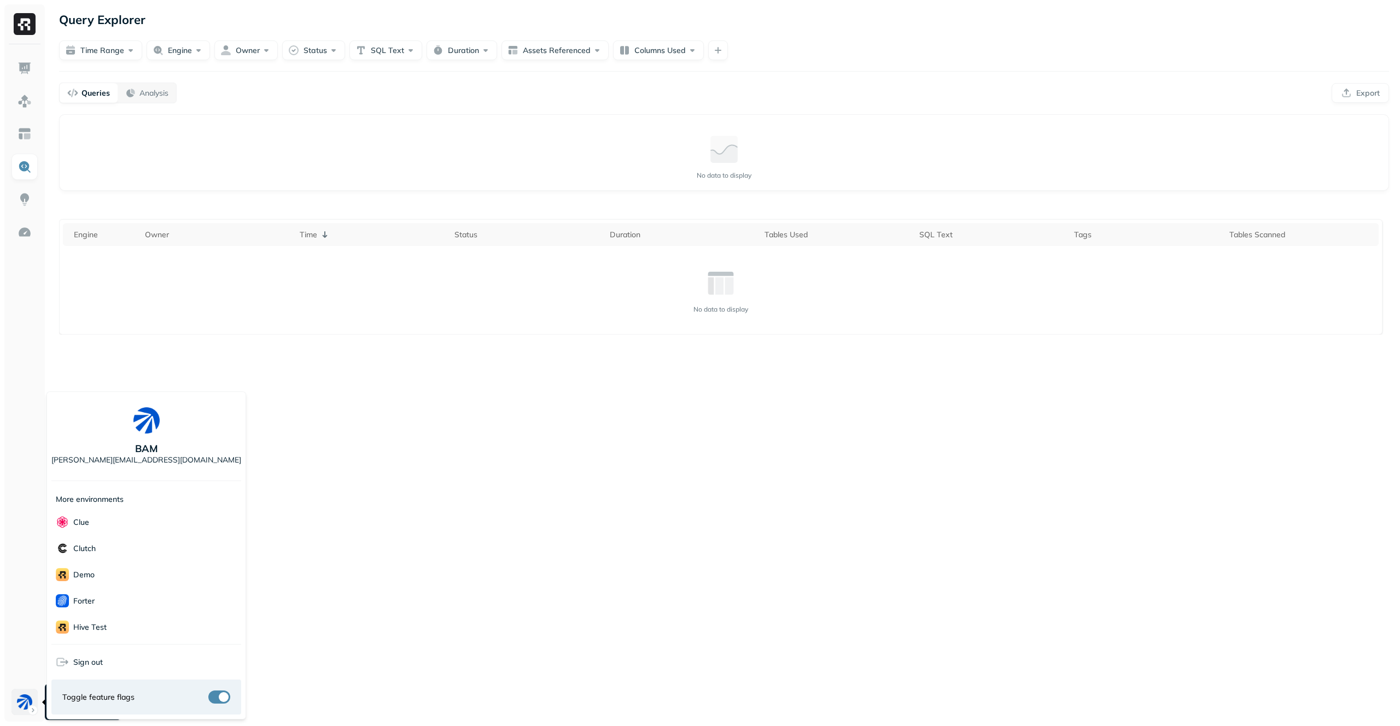
click at [20, 703] on html "Query Explorer Time Range Engine Owner Status SQL Text Duration Assets Referenc…" at bounding box center [700, 363] width 1400 height 726
click at [142, 540] on div "Ludeo" at bounding box center [146, 550] width 190 height 26
